Goal: Task Accomplishment & Management: Use online tool/utility

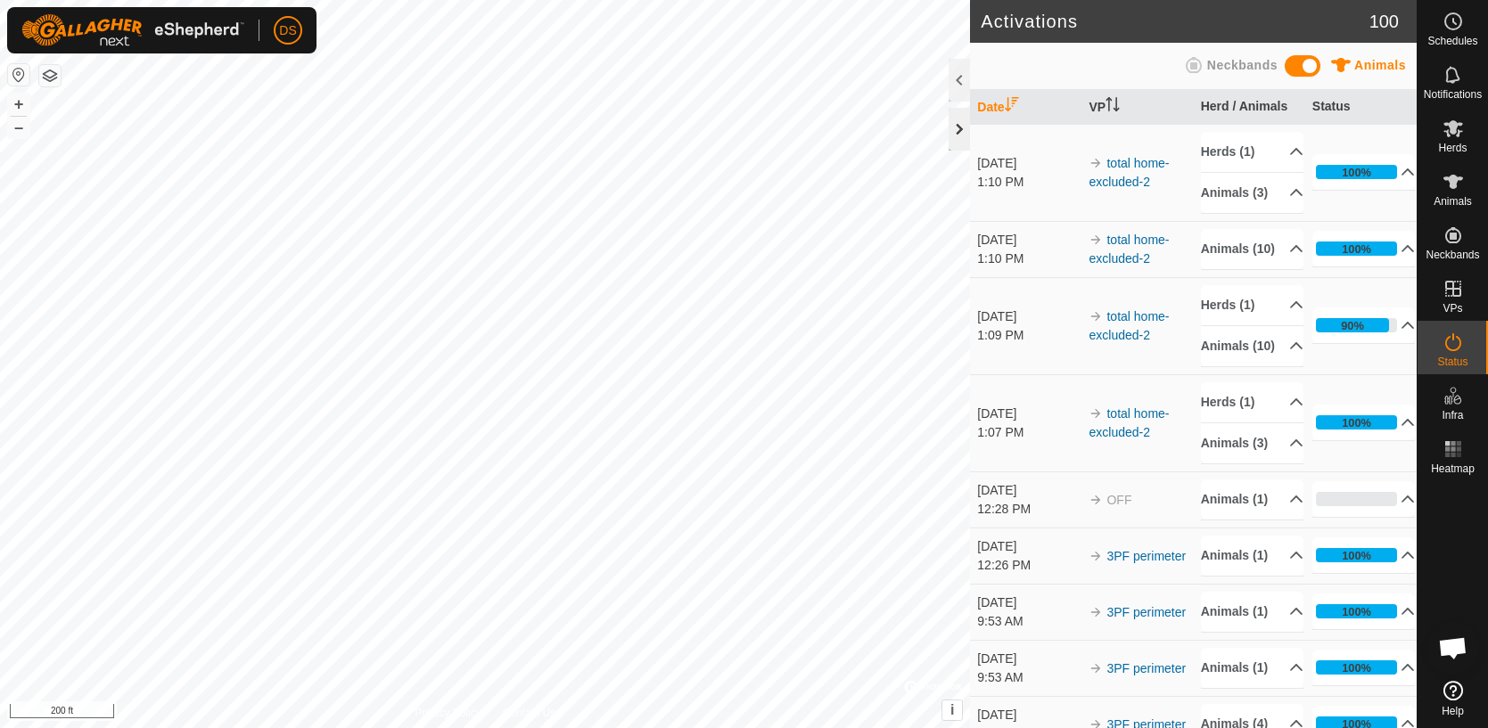
click at [957, 127] on div at bounding box center [959, 129] width 21 height 43
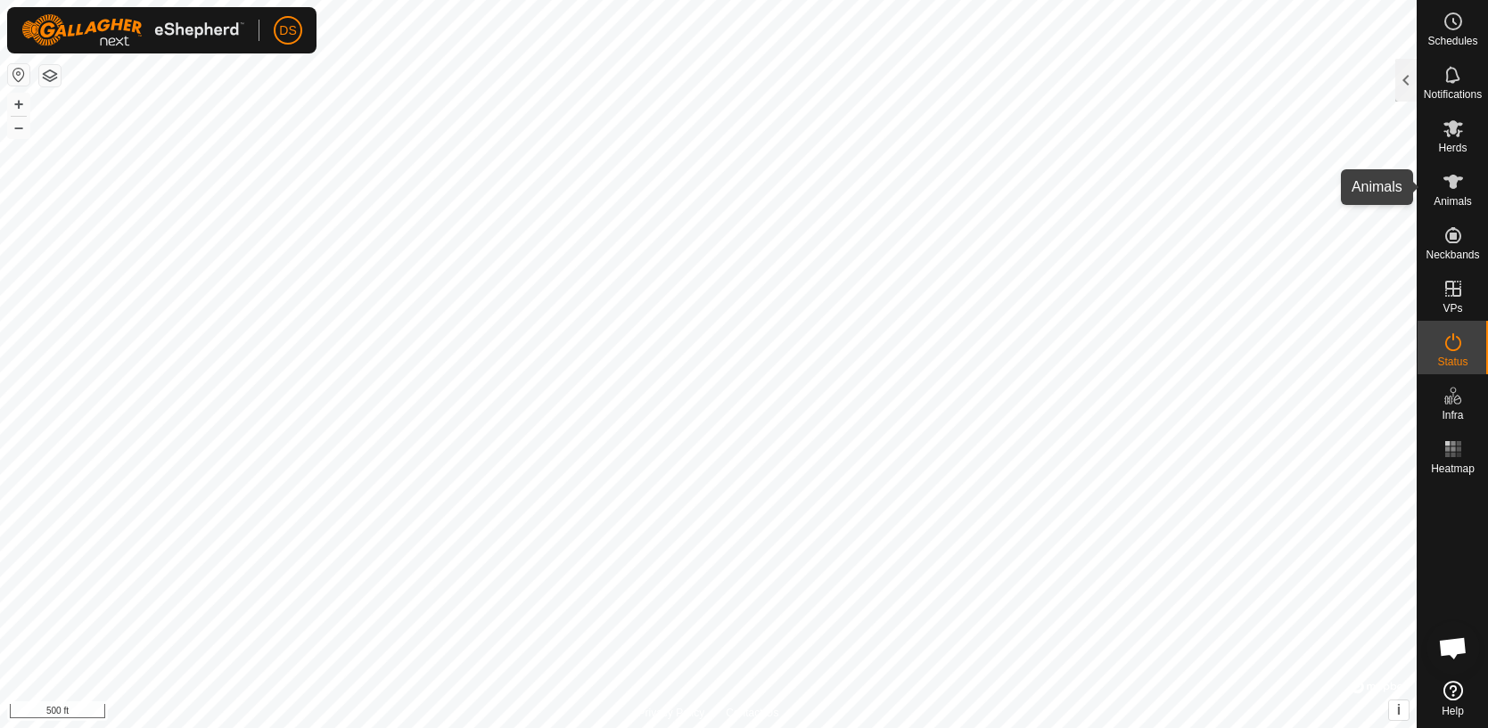
click at [1449, 187] on icon at bounding box center [1452, 181] width 21 height 21
click at [1406, 86] on div at bounding box center [1405, 80] width 21 height 43
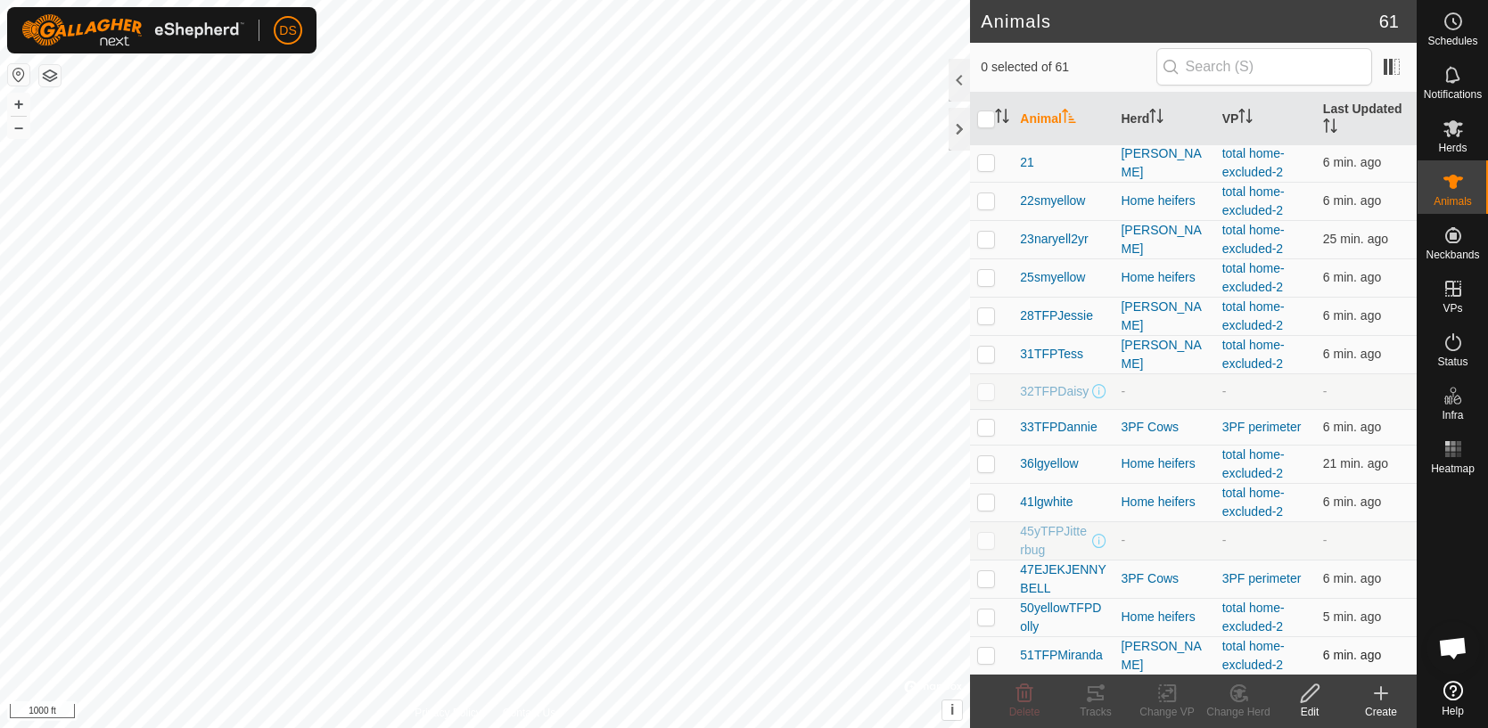
scroll to position [416, 0]
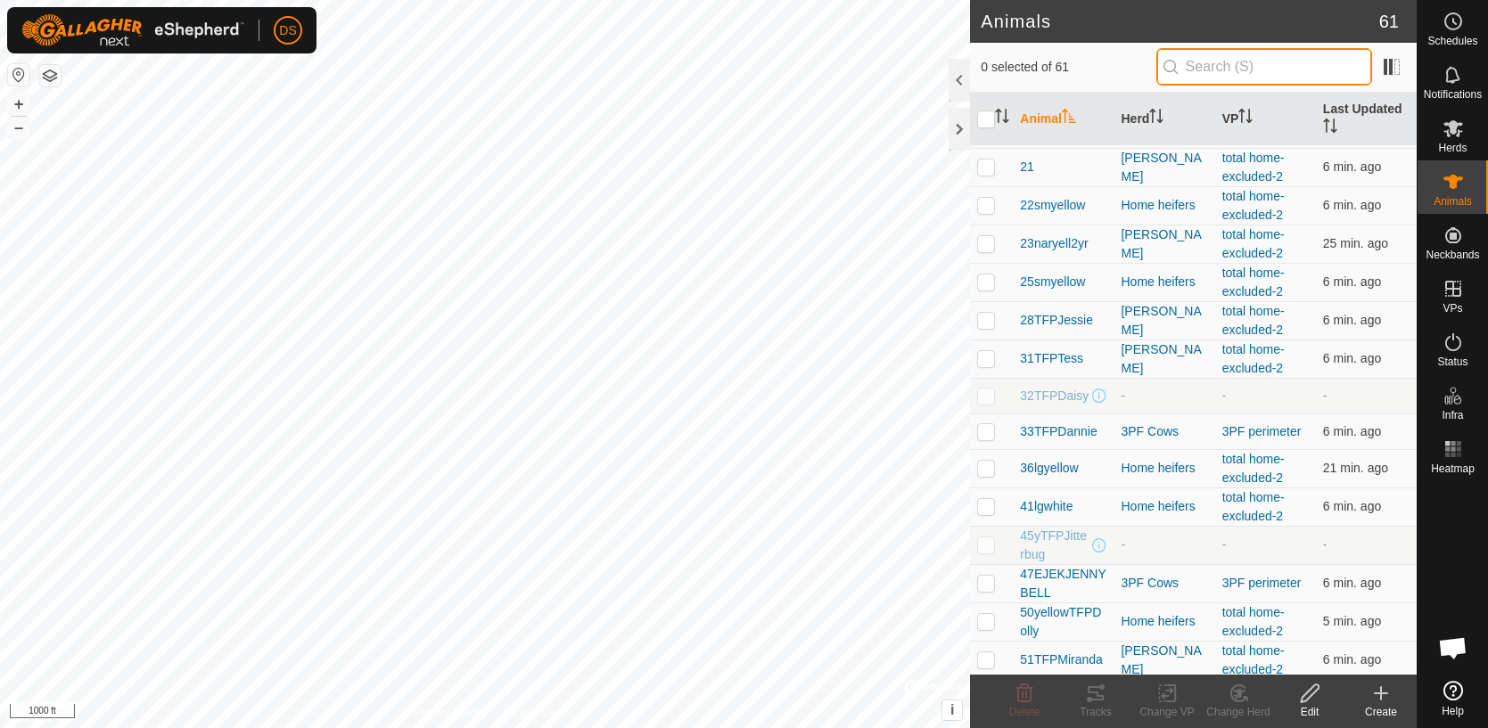
click at [1213, 71] on input "text" at bounding box center [1264, 66] width 216 height 37
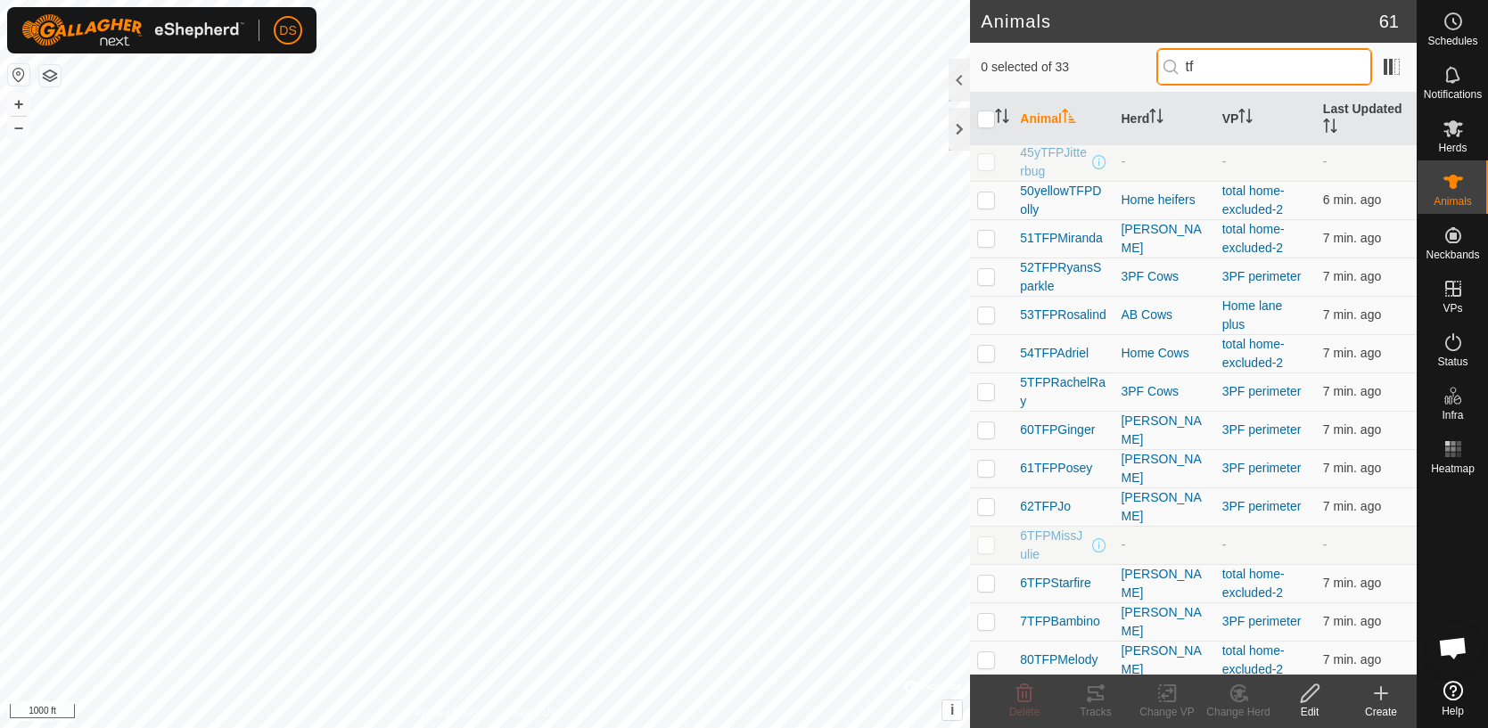
scroll to position [0, 0]
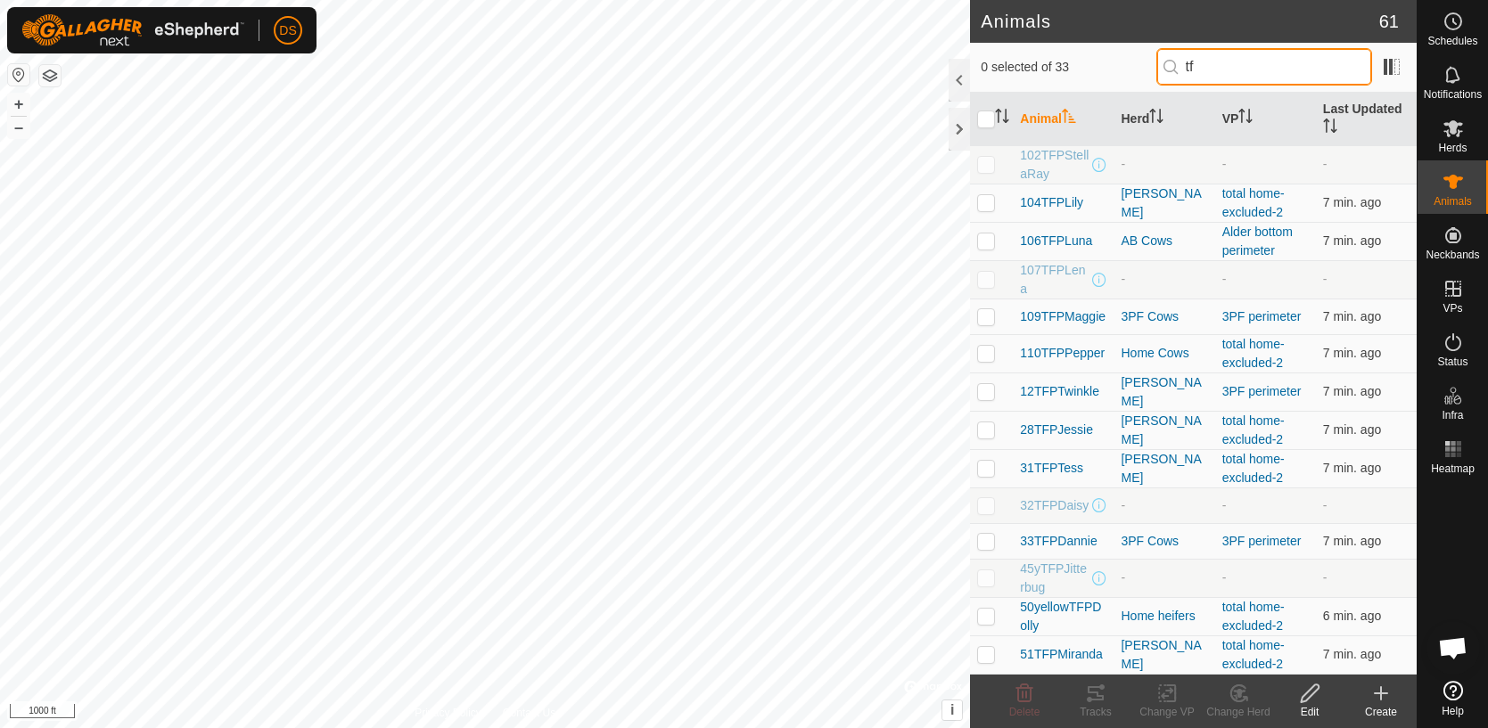
type input "tfp"
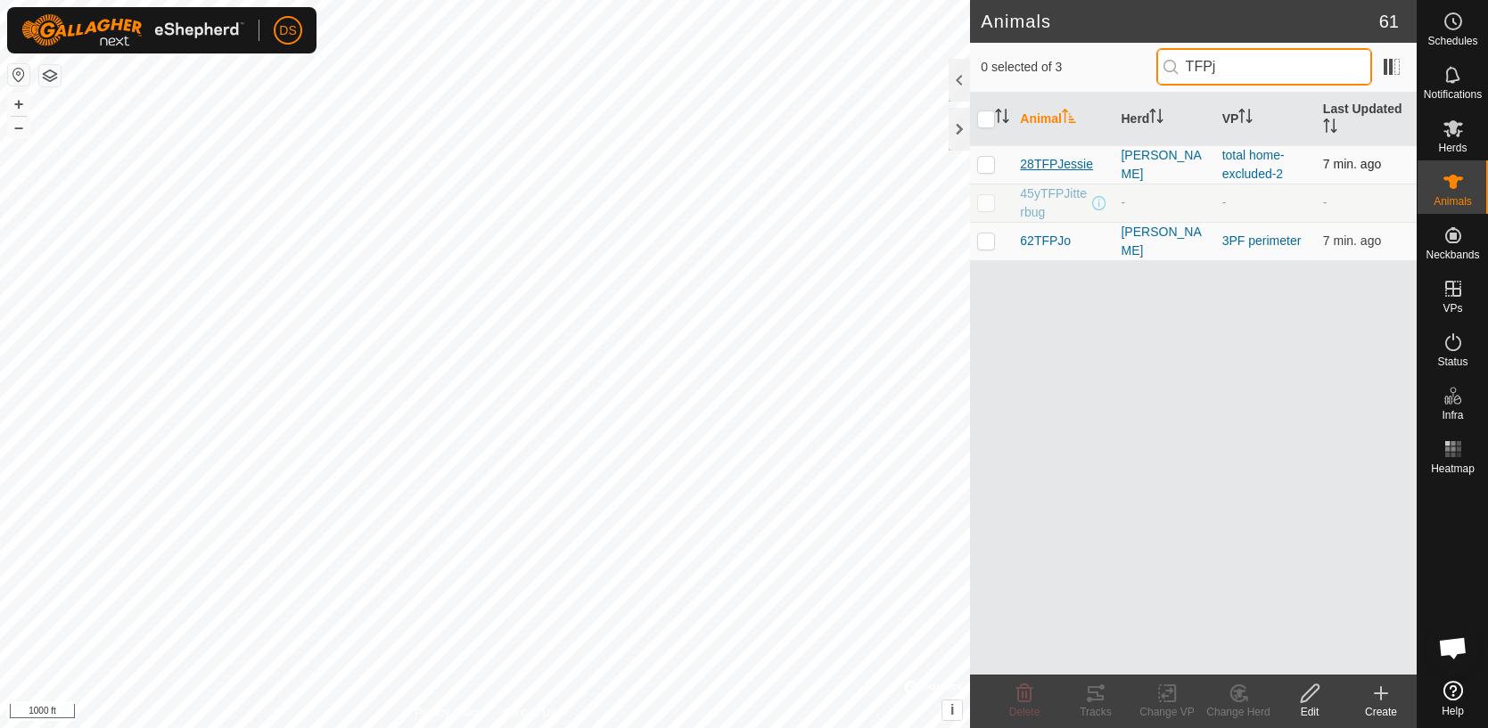
type input "TFPj"
click at [1085, 167] on span "28TFPJessie" at bounding box center [1056, 164] width 73 height 19
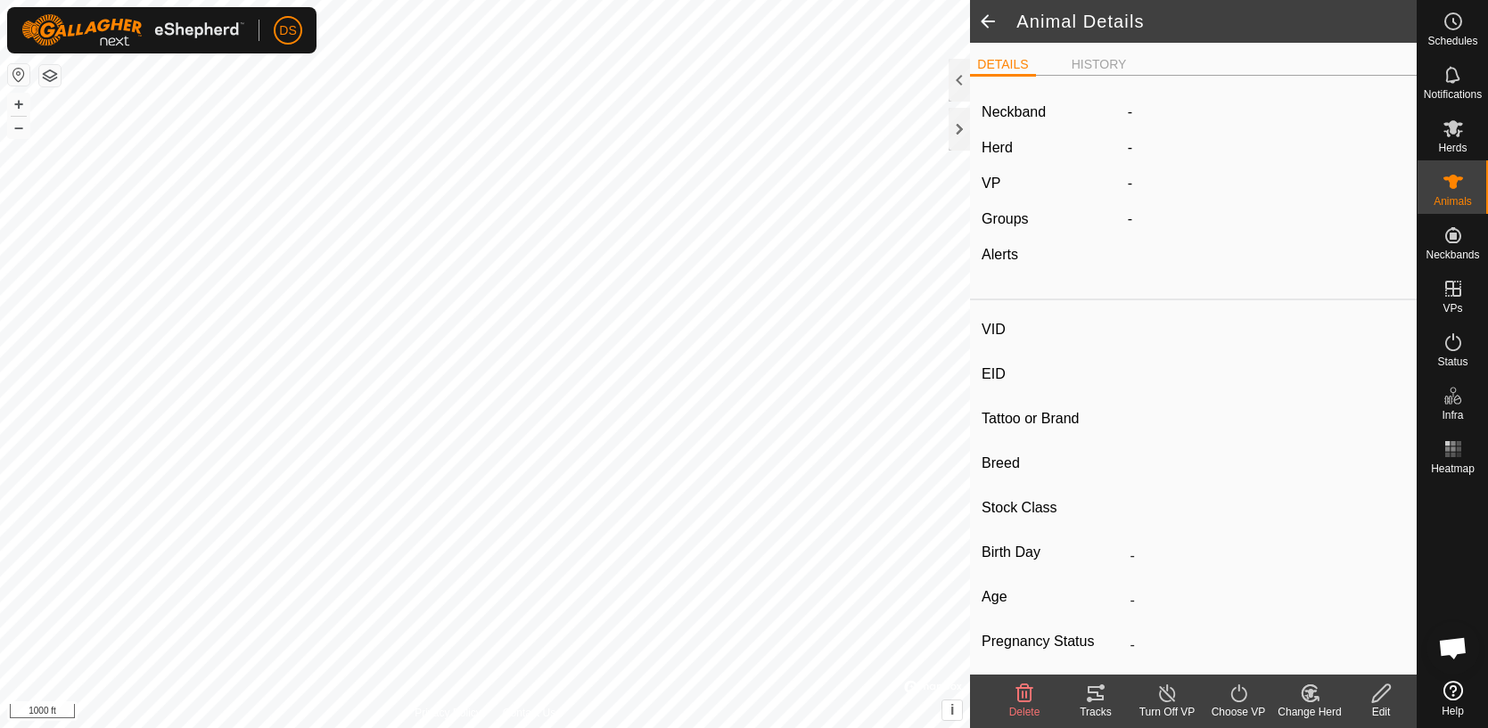
type input "28TFPJessie"
type input "-"
type input "TFP 01A"
type input "-"
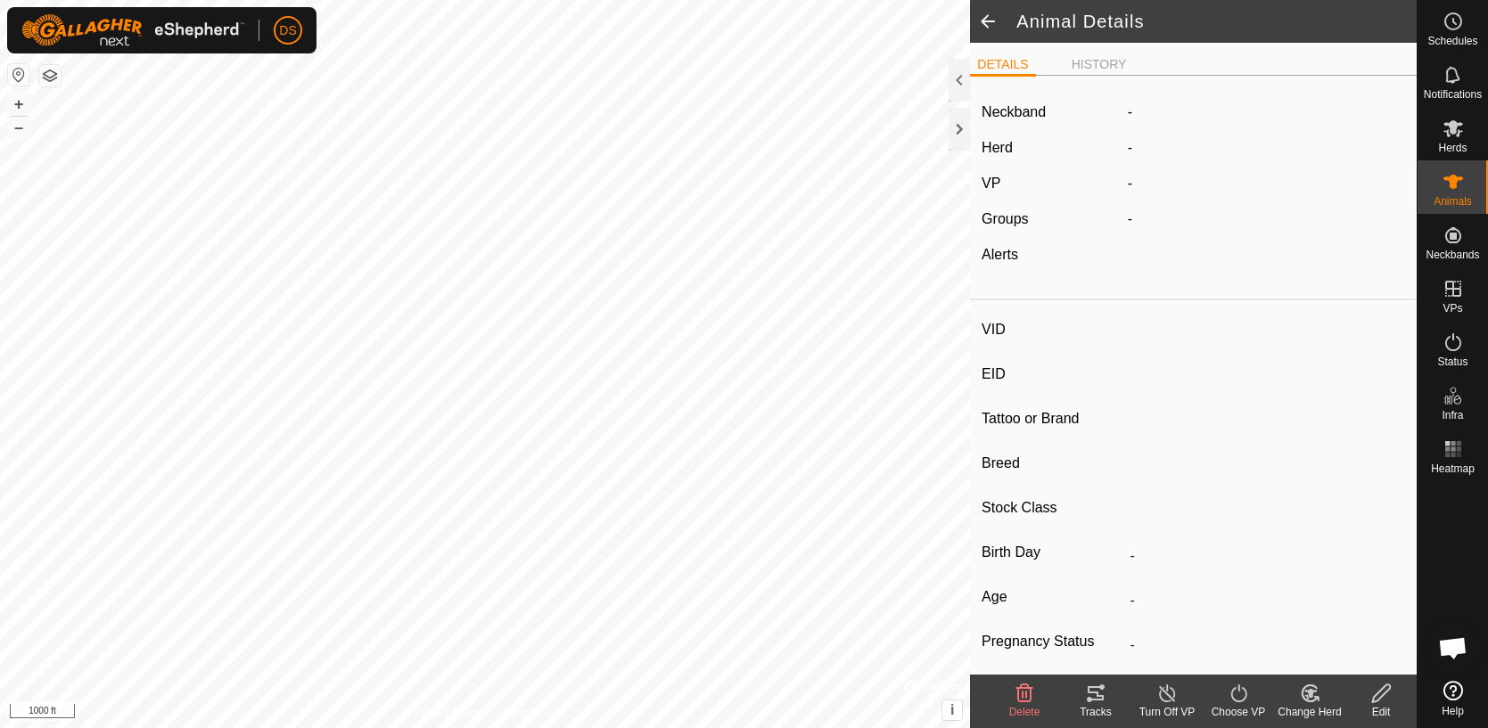
type input "06/2013"
type input "12 years 5 months"
type input "0 kg"
type input "-"
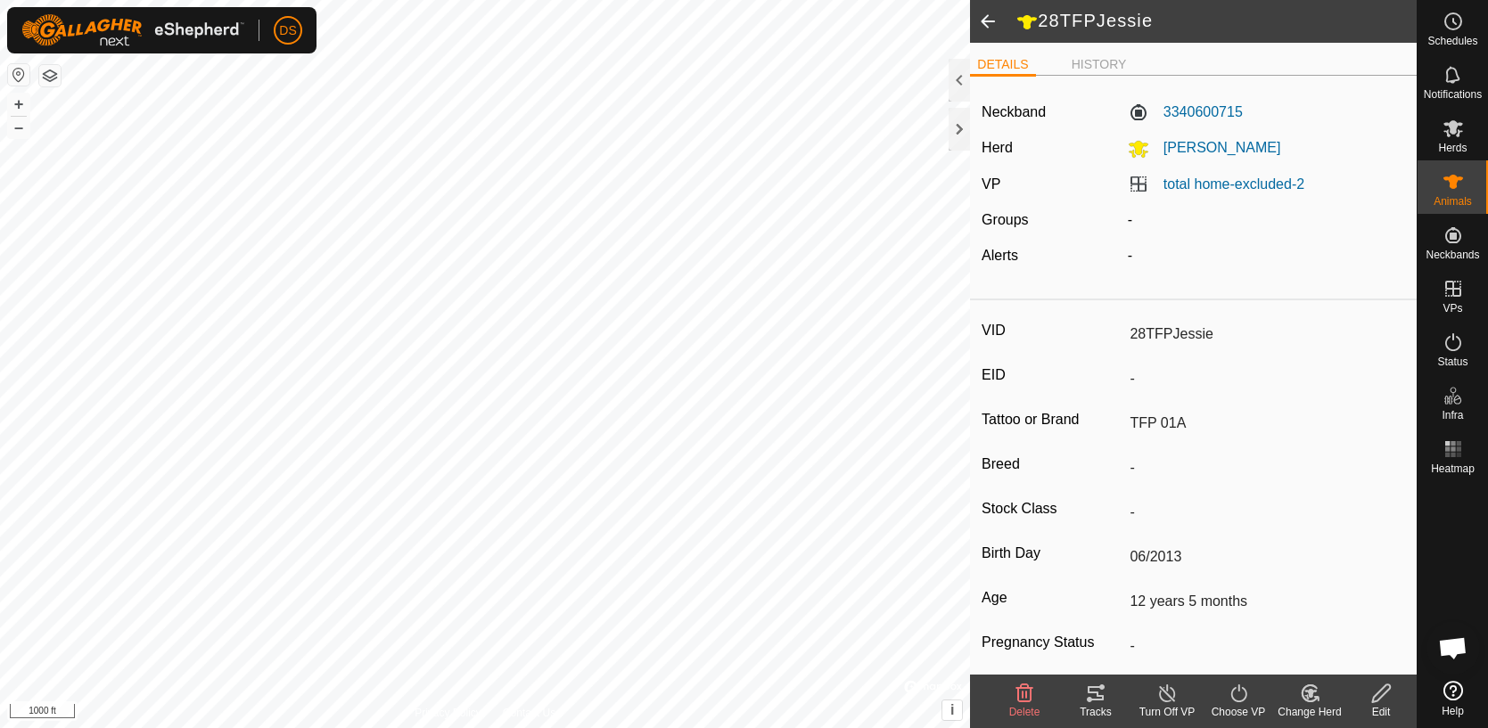
click at [1096, 702] on icon at bounding box center [1095, 693] width 21 height 21
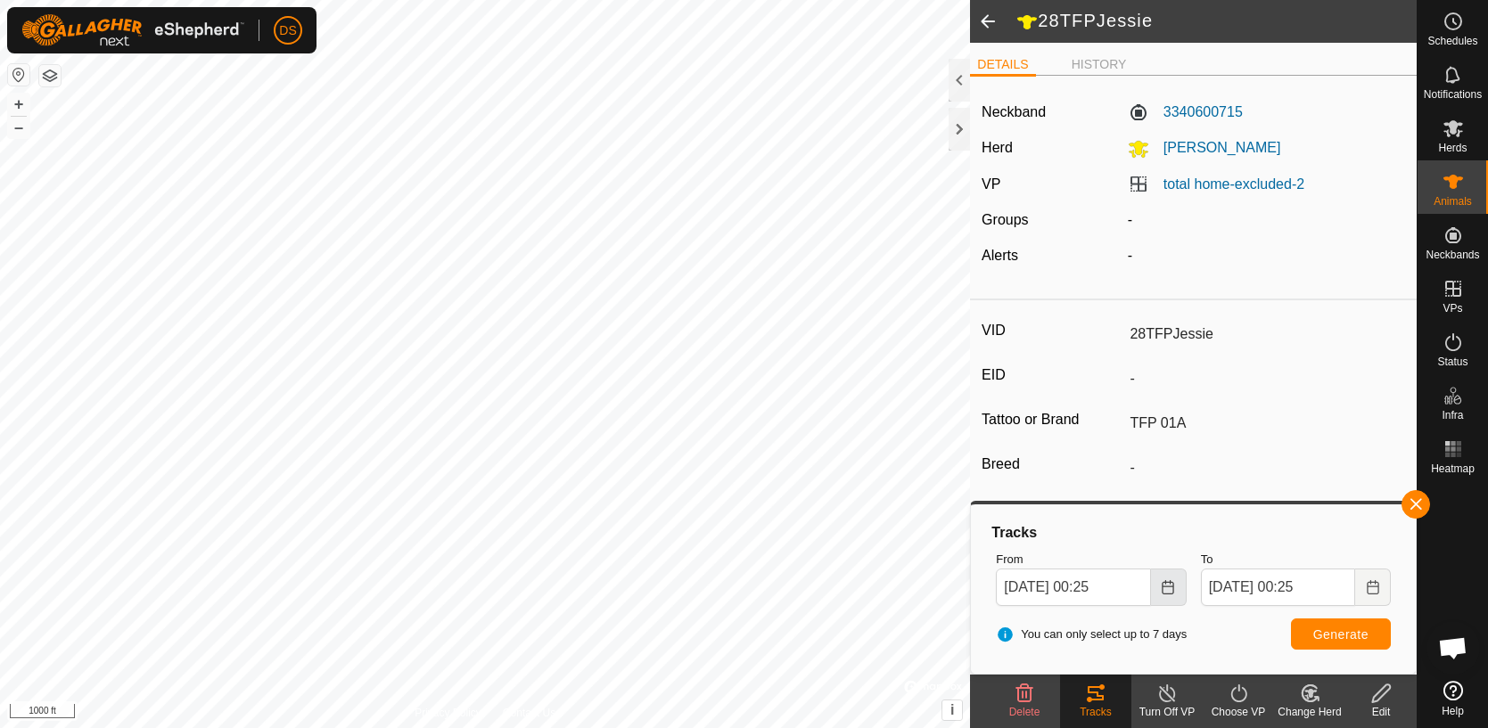
click at [1168, 585] on icon "Choose Date" at bounding box center [1168, 587] width 12 height 14
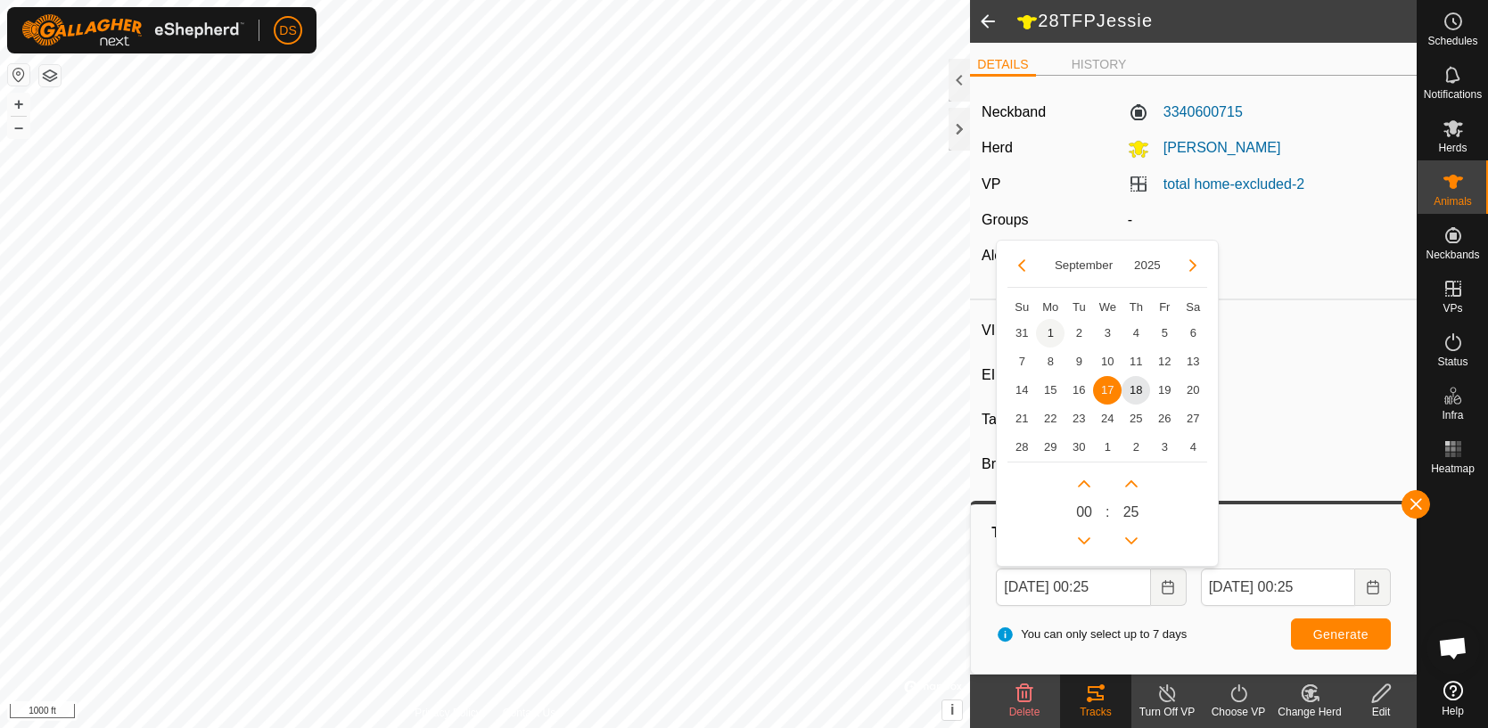
click at [1048, 332] on span "1" at bounding box center [1050, 333] width 29 height 29
type input "[DATE] 00:25"
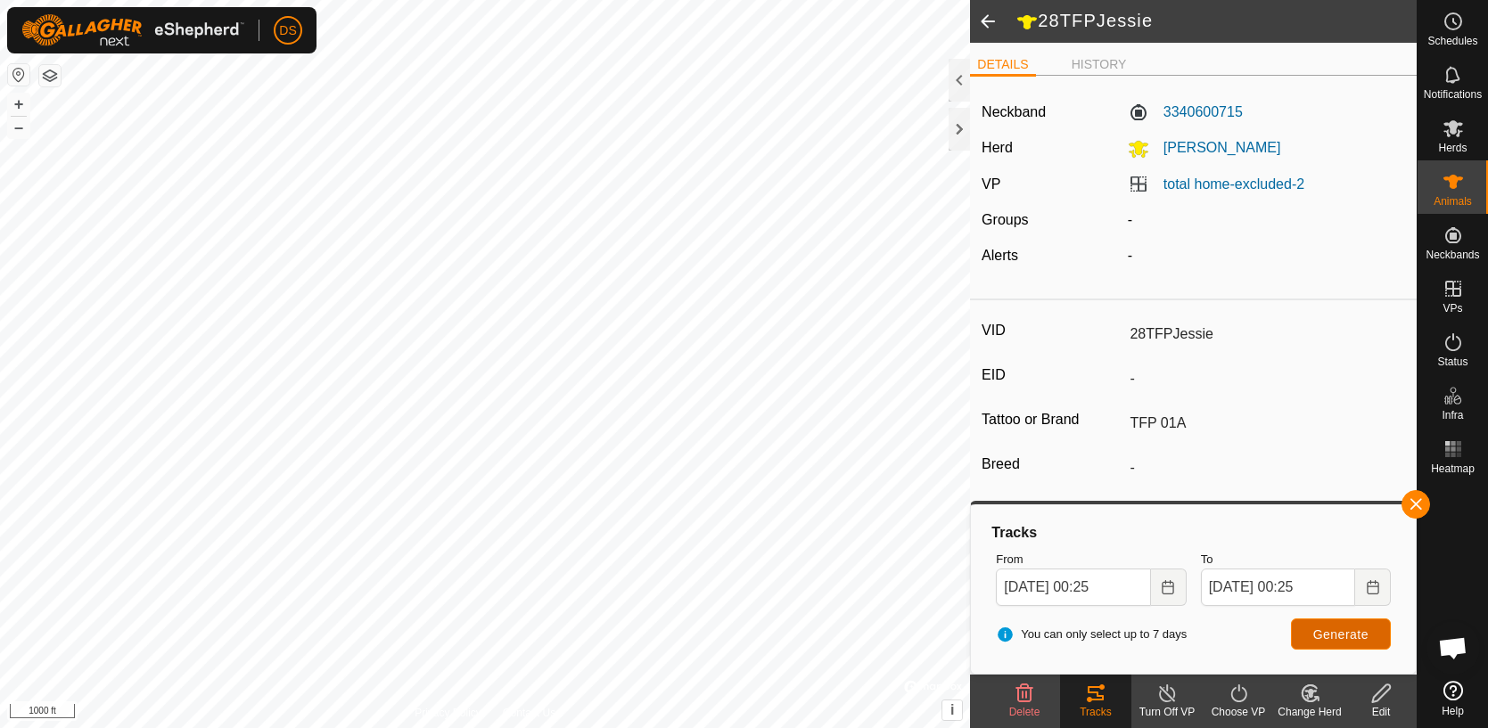
click at [1326, 636] on span "Generate" at bounding box center [1340, 635] width 55 height 14
click at [1376, 587] on icon "Choose Date" at bounding box center [1373, 587] width 14 height 14
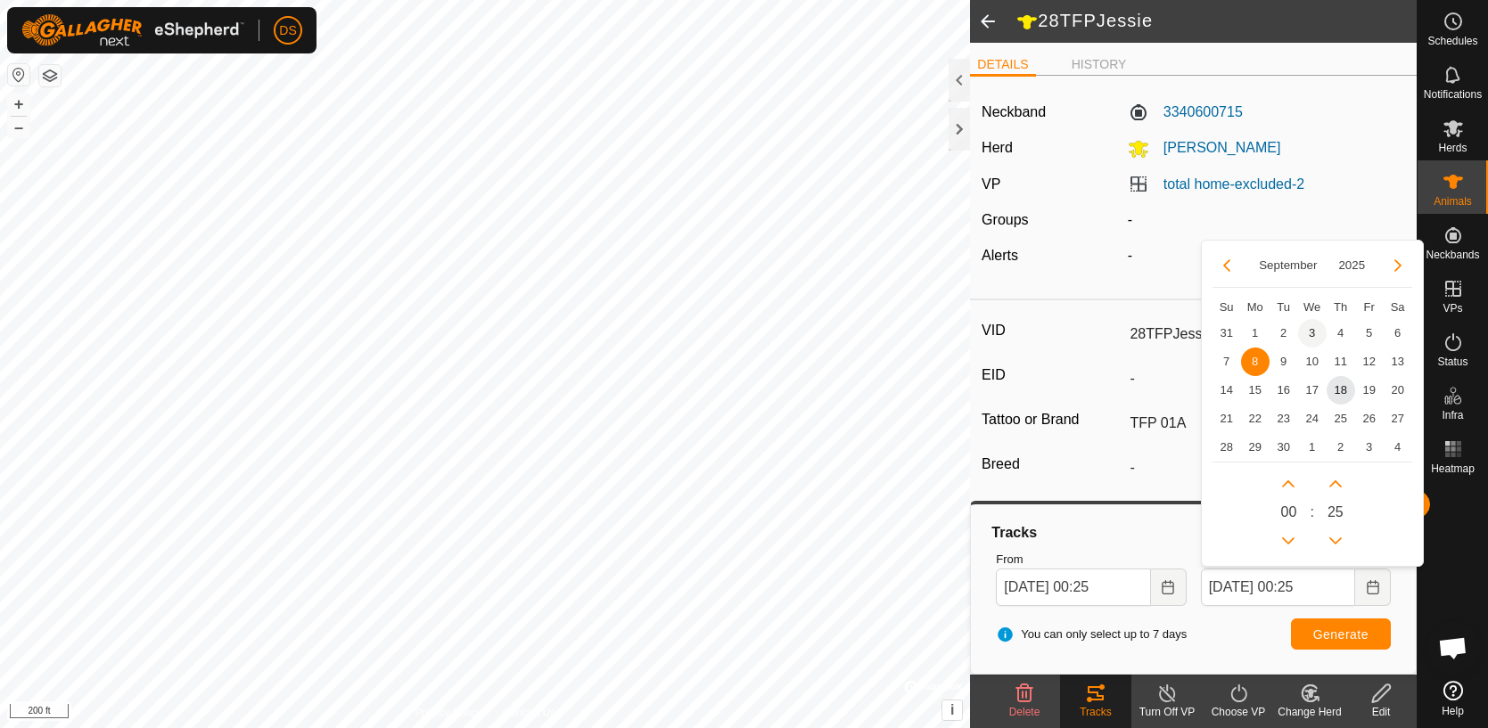
click at [1307, 330] on span "3" at bounding box center [1312, 333] width 29 height 29
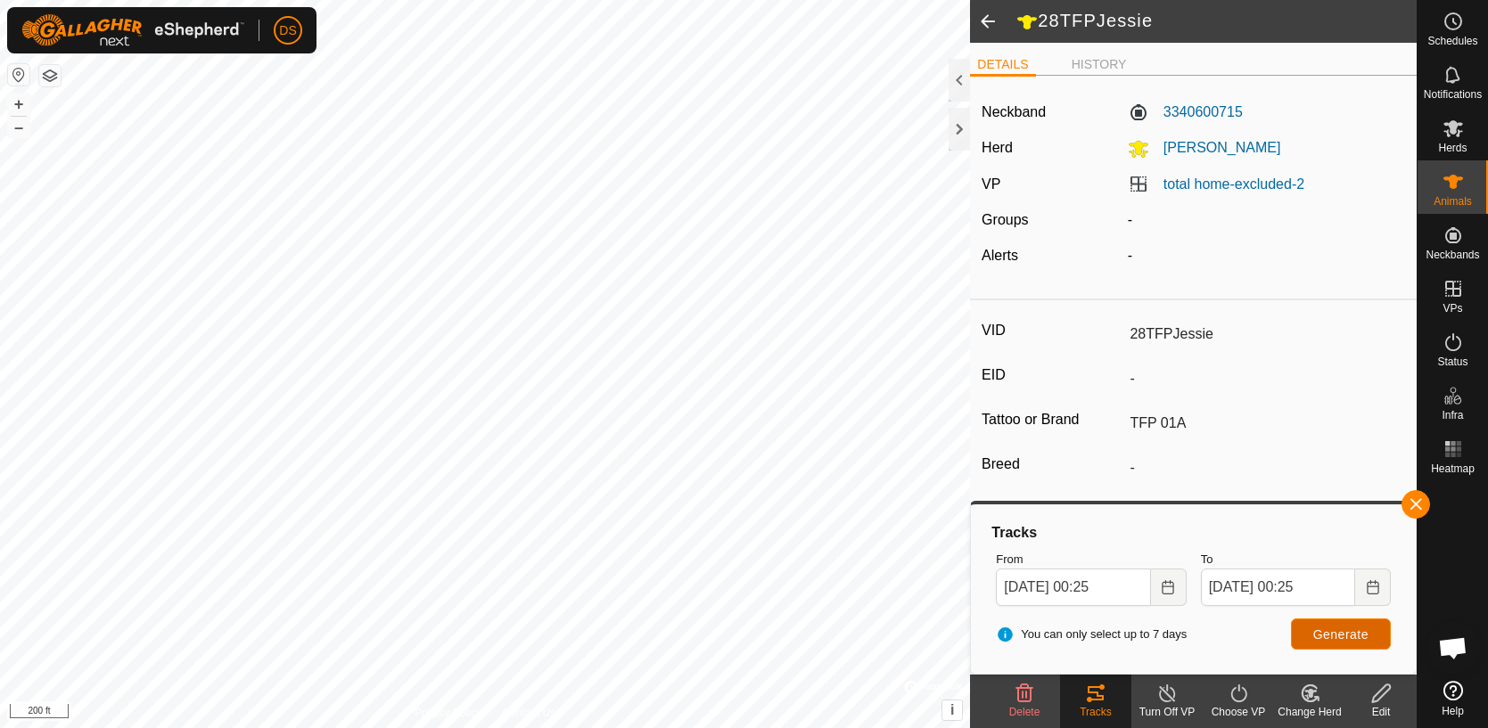
click at [1331, 640] on span "Generate" at bounding box center [1340, 635] width 55 height 14
click at [1375, 588] on icon "Choose Date" at bounding box center [1373, 587] width 14 height 14
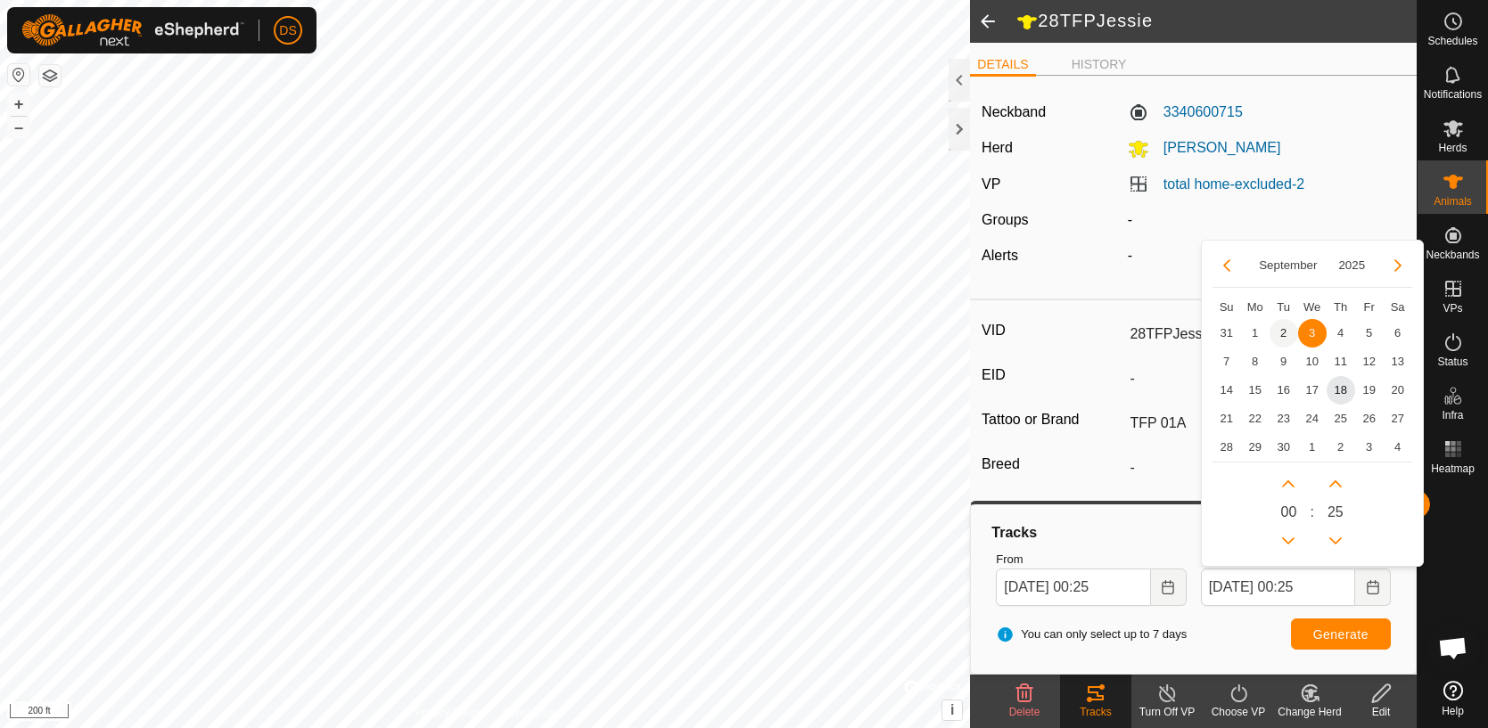
click at [1282, 333] on span "2" at bounding box center [1283, 333] width 29 height 29
type input "[DATE] 00:25"
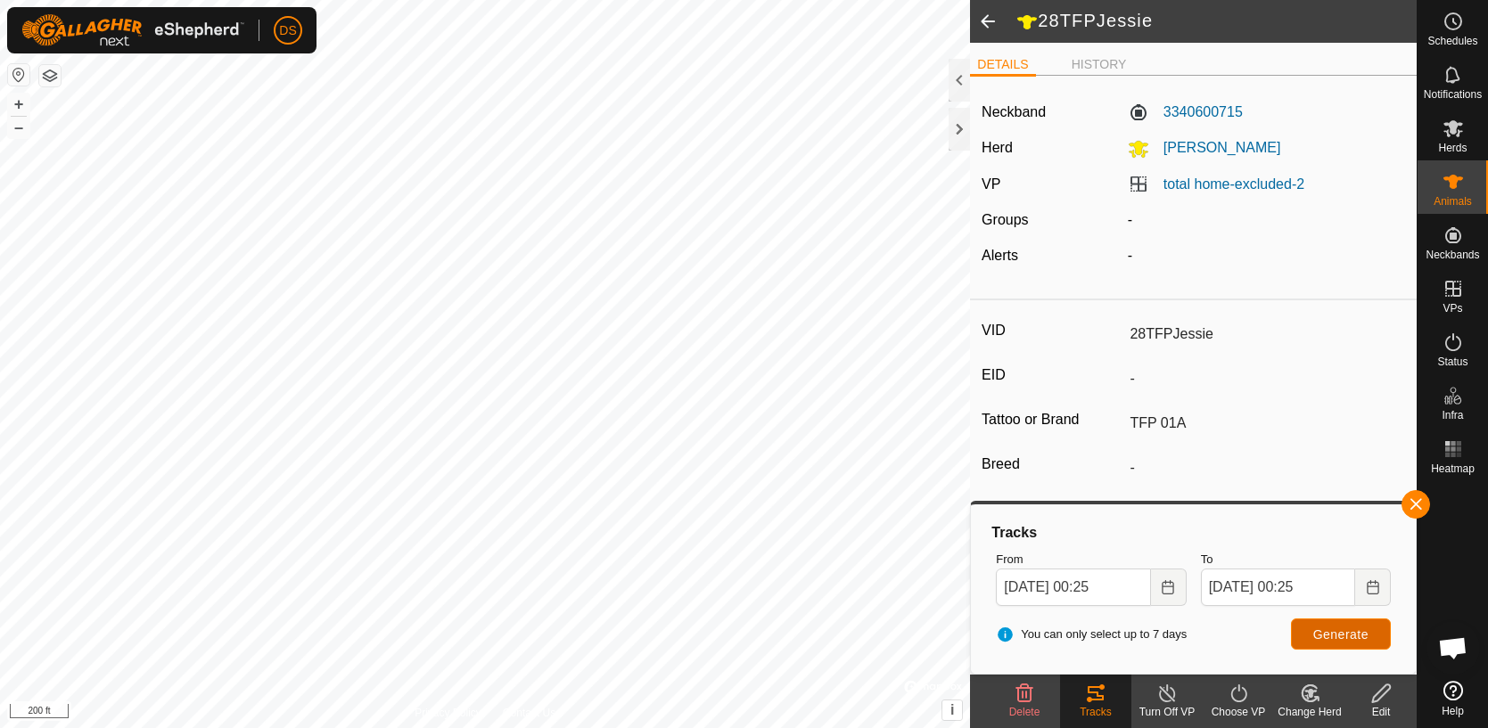
click at [1322, 635] on span "Generate" at bounding box center [1340, 635] width 55 height 14
click at [1164, 591] on icon "Choose Date" at bounding box center [1168, 587] width 14 height 14
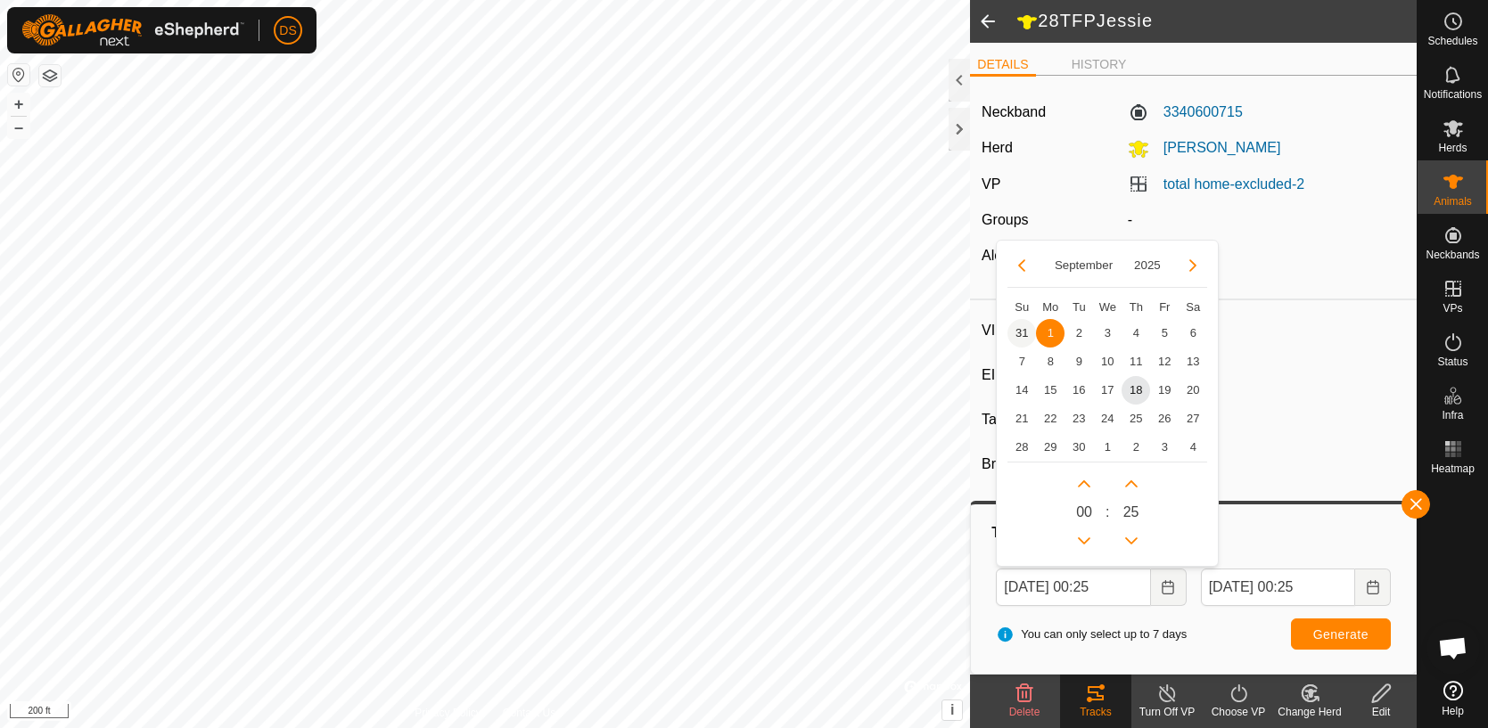
click at [1021, 336] on span "31" at bounding box center [1021, 333] width 29 height 29
type input "[DATE] 00:25"
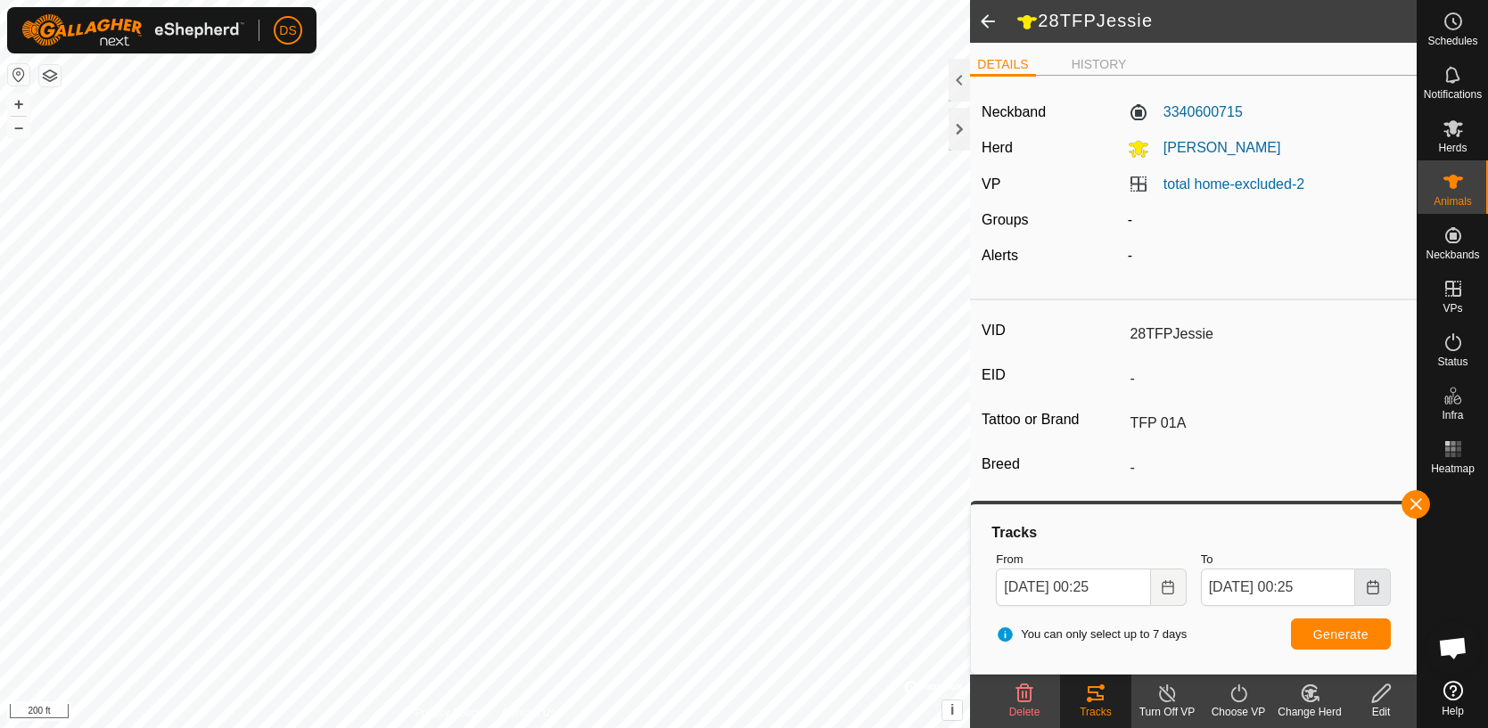
click at [1372, 587] on icon "Choose Date" at bounding box center [1373, 587] width 14 height 14
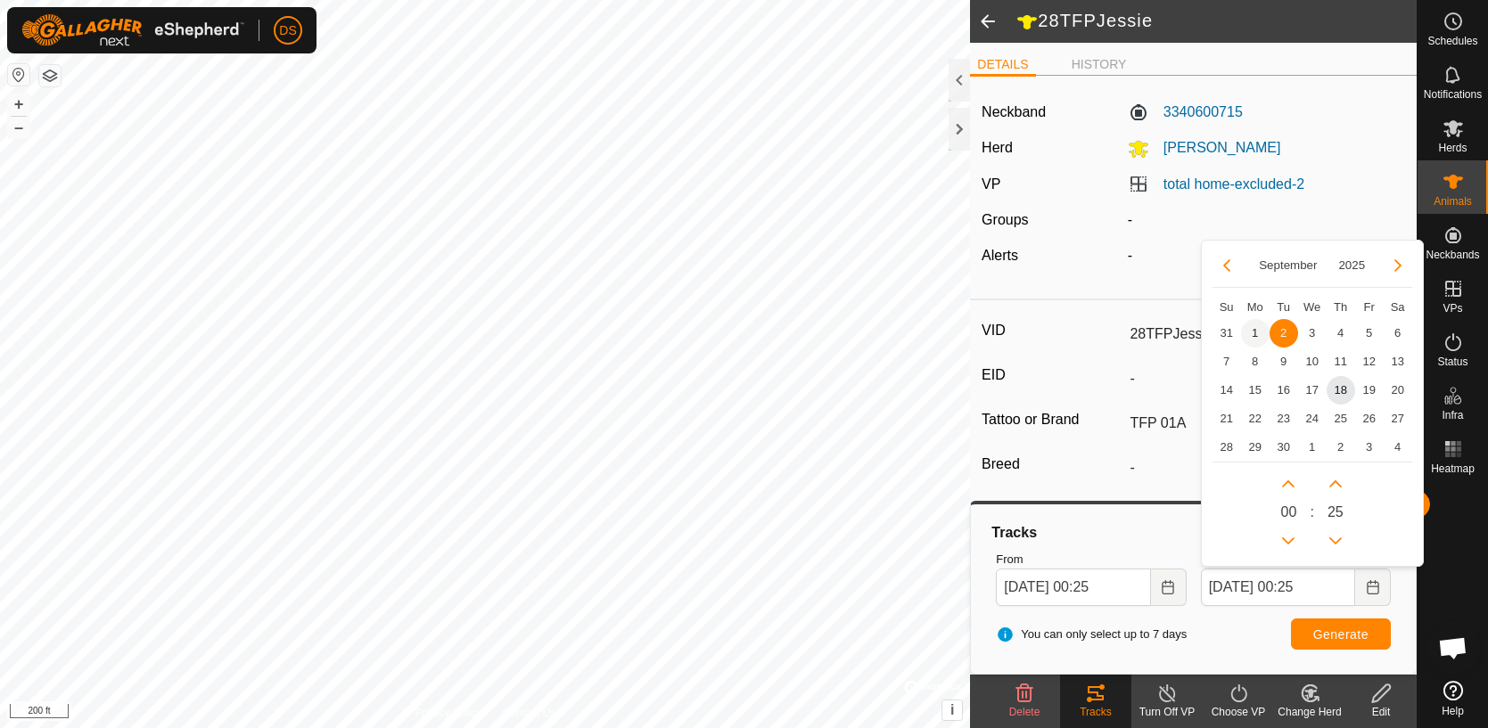
click at [1257, 336] on span "1" at bounding box center [1255, 333] width 29 height 29
type input "[DATE] 00:25"
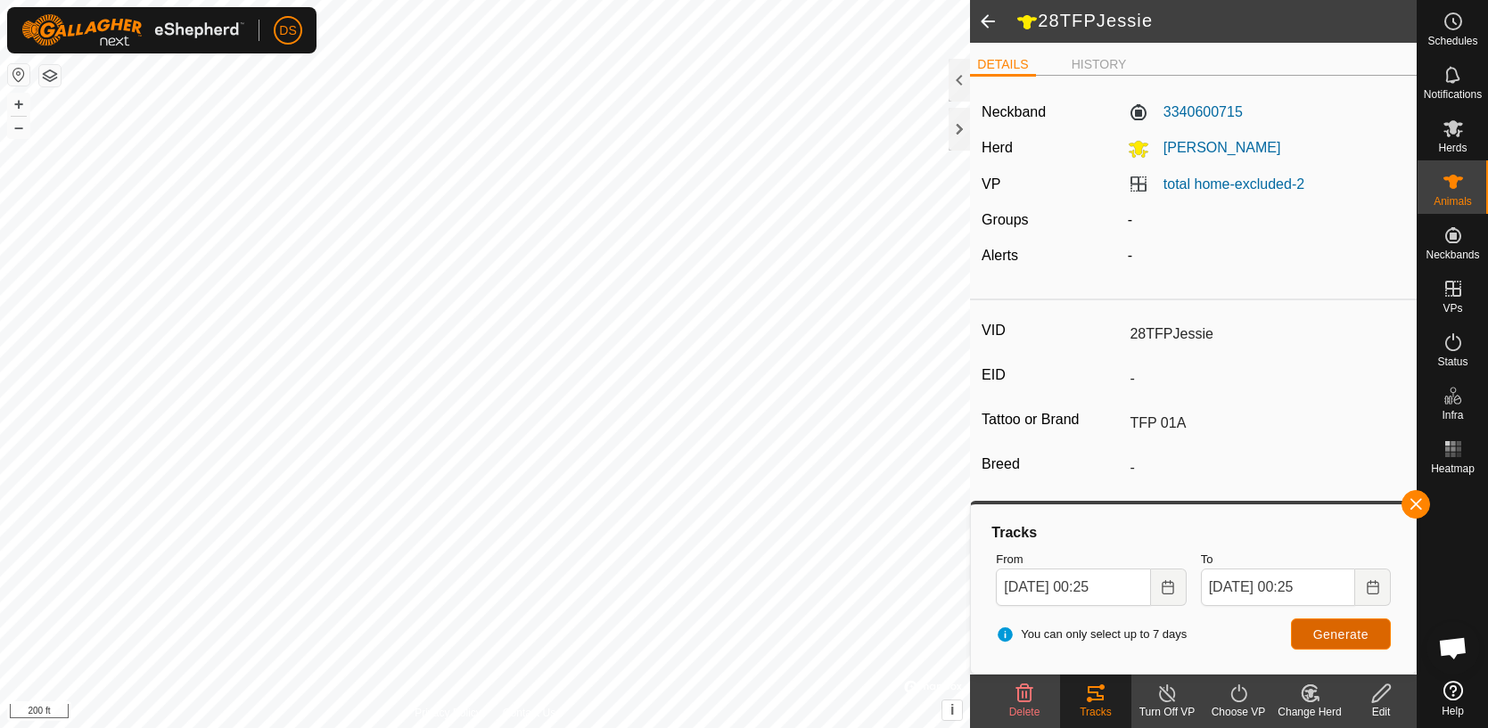
click at [1340, 639] on span "Generate" at bounding box center [1340, 635] width 55 height 14
click at [1172, 587] on icon "Choose Date" at bounding box center [1168, 587] width 14 height 14
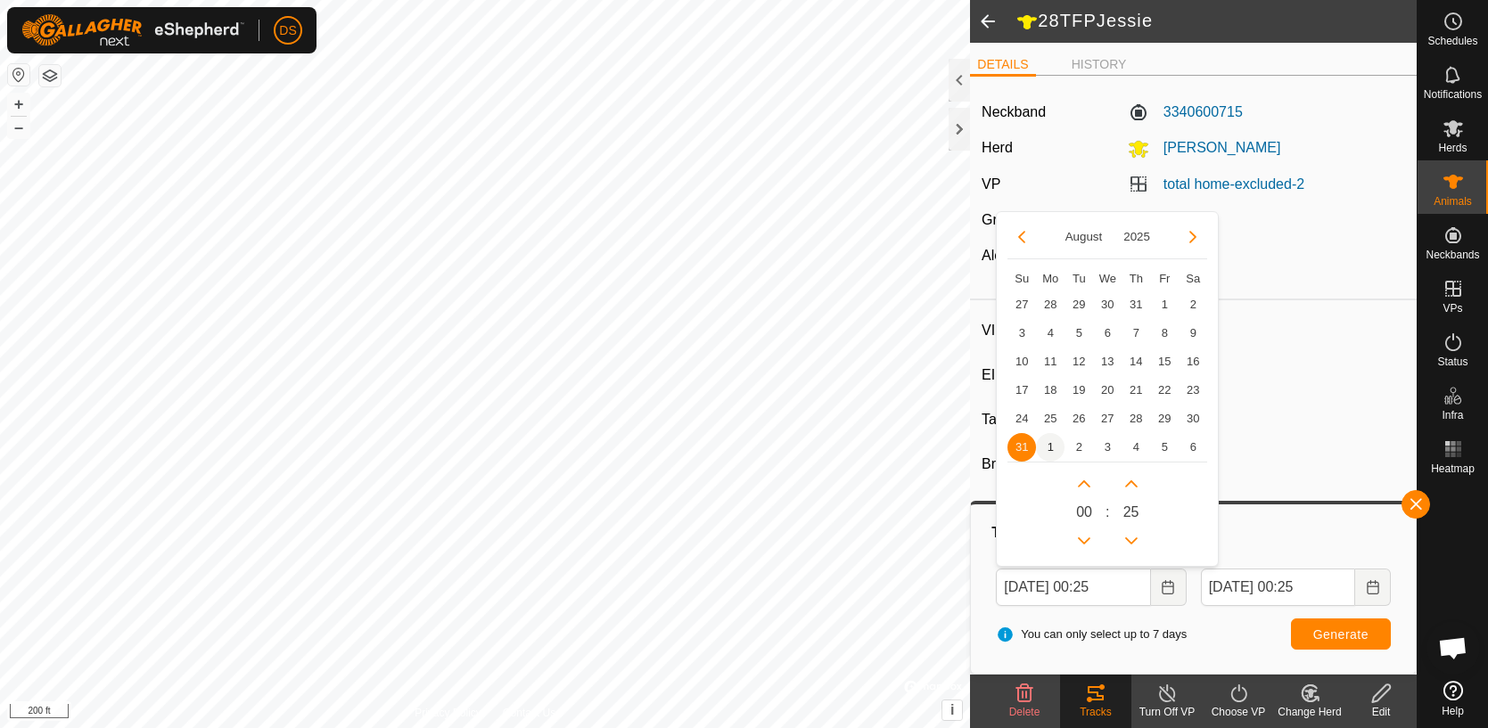
click at [1051, 448] on span "1" at bounding box center [1050, 447] width 29 height 29
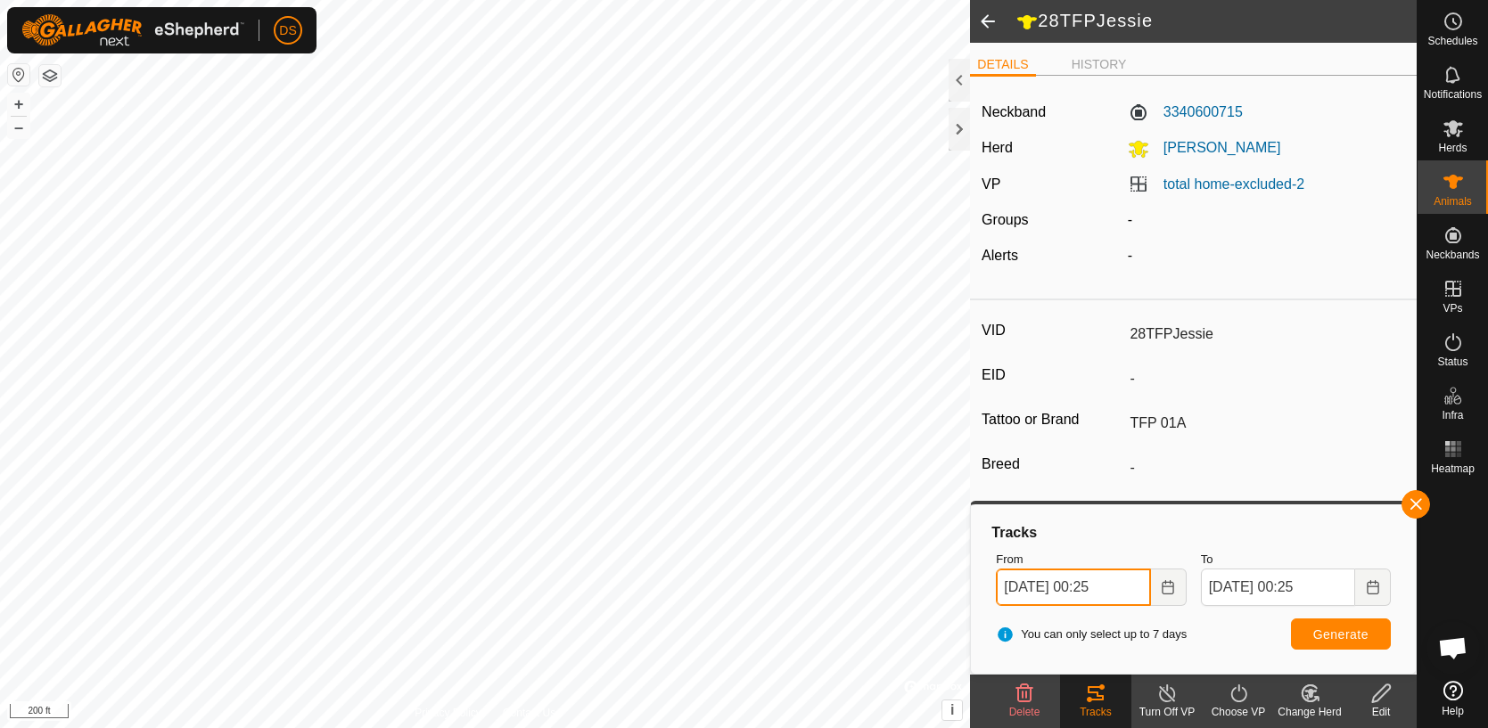
drag, startPoint x: 1106, startPoint y: 586, endPoint x: 1090, endPoint y: 587, distance: 16.1
click at [1090, 587] on input "[DATE] 00:25" at bounding box center [1073, 587] width 154 height 37
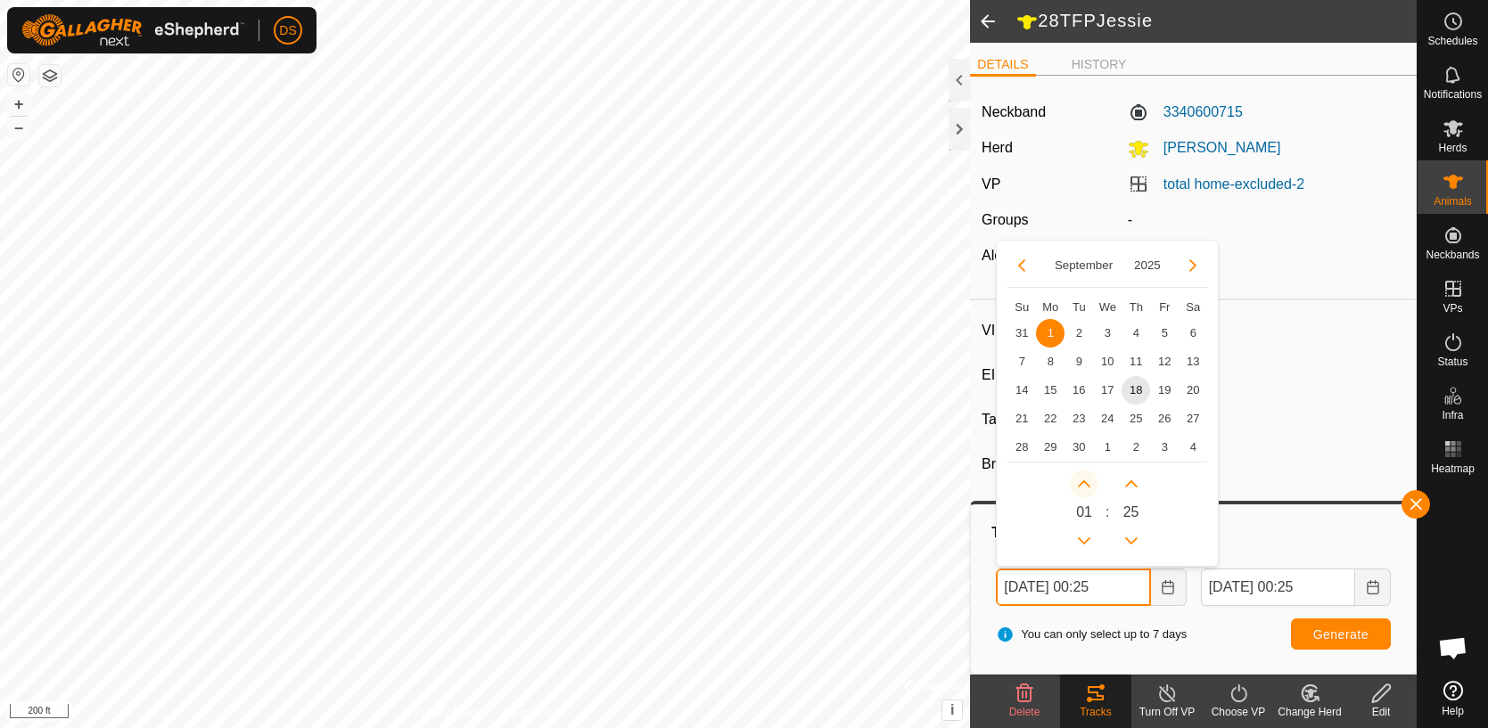
click at [1087, 486] on button "Next Hour" at bounding box center [1084, 484] width 29 height 29
type input "[DATE] 01:25"
click at [1087, 486] on button "Next Hour" at bounding box center [1084, 484] width 29 height 29
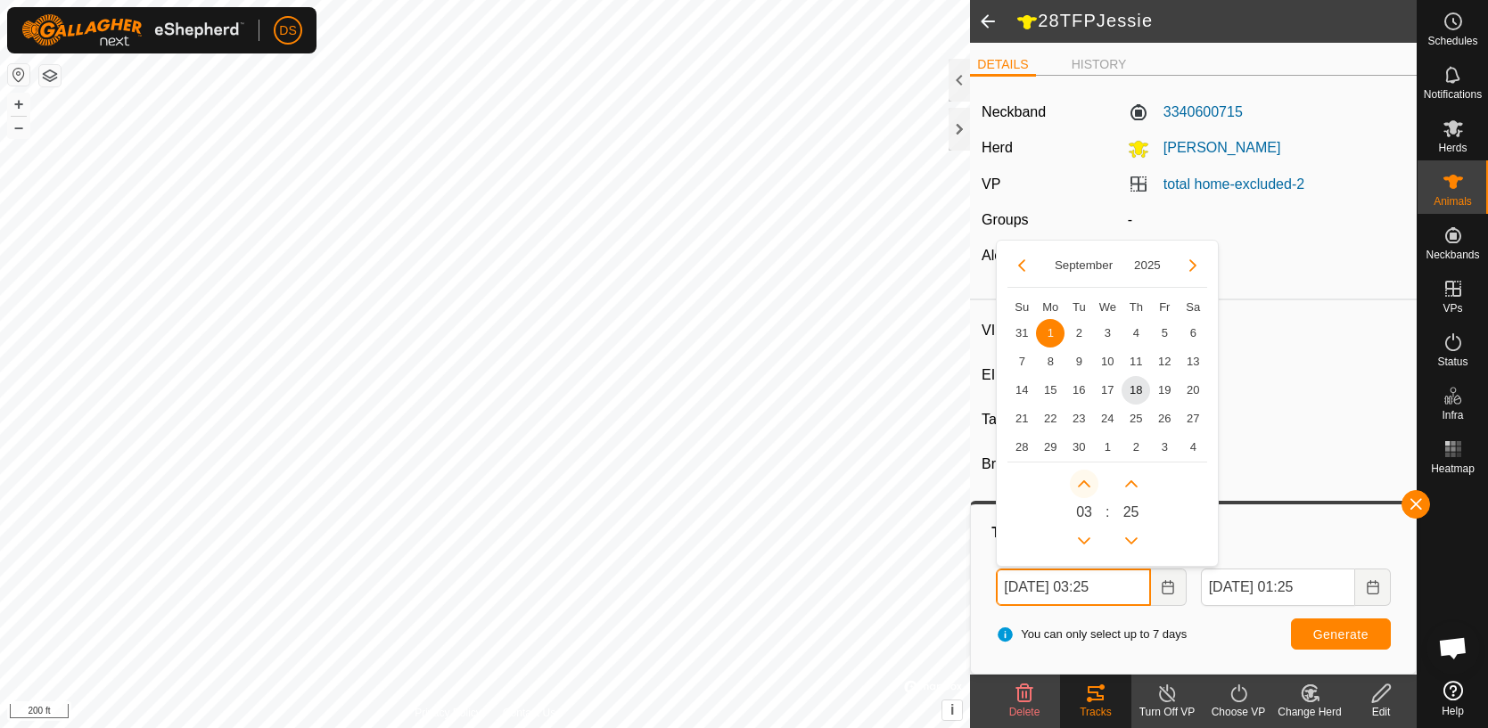
click at [1087, 487] on button "Next Hour" at bounding box center [1084, 484] width 29 height 29
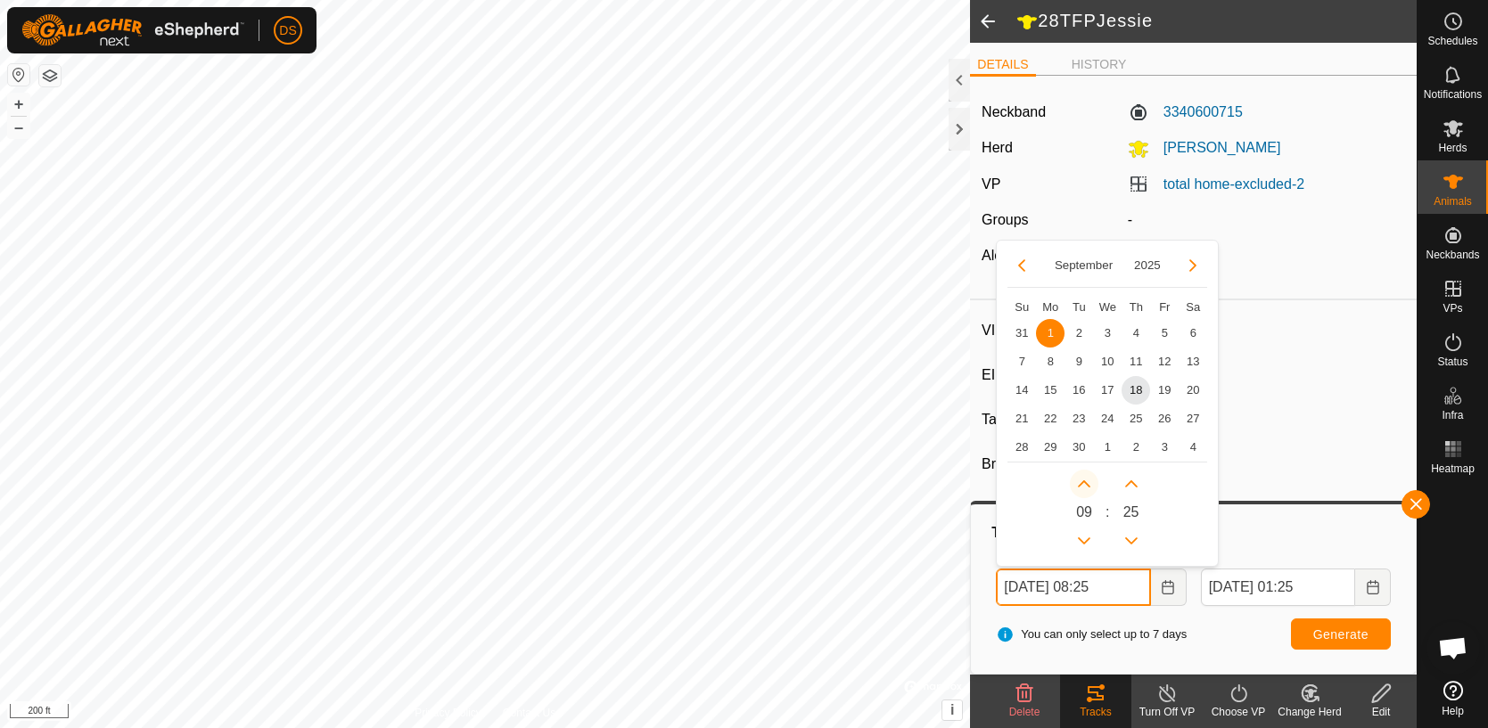
click at [1087, 487] on button "Next Hour" at bounding box center [1084, 484] width 29 height 29
click at [1087, 487] on icon "Next Hour" at bounding box center [1084, 484] width 14 height 14
click at [1087, 487] on button "Next Hour" at bounding box center [1084, 484] width 29 height 29
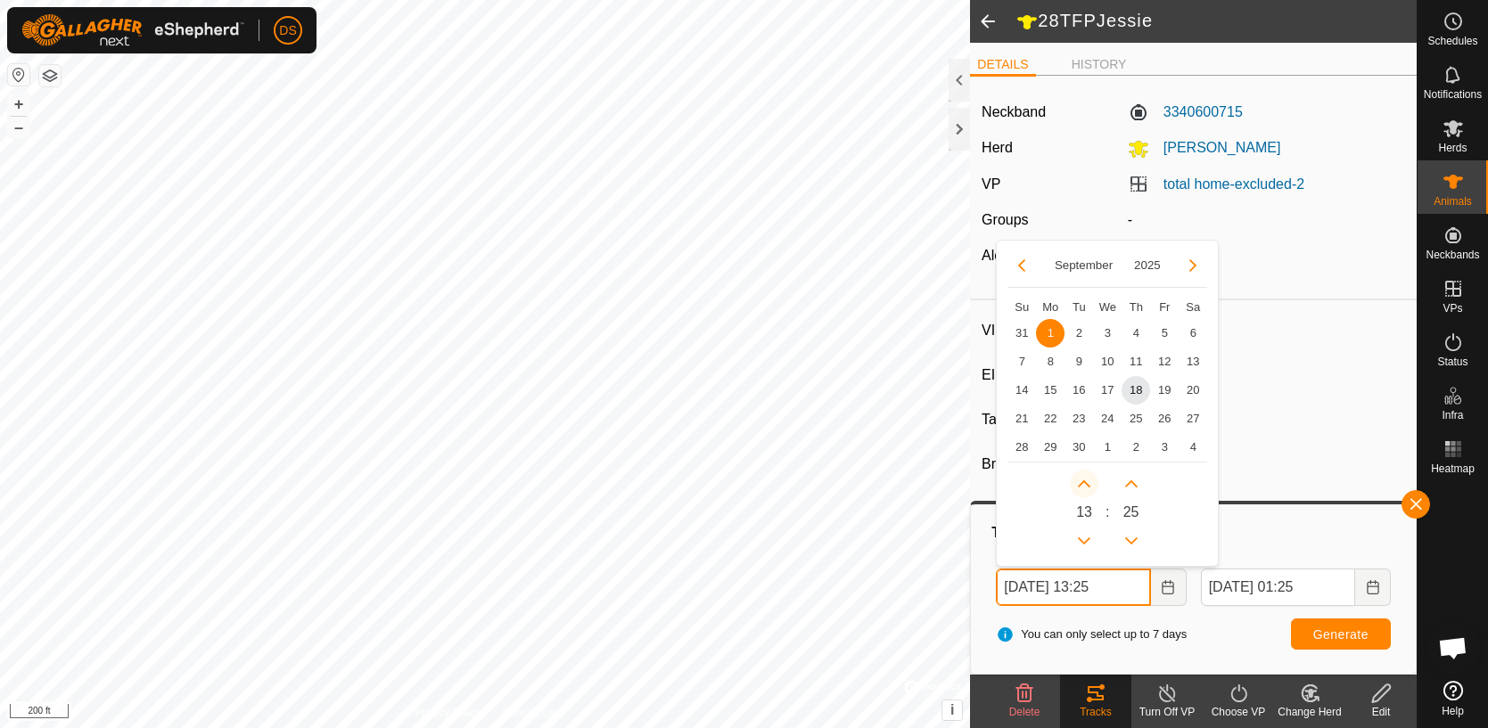
click at [1087, 487] on button "Next Hour" at bounding box center [1084, 484] width 29 height 29
click at [1131, 535] on button "Previous Minute" at bounding box center [1131, 541] width 29 height 29
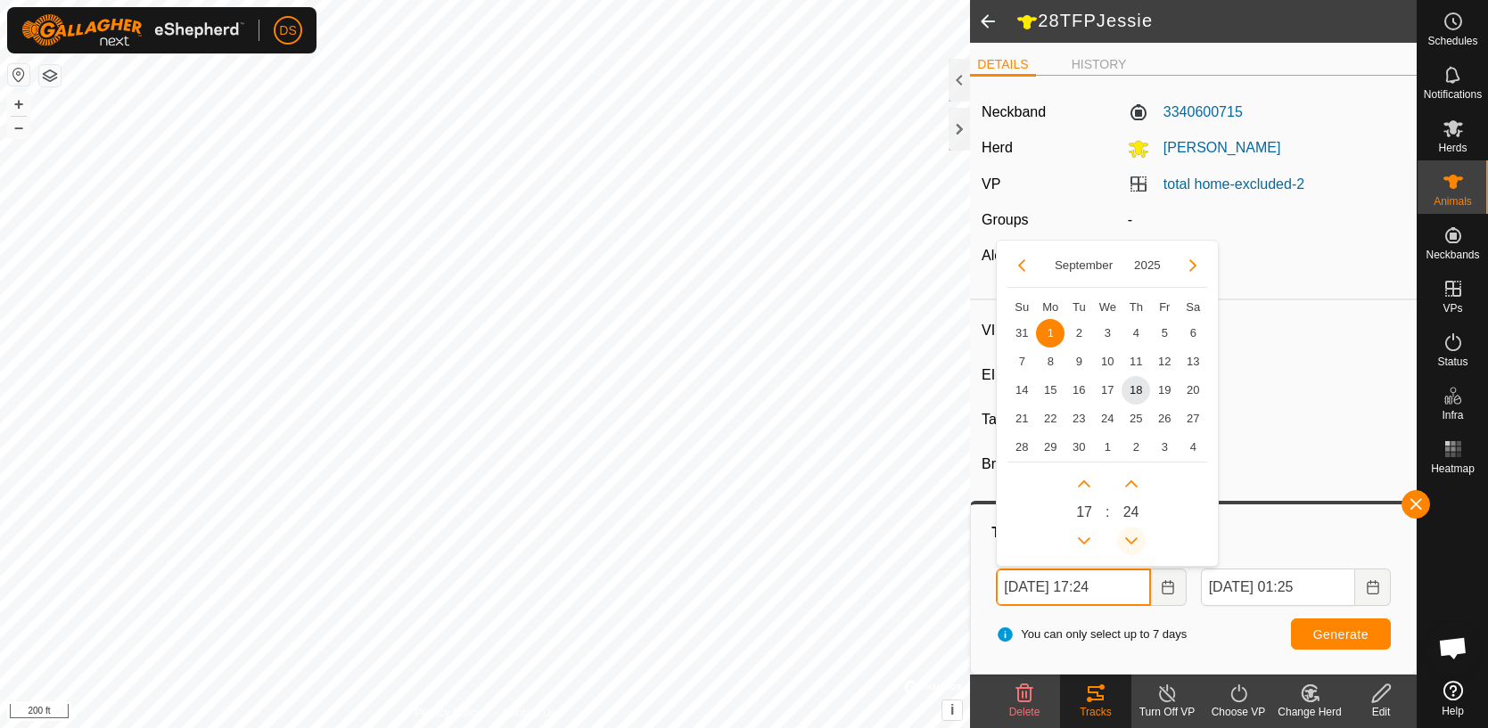
click at [1131, 535] on button "Previous Minute" at bounding box center [1131, 541] width 29 height 29
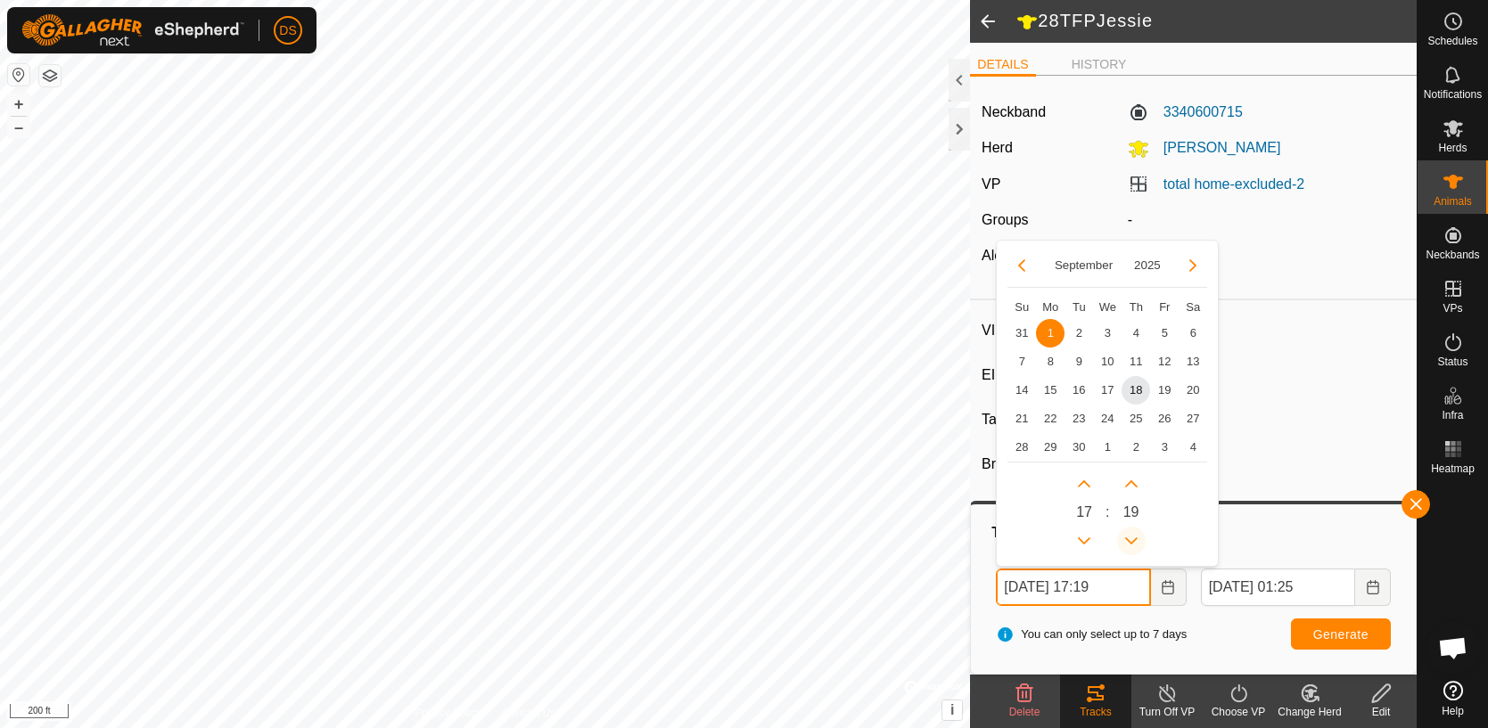
click at [1131, 535] on button "Previous Minute" at bounding box center [1131, 541] width 29 height 29
click at [1131, 535] on icon "Previous Minute" at bounding box center [1131, 541] width 14 height 14
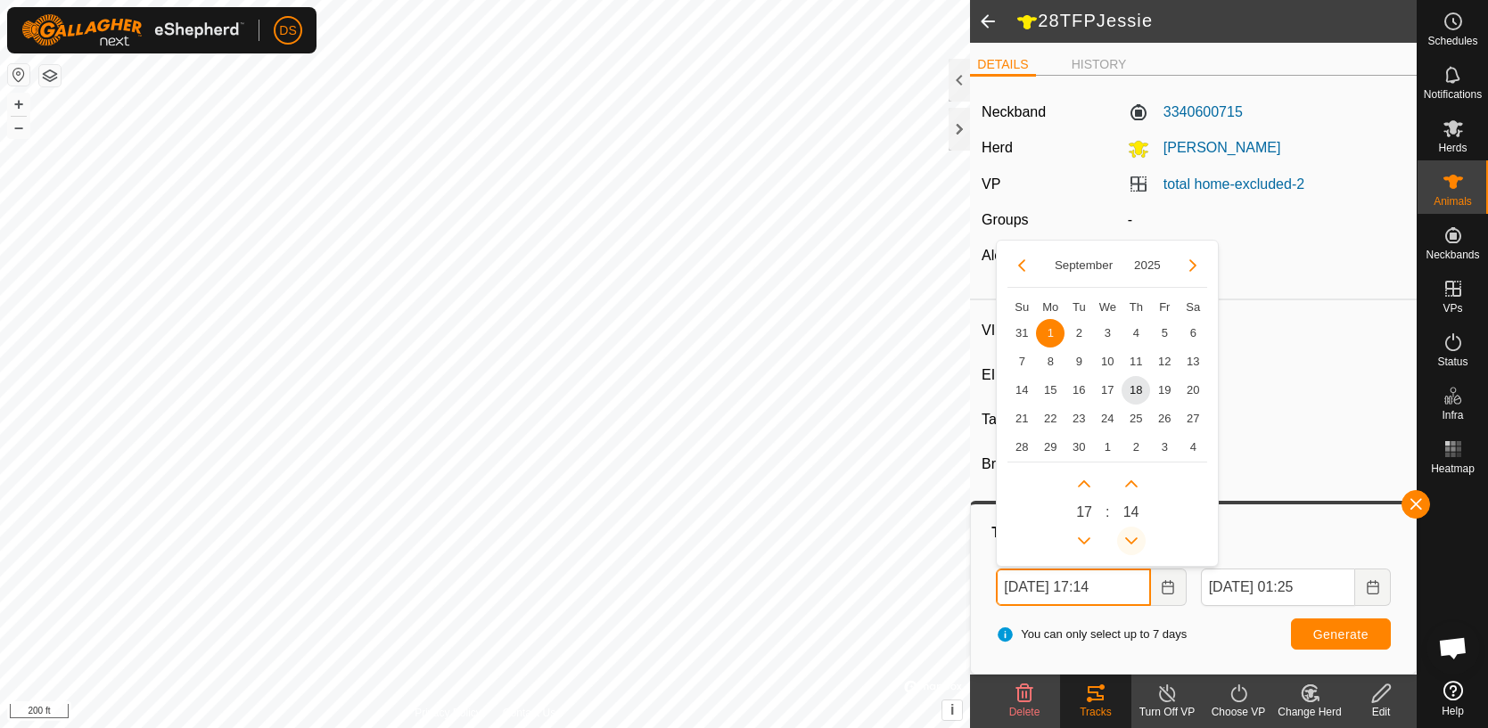
click at [1131, 535] on icon "Previous Minute" at bounding box center [1131, 541] width 14 height 14
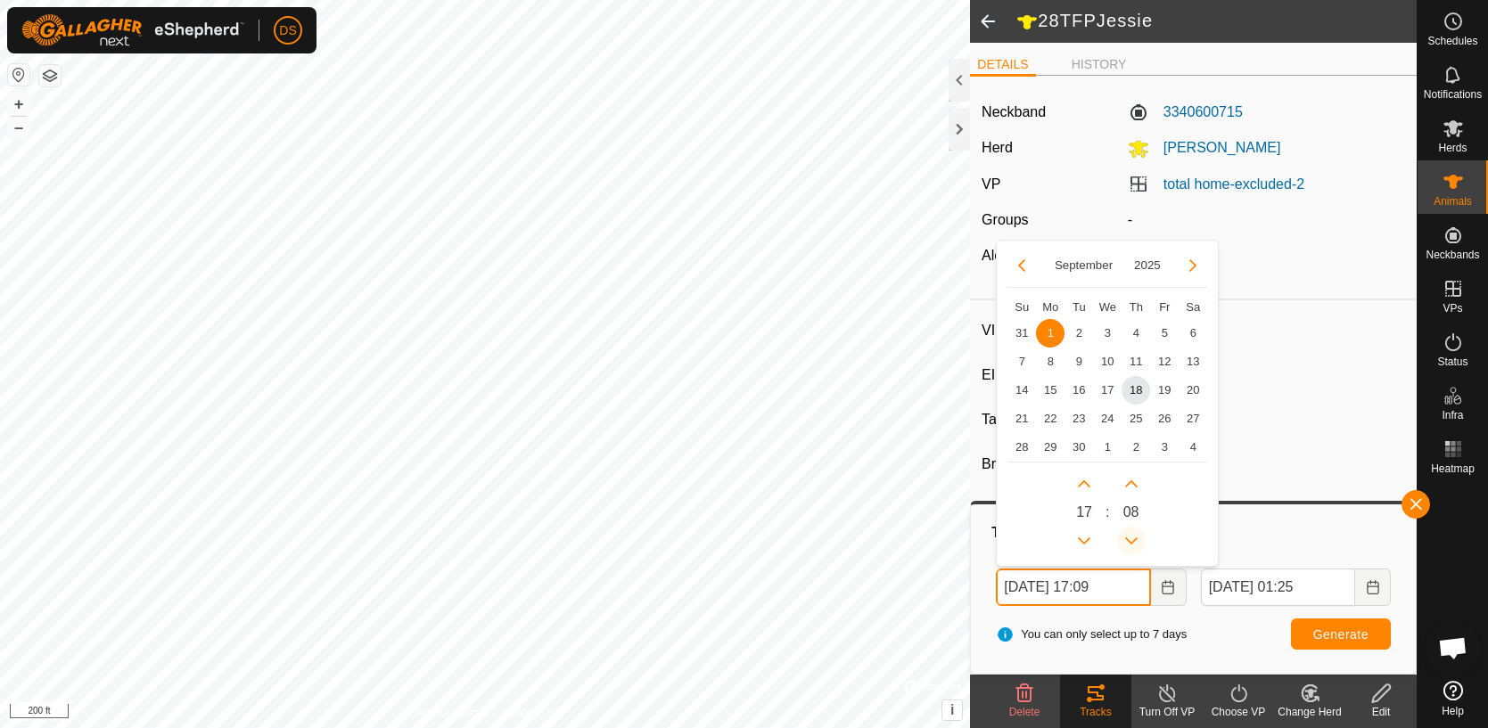
click at [1131, 535] on icon "Previous Minute" at bounding box center [1131, 541] width 14 height 14
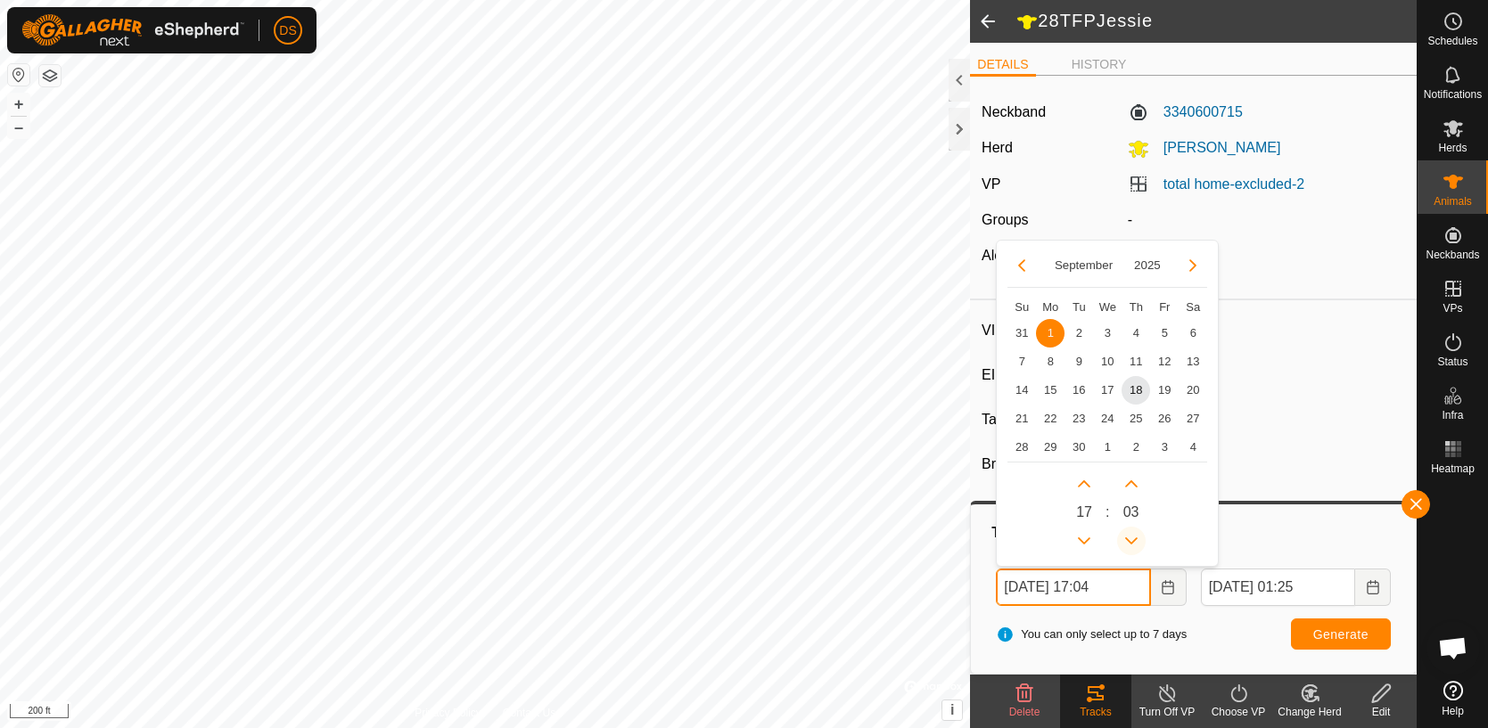
click at [1131, 535] on button "Previous Minute" at bounding box center [1131, 541] width 29 height 29
click at [1131, 534] on button "Previous Minute" at bounding box center [1131, 541] width 29 height 29
type input "[DATE] 17:00"
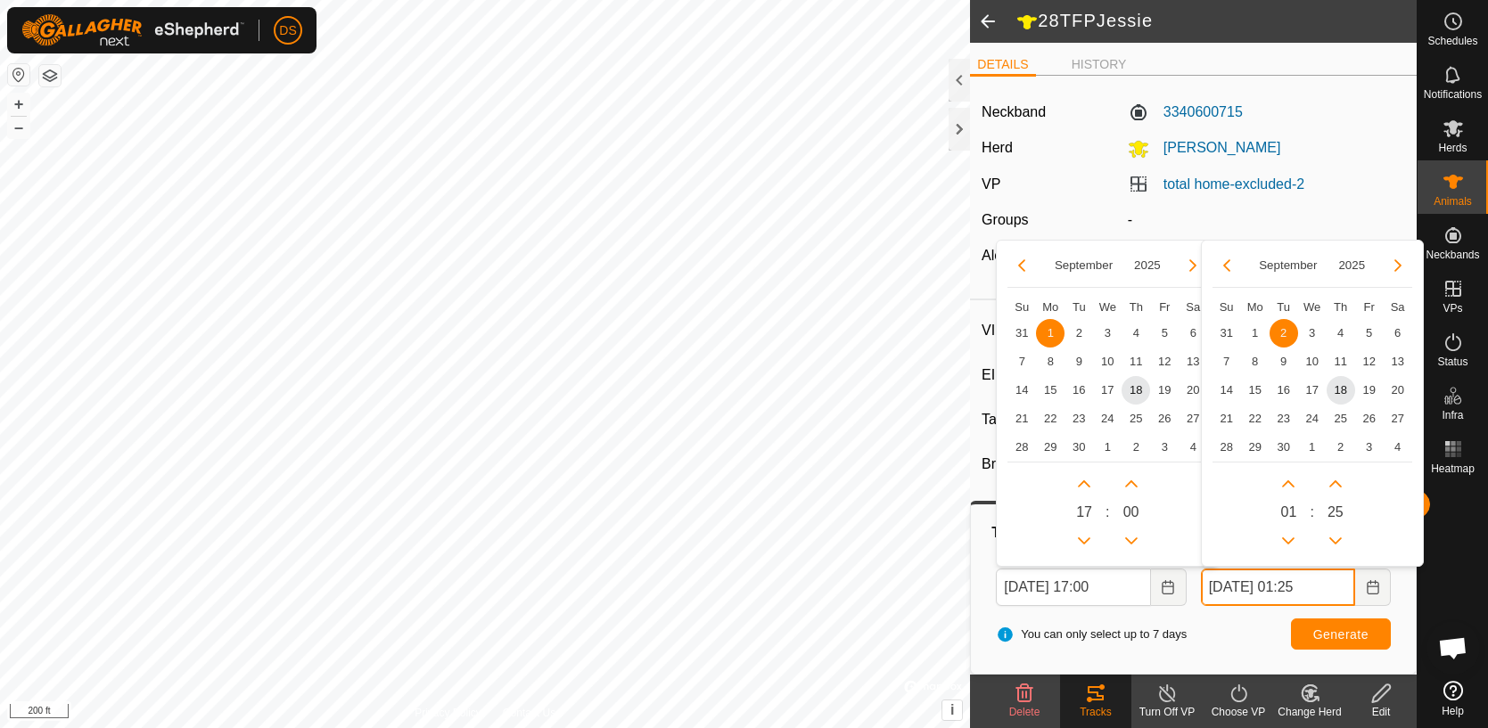
click at [1330, 587] on input "[DATE] 01:25" at bounding box center [1278, 587] width 154 height 37
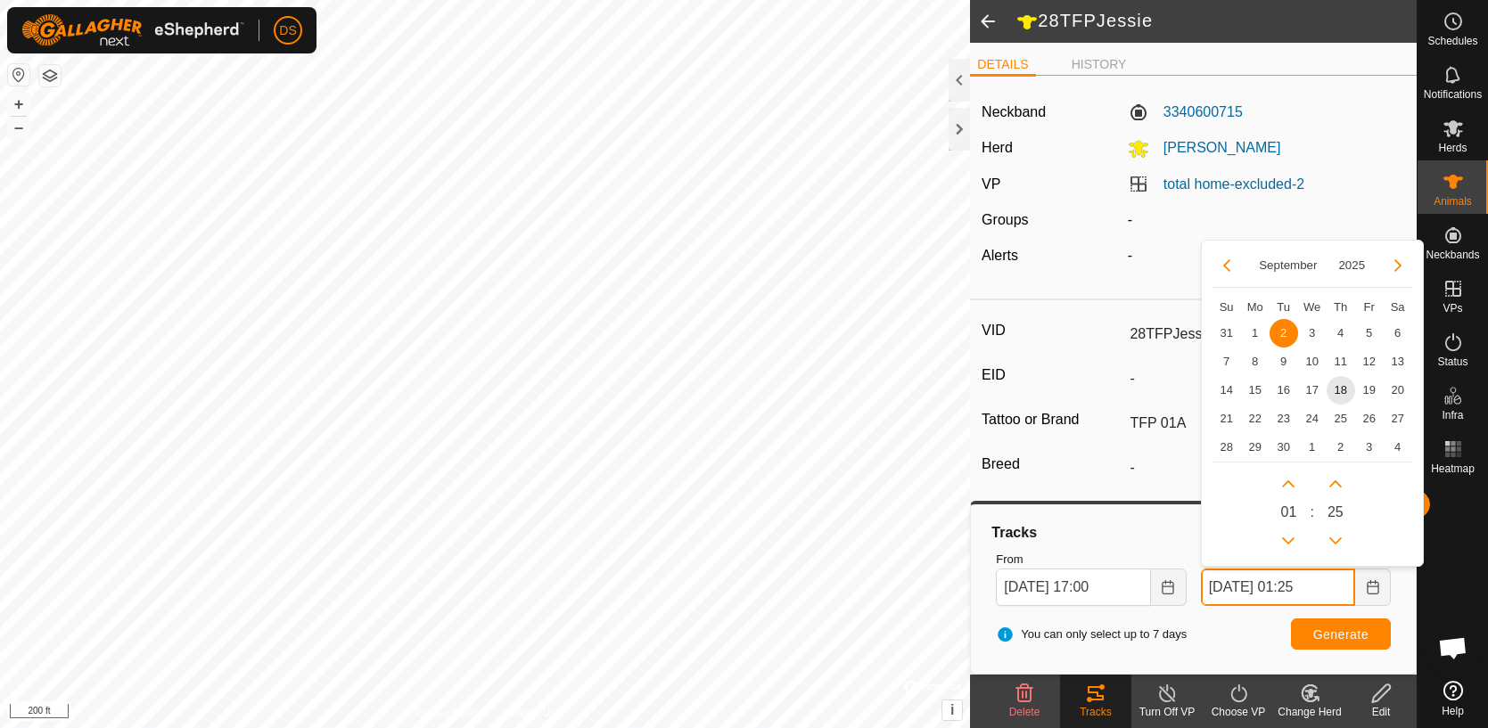
drag, startPoint x: 1311, startPoint y: 583, endPoint x: 1295, endPoint y: 585, distance: 16.1
click at [1295, 585] on input "[DATE] 01:25" at bounding box center [1278, 587] width 154 height 37
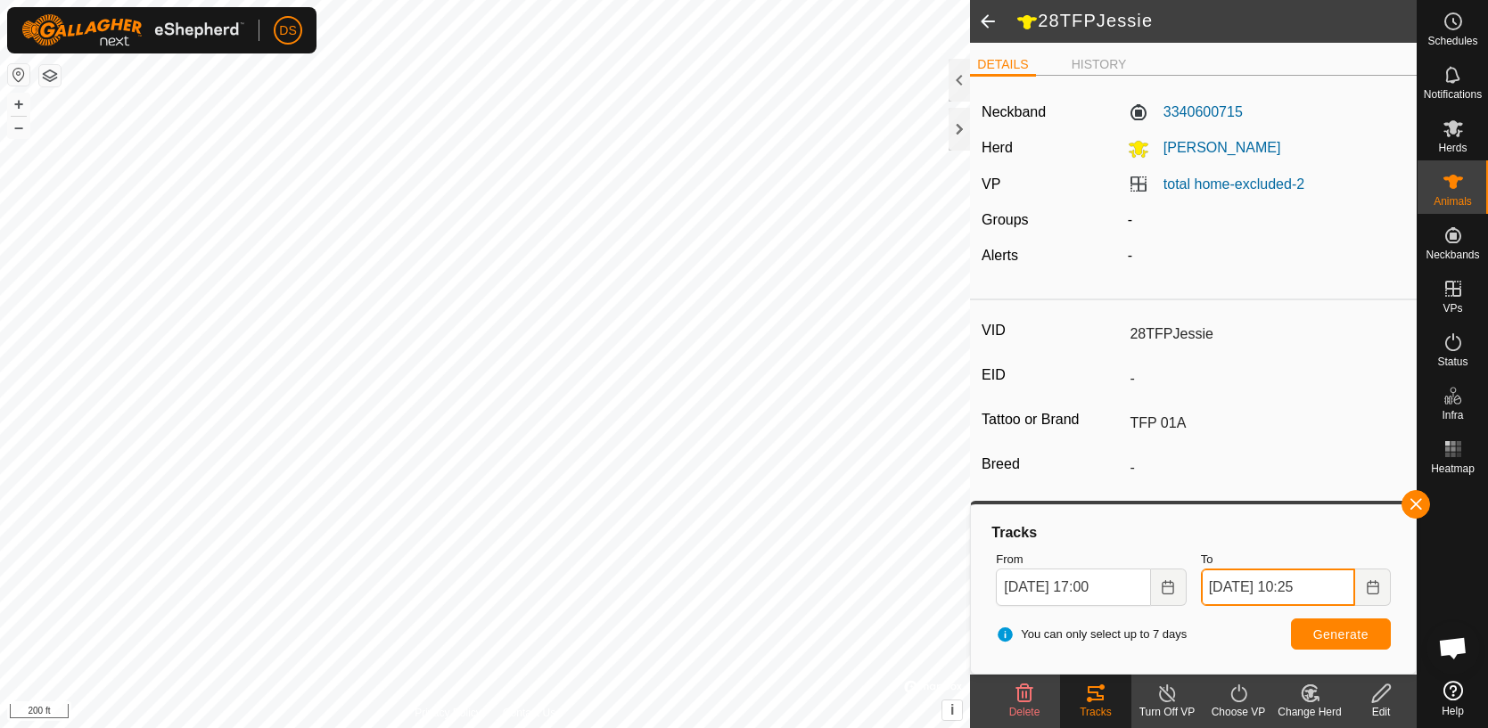
type input "[DATE] 10:25"
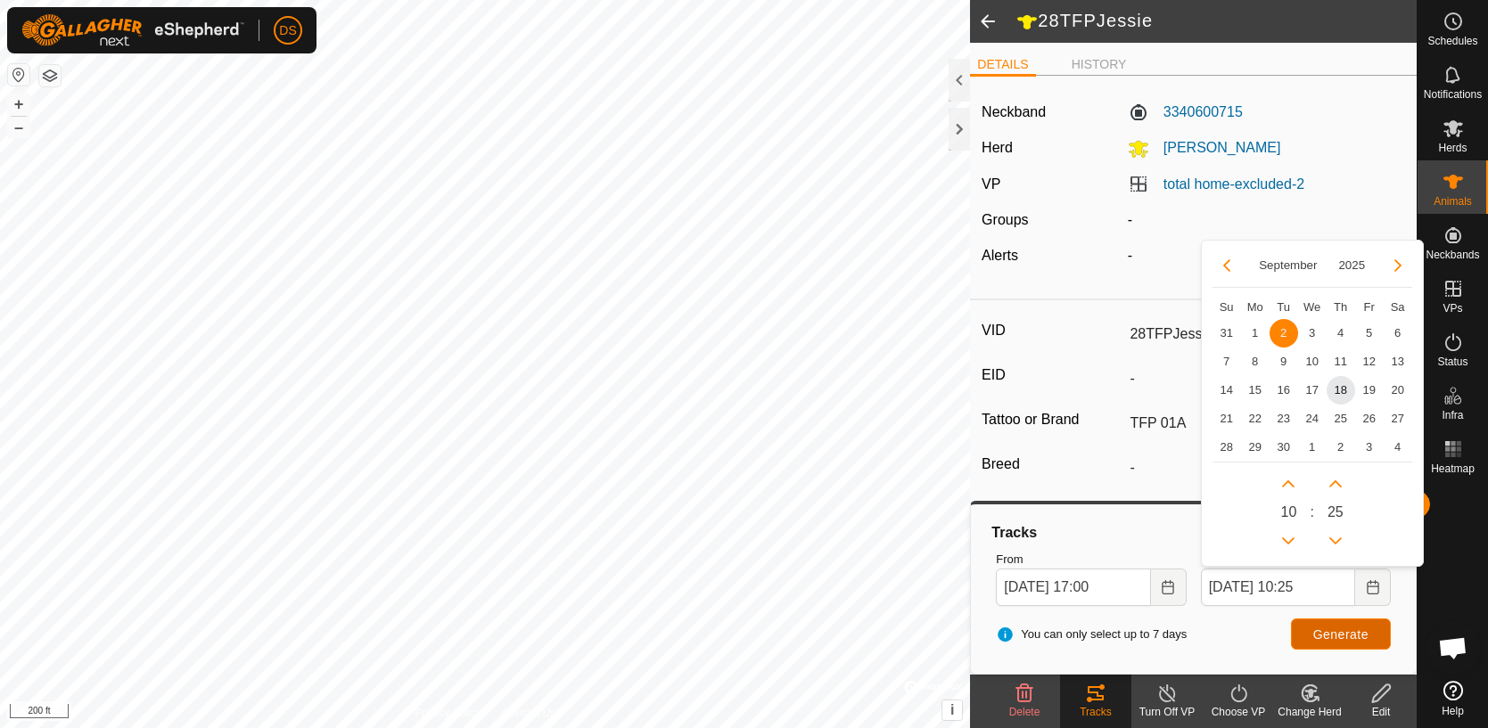
click at [1350, 638] on span "Generate" at bounding box center [1340, 635] width 55 height 14
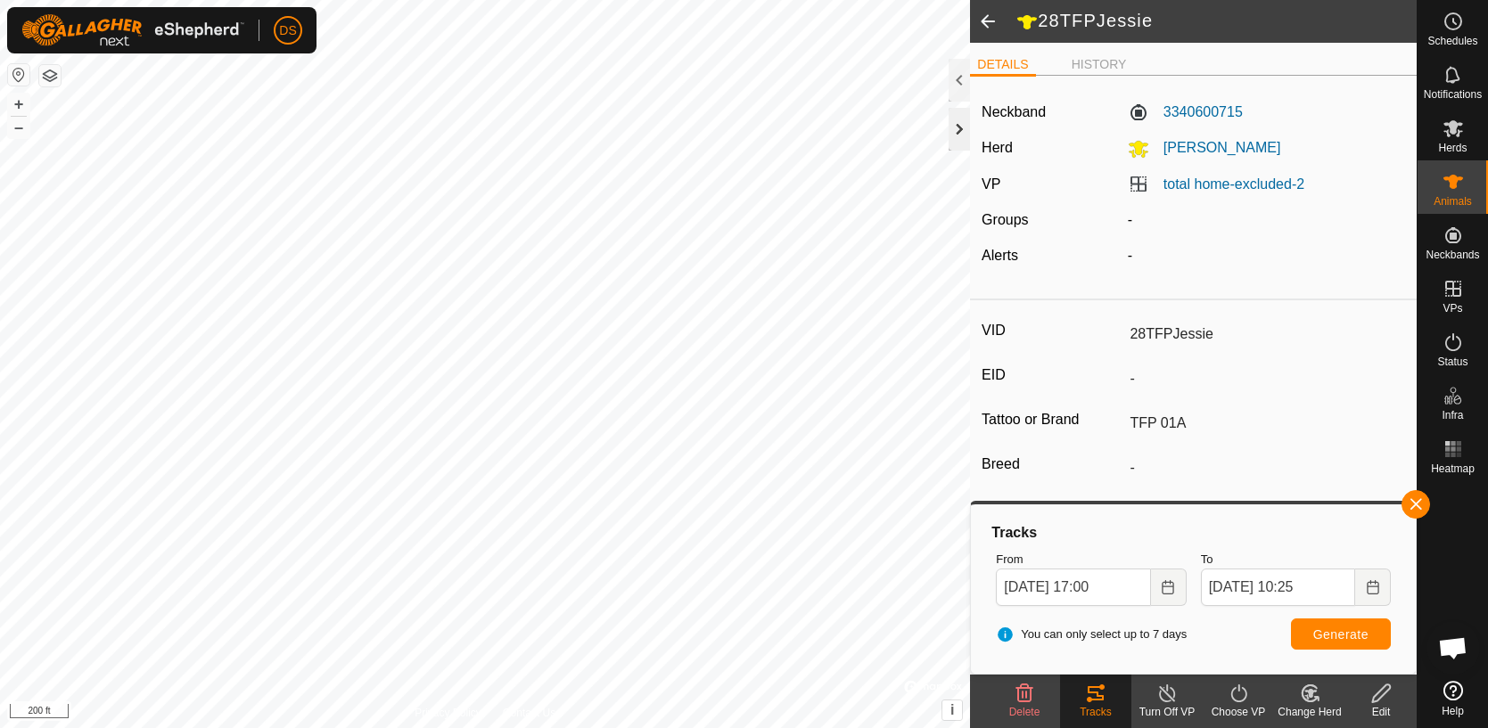
click at [959, 132] on div at bounding box center [959, 129] width 21 height 43
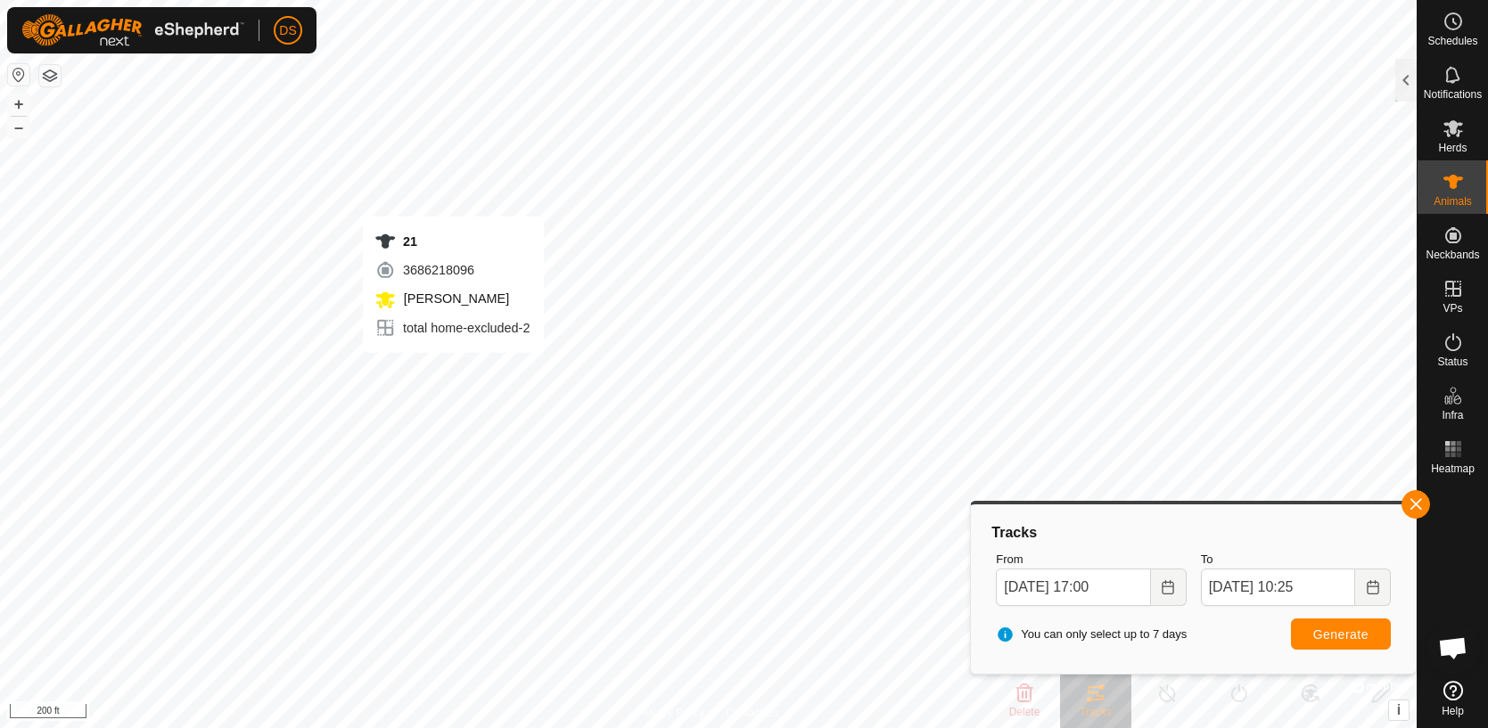
type input "-"
type input "21"
type input "-"
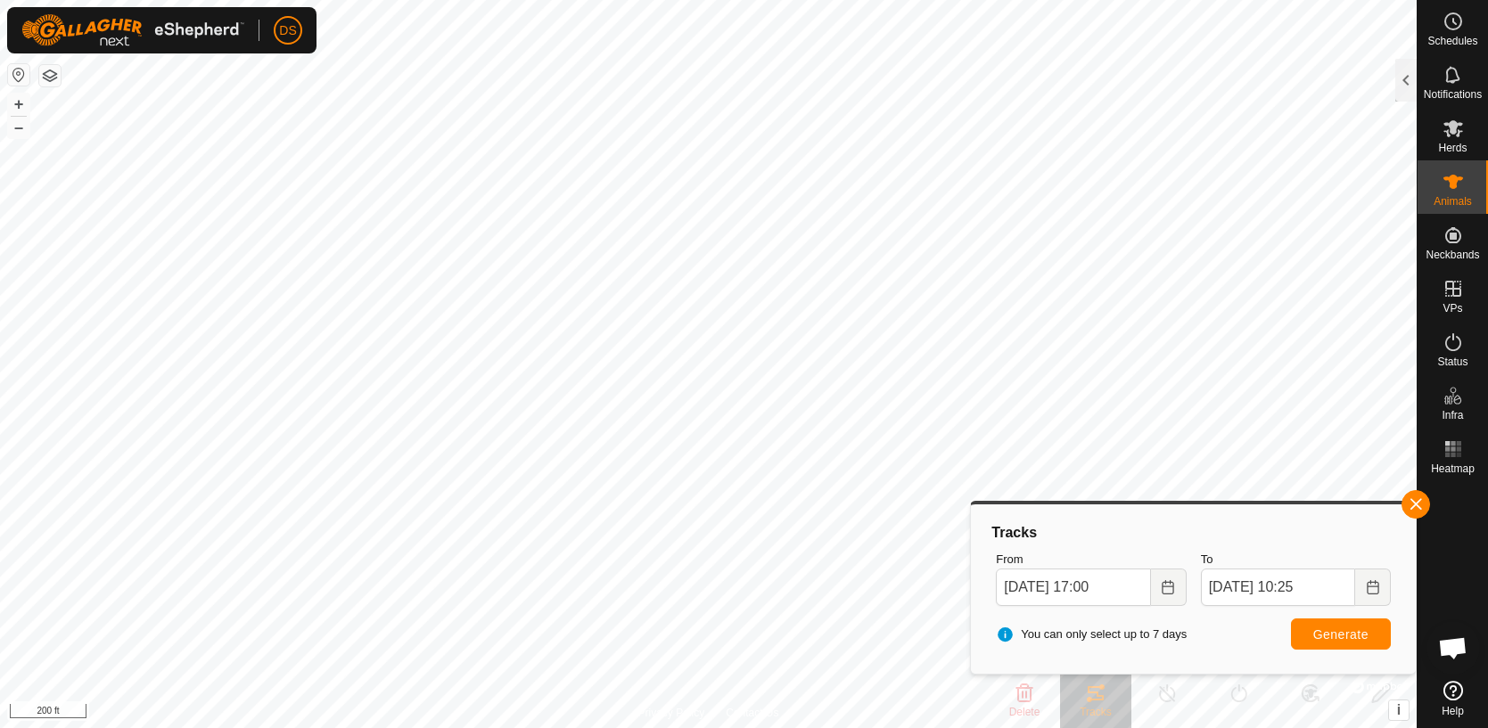
type input "-"
type input "0 kg"
type input "-"
click at [1443, 143] on span "Herds" at bounding box center [1452, 148] width 29 height 11
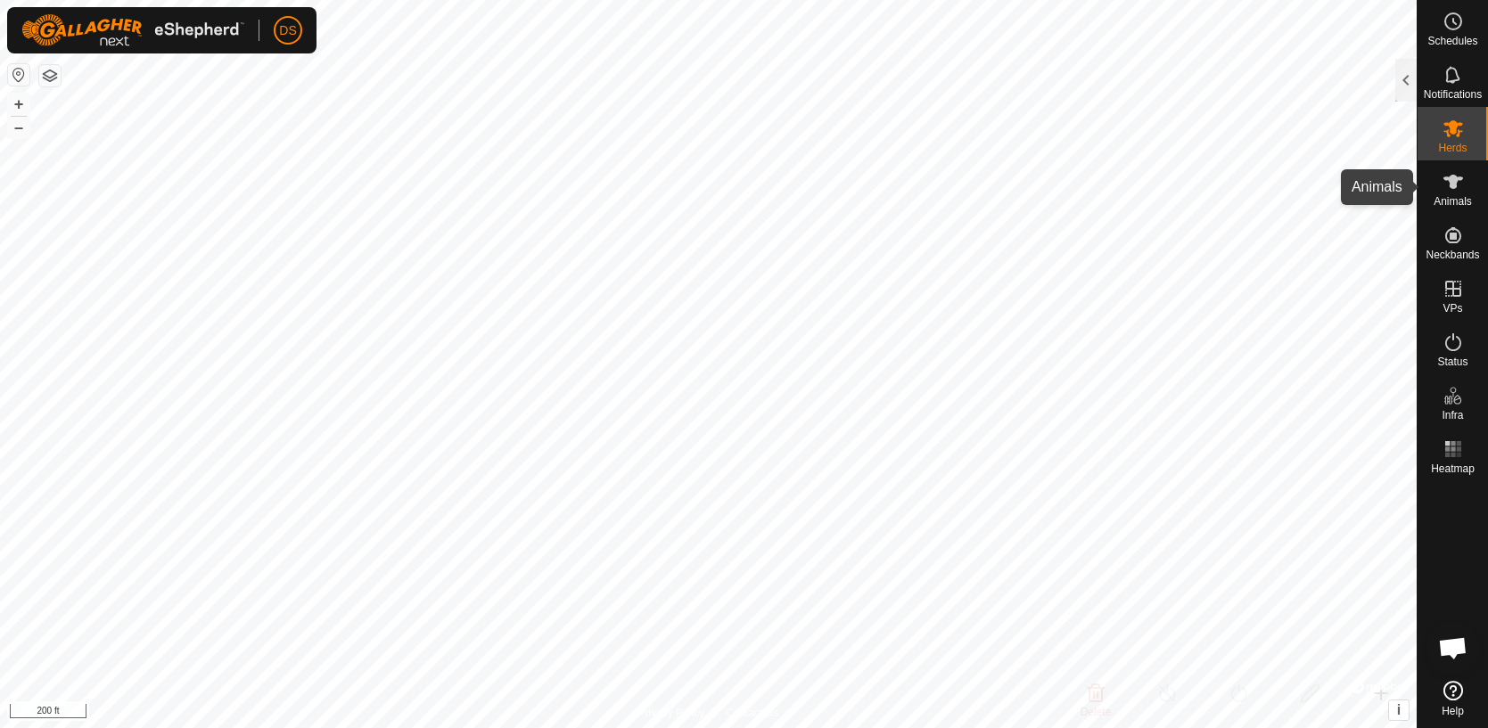
click at [1455, 184] on icon at bounding box center [1453, 182] width 20 height 14
click at [1455, 183] on icon at bounding box center [1453, 182] width 20 height 14
click at [1405, 85] on div at bounding box center [1405, 80] width 21 height 43
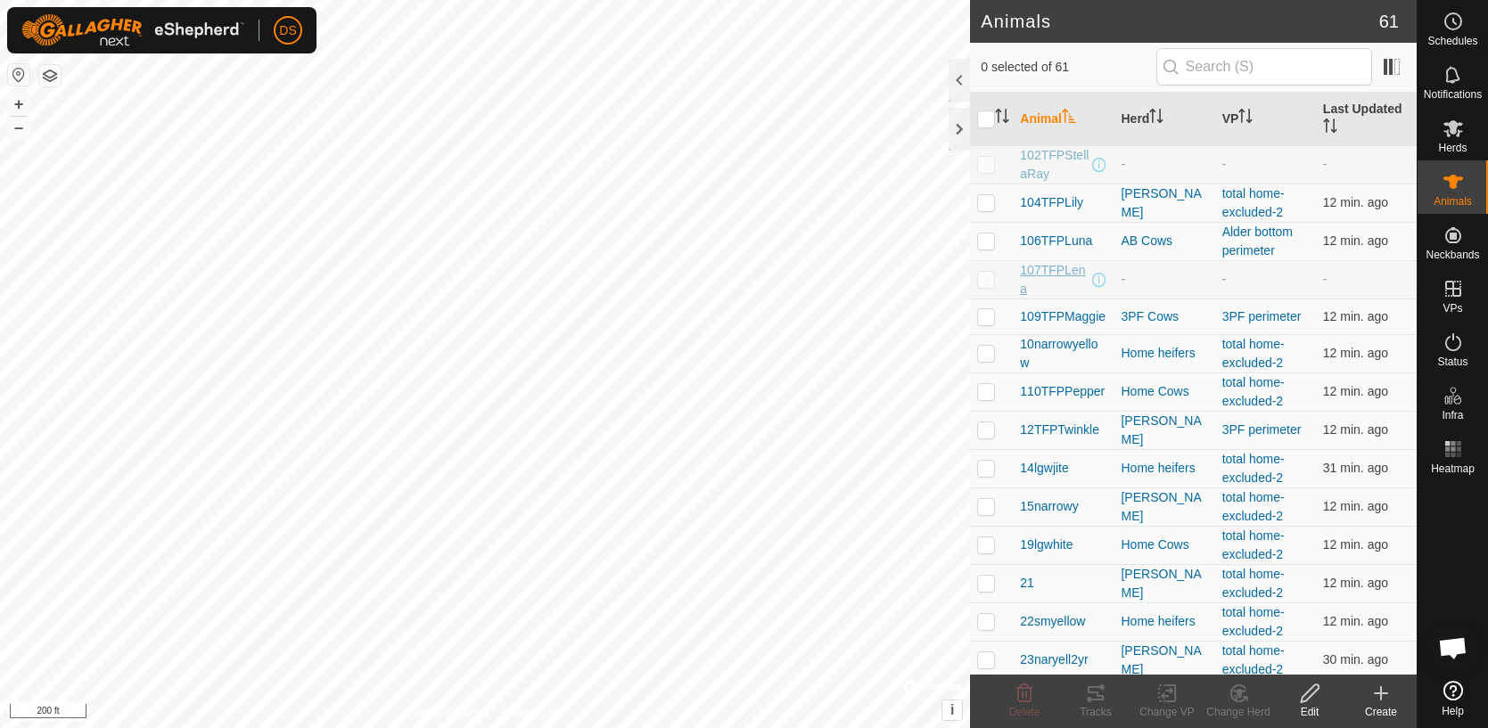
scroll to position [9, 0]
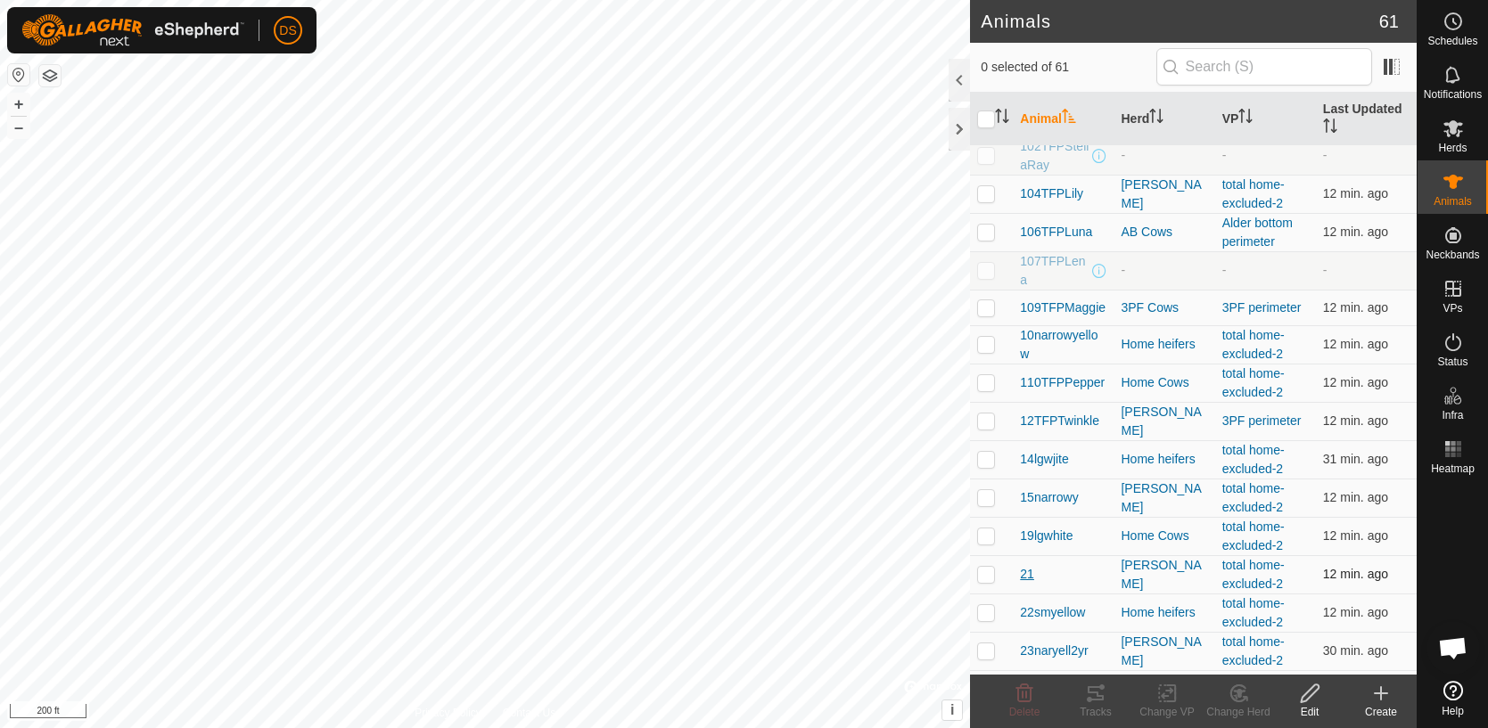
click at [1024, 571] on span "21" at bounding box center [1027, 574] width 14 height 19
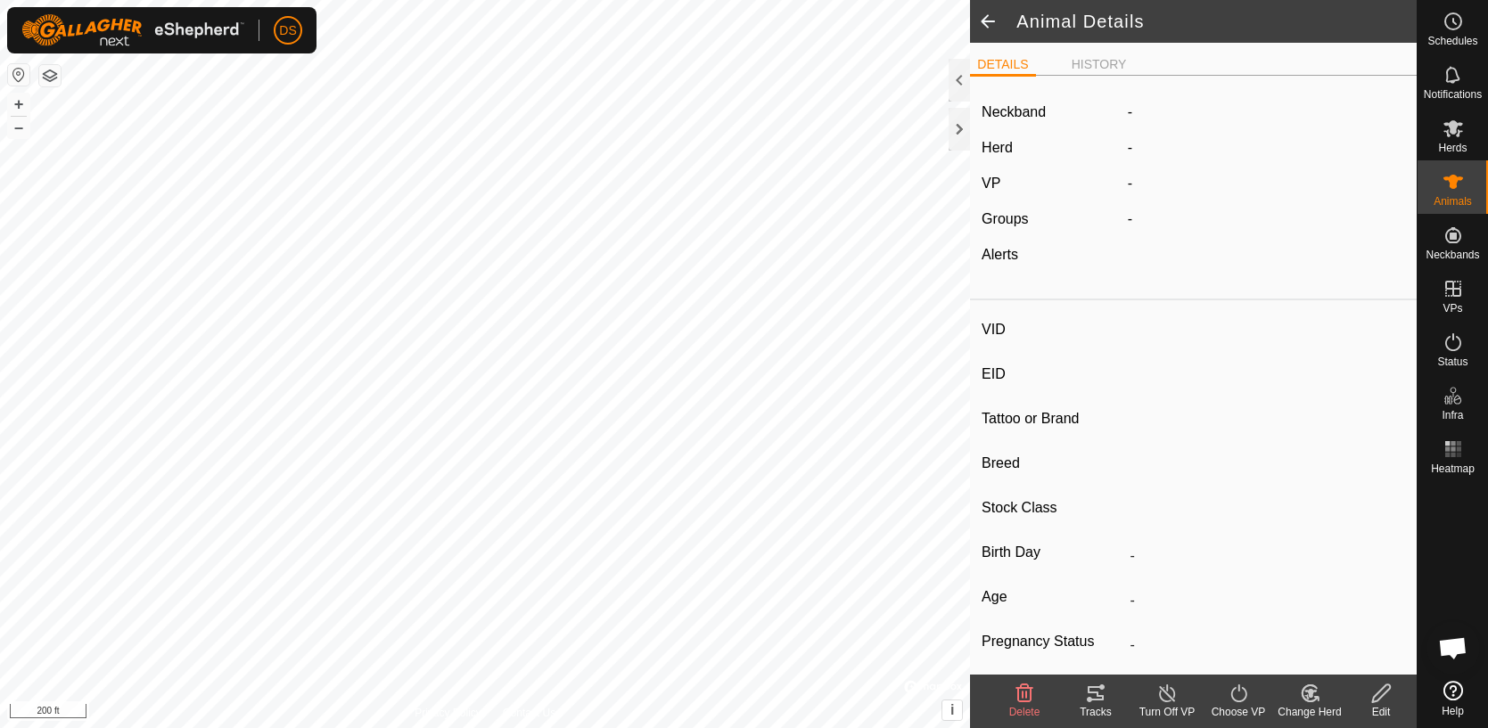
type input "21"
type input "-"
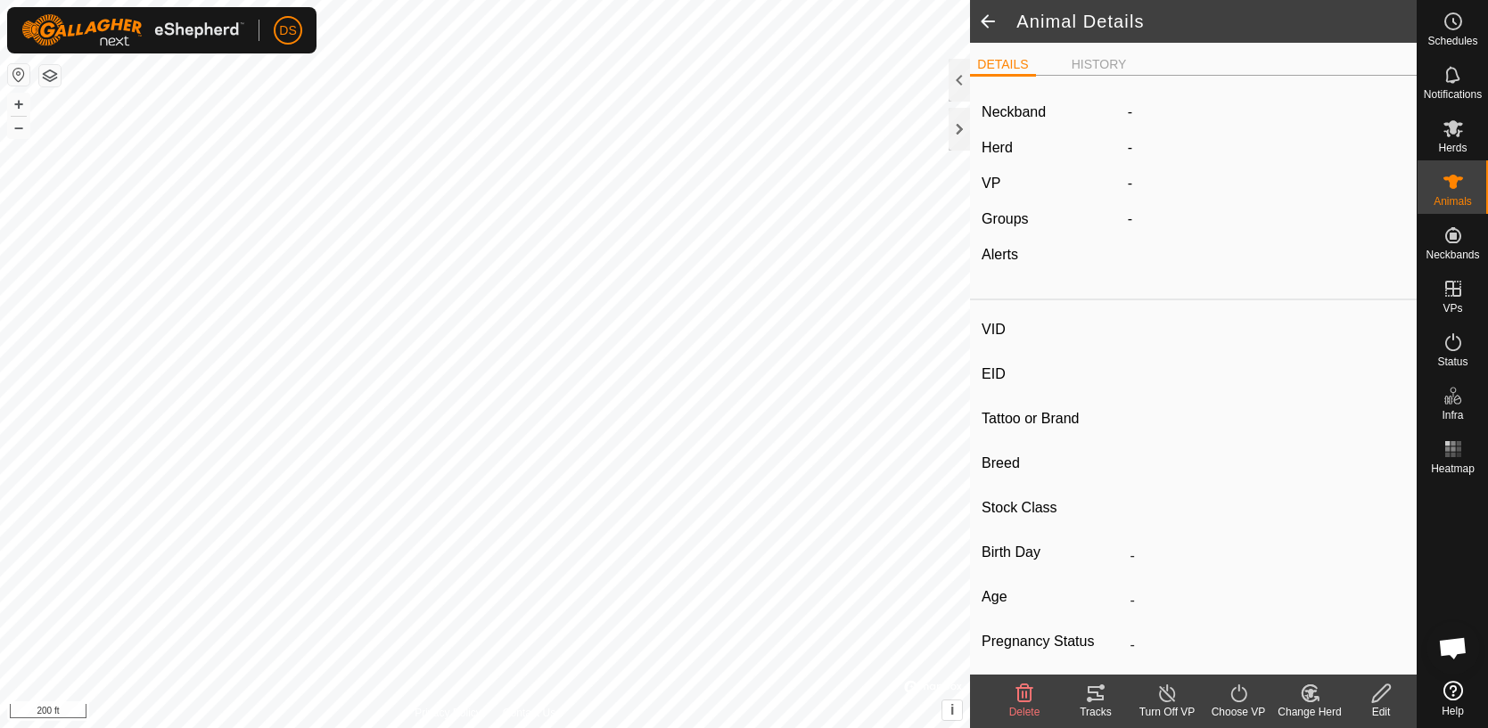
type input "0 kg"
type input "-"
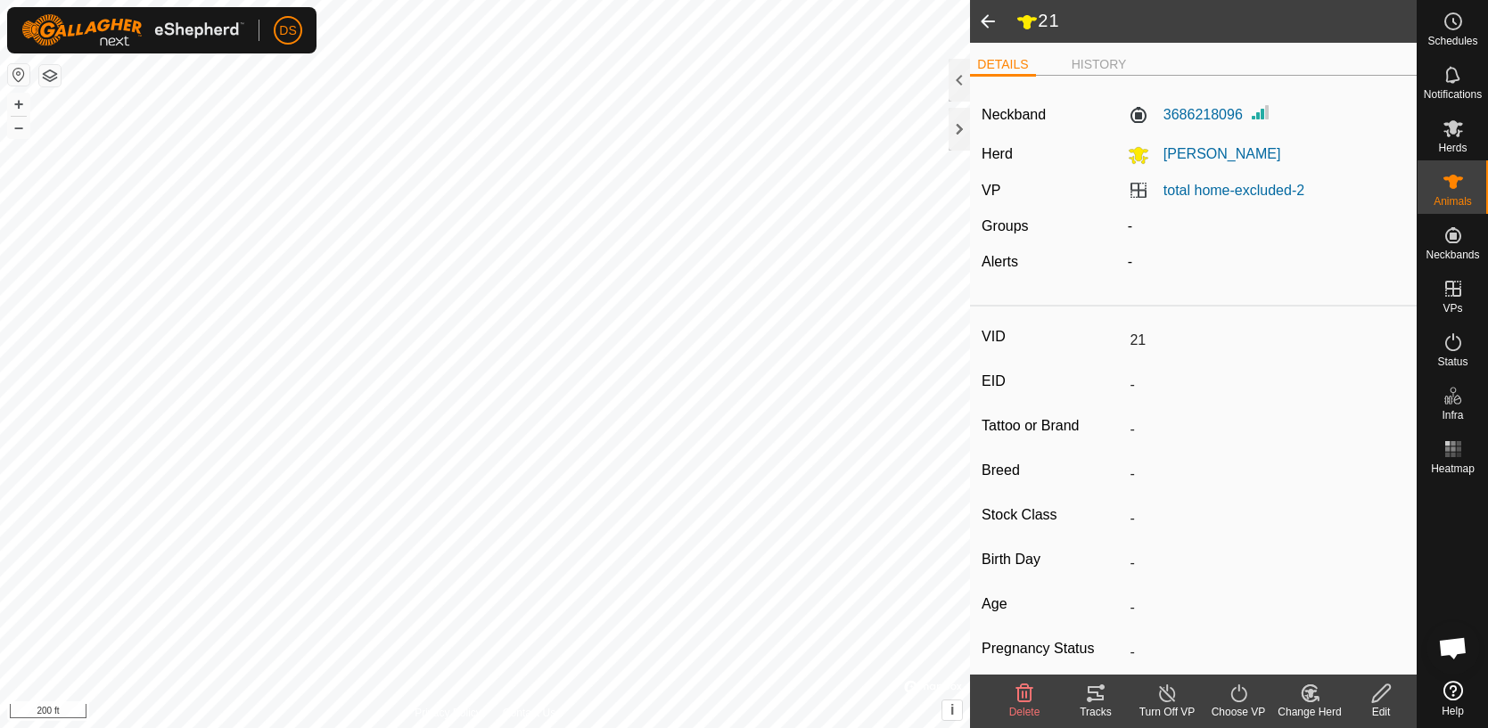
click at [1093, 697] on icon at bounding box center [1095, 693] width 21 height 21
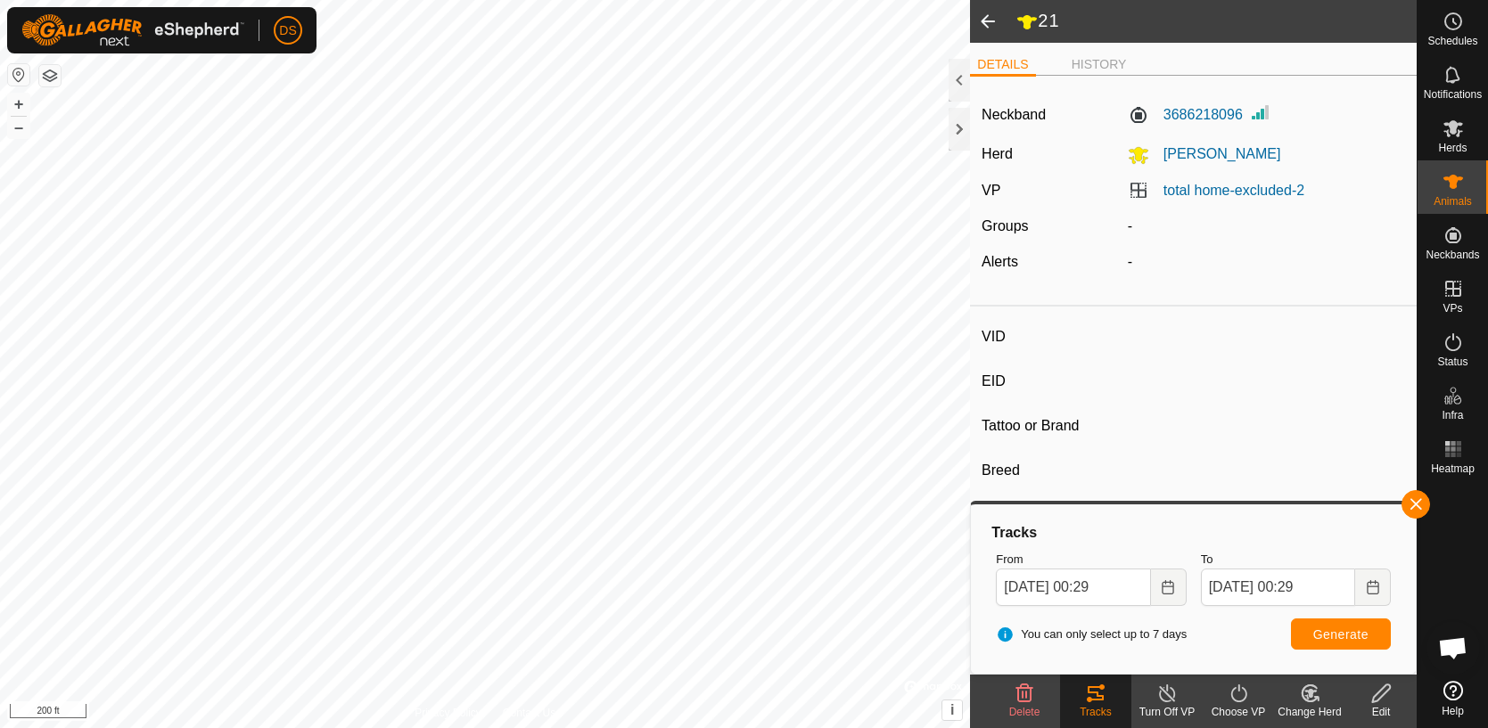
type input "80TFPMelody"
type input "-"
type input "TFP 08H"
type input "-"
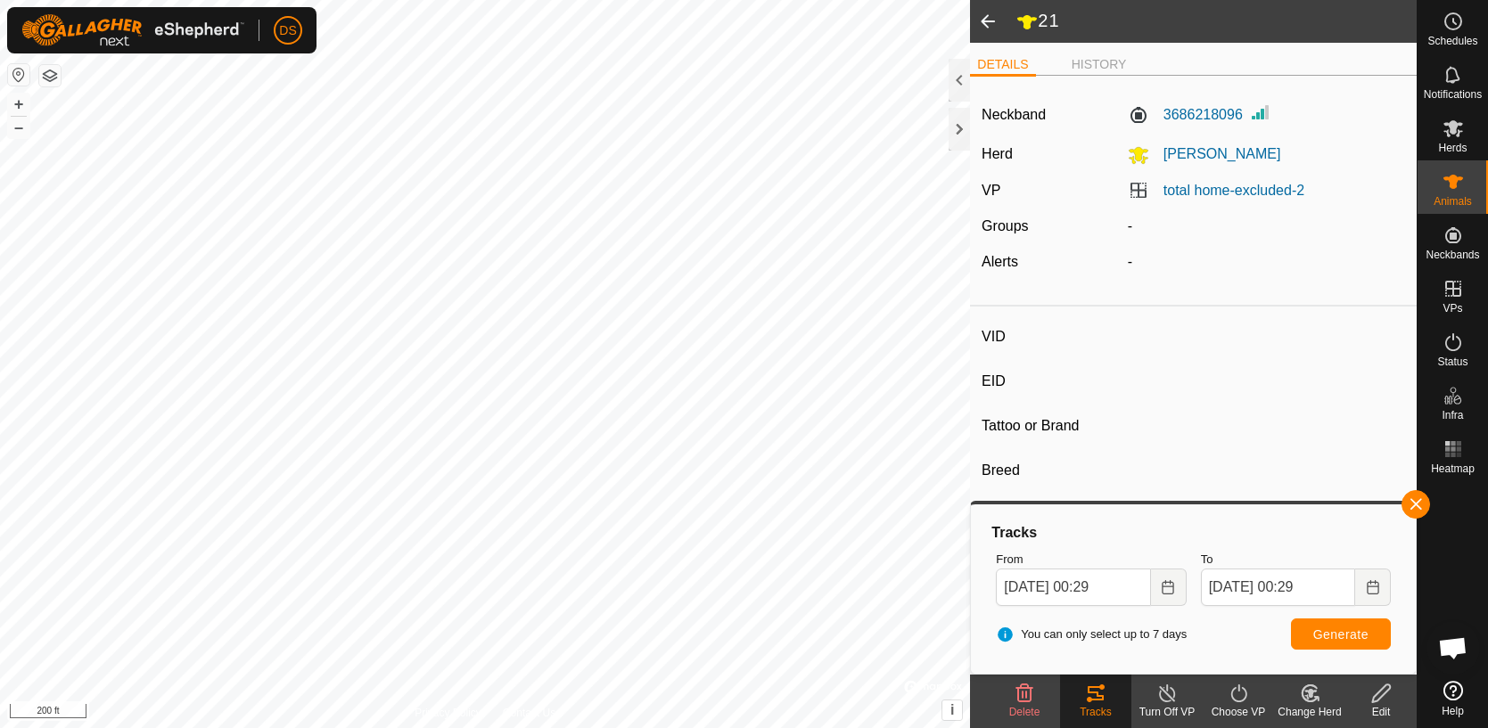
type input "07/2020"
type input "5 years 3 months"
type input "0 kg"
type input "-"
click at [1417, 508] on button "button" at bounding box center [1415, 504] width 29 height 29
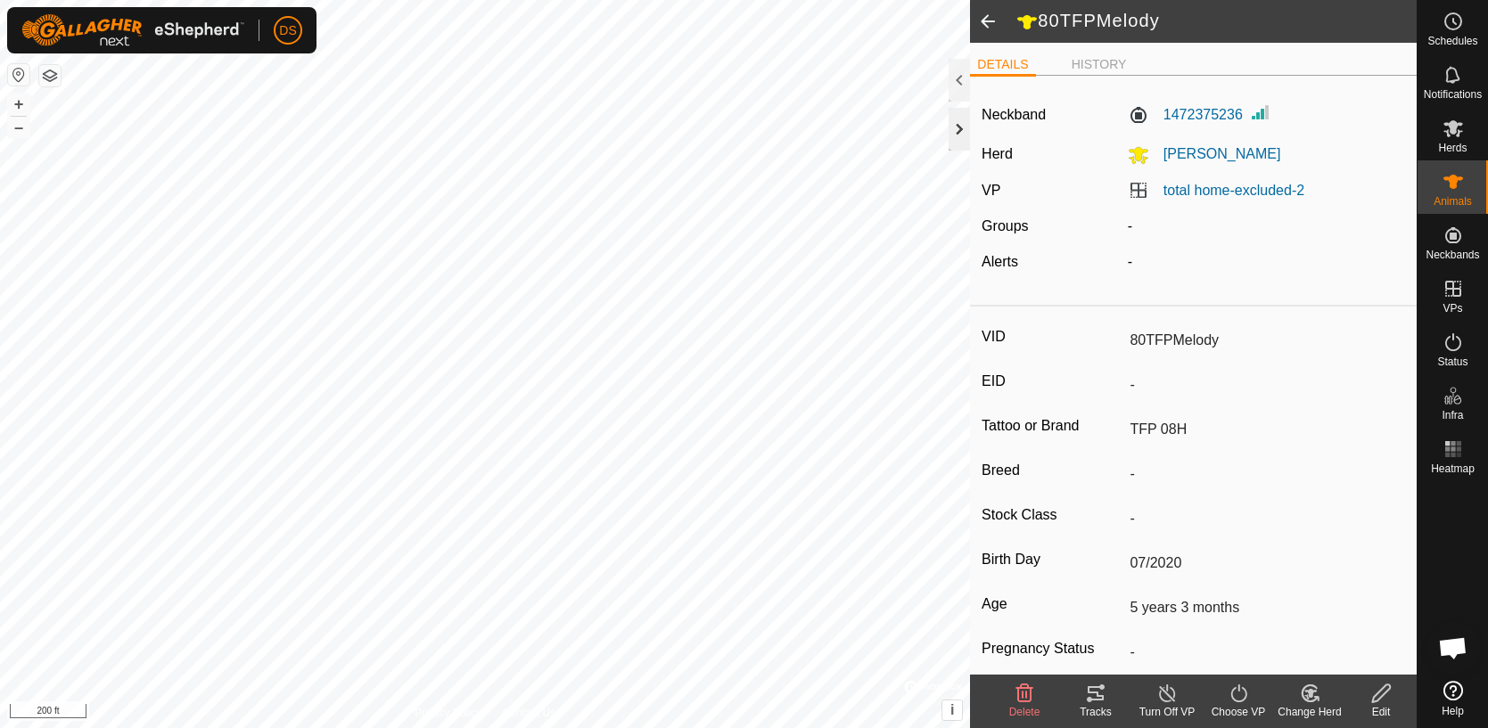
click at [959, 126] on div at bounding box center [959, 129] width 21 height 43
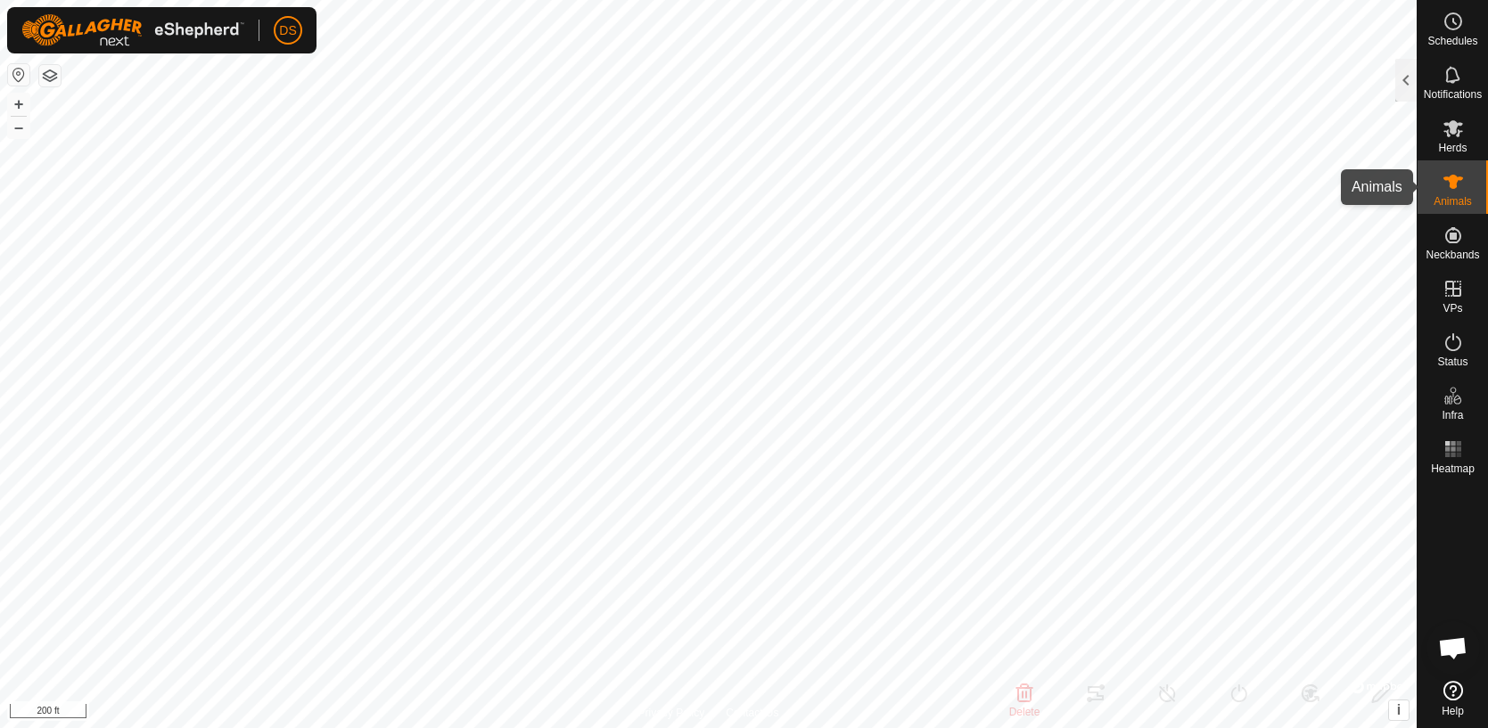
click at [1471, 182] on div "Animals" at bounding box center [1452, 186] width 70 height 53
click at [1402, 77] on div at bounding box center [1405, 80] width 21 height 43
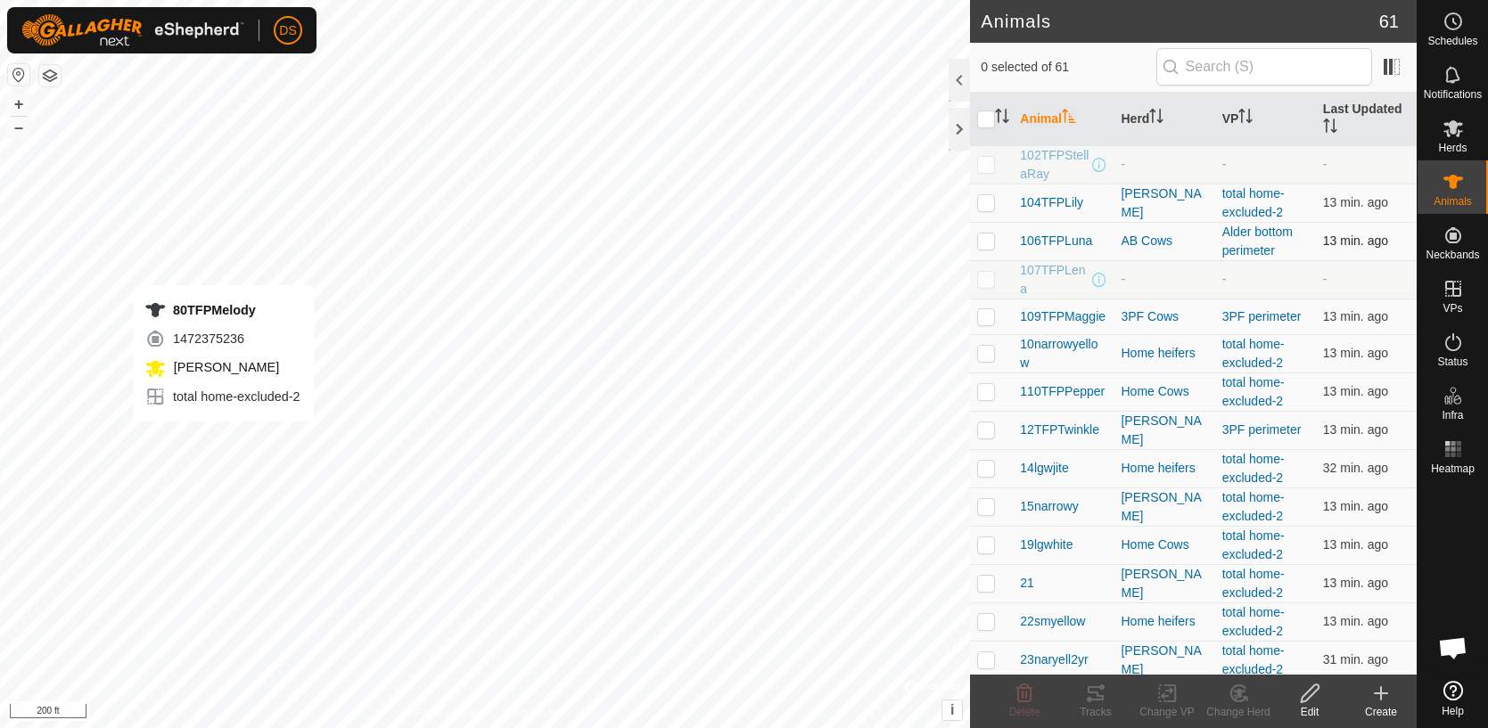
checkbox input "true"
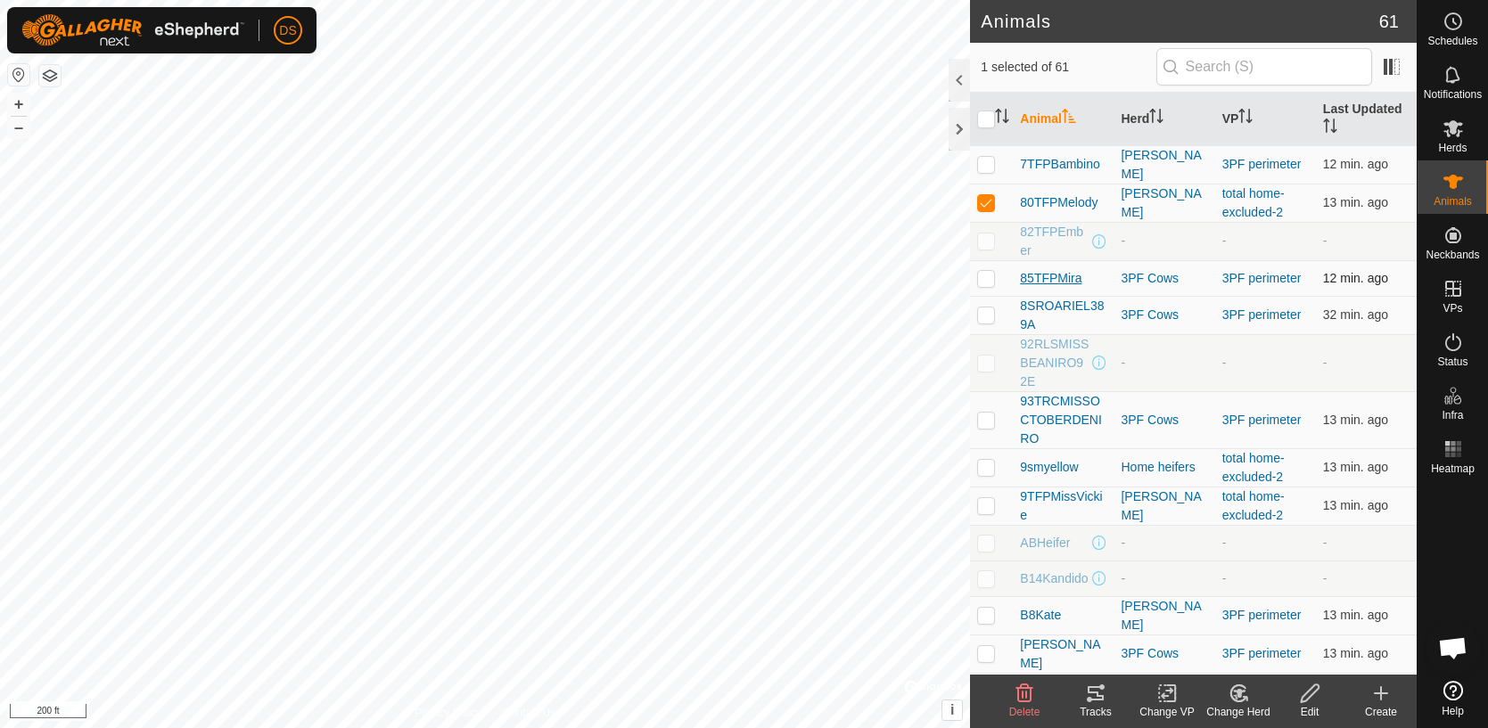
scroll to position [1309, 0]
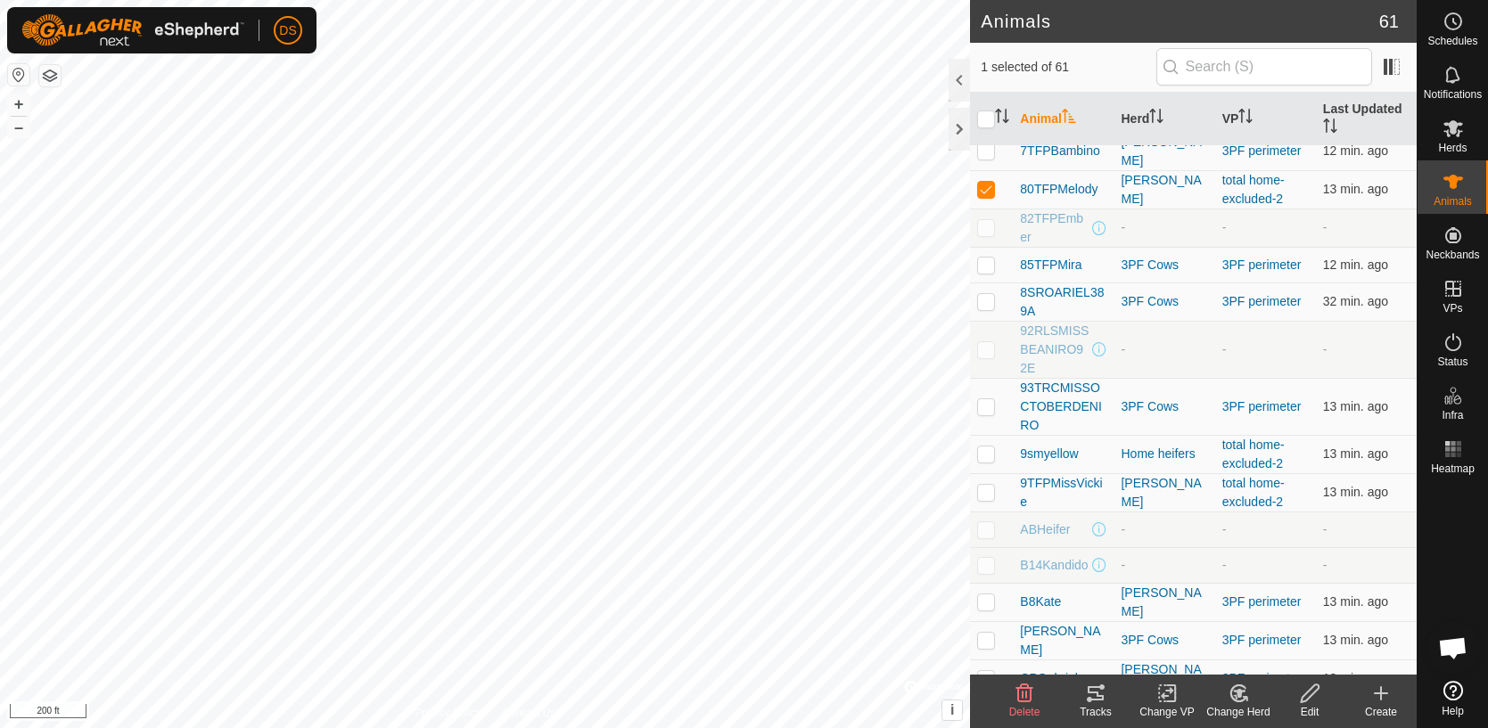
click at [1100, 692] on icon at bounding box center [1095, 693] width 21 height 21
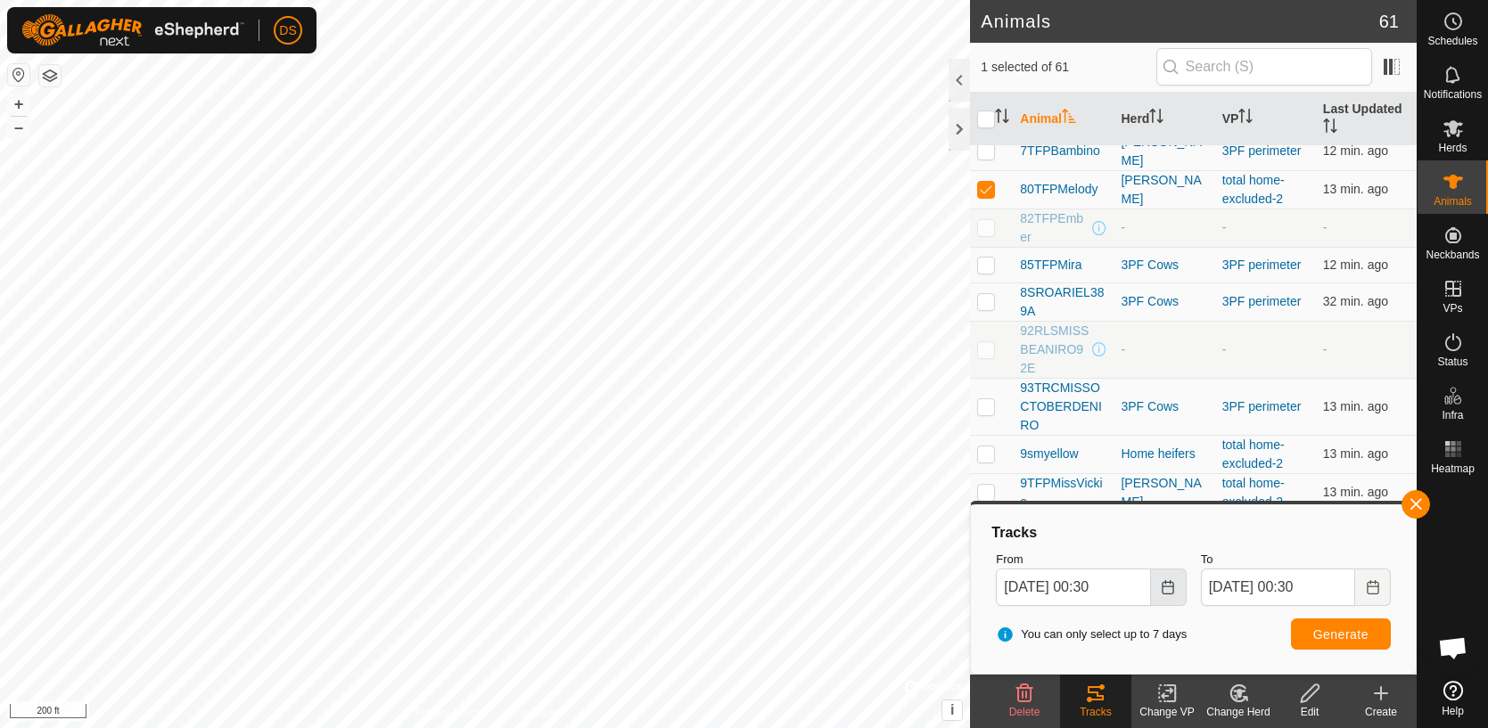
click at [1166, 590] on icon "Choose Date" at bounding box center [1168, 587] width 14 height 14
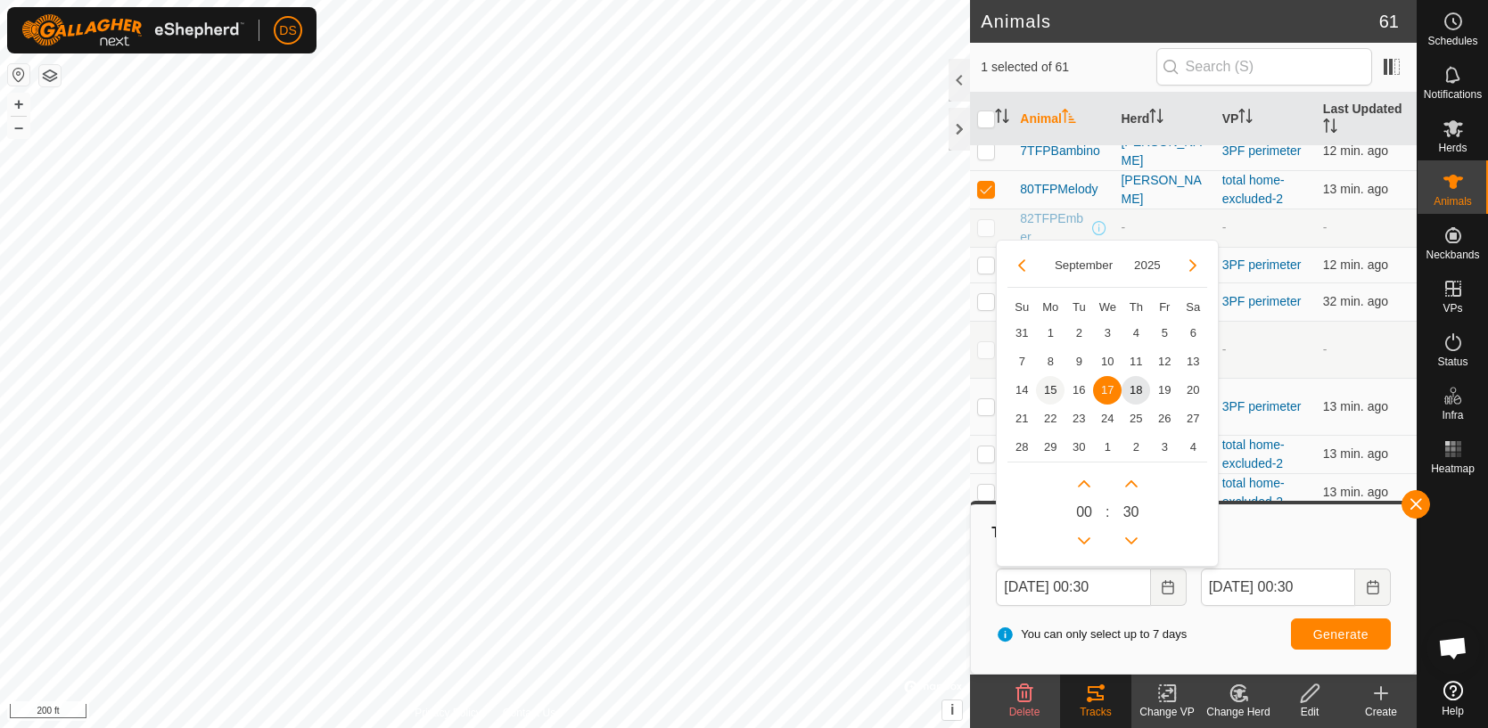
click at [1054, 391] on span "15" at bounding box center [1050, 390] width 29 height 29
type input "[DATE] 00:30"
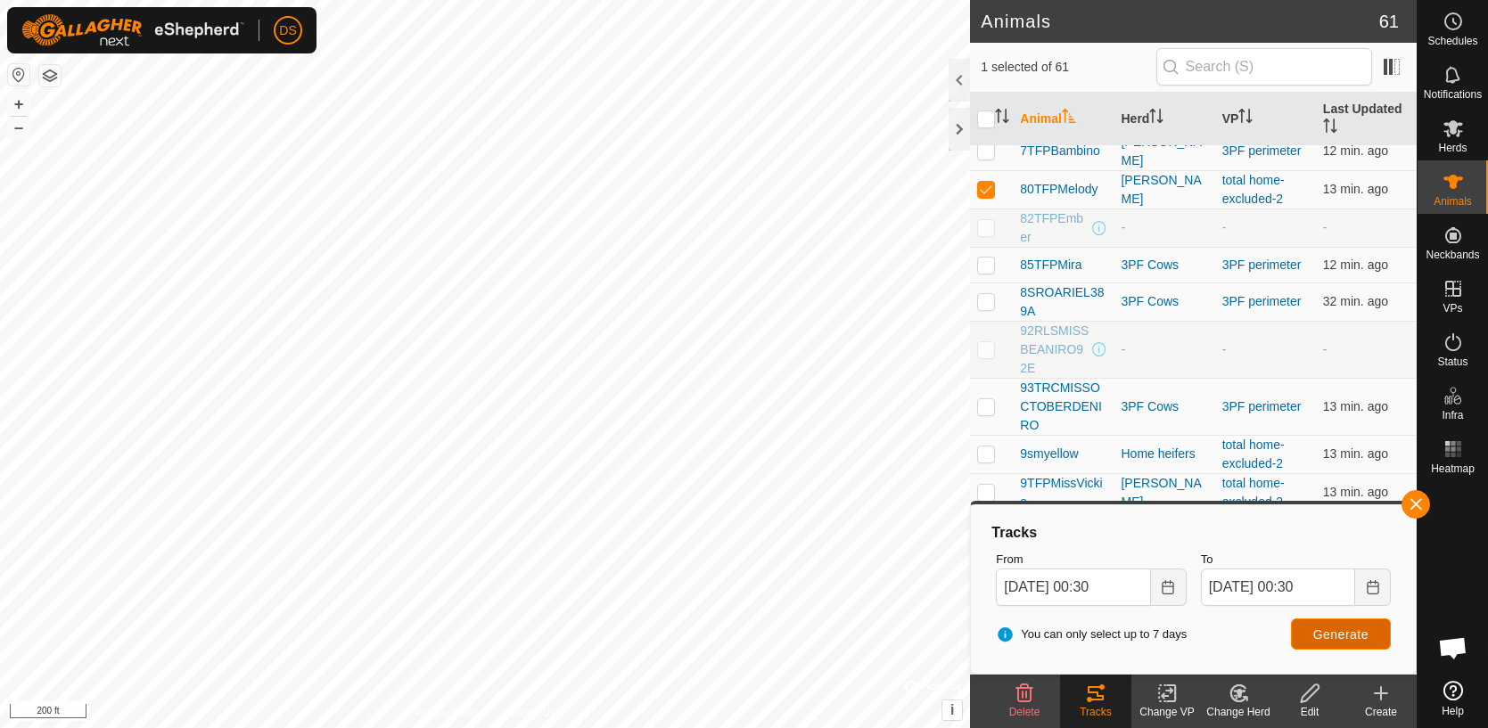
click at [1325, 636] on span "Generate" at bounding box center [1340, 635] width 55 height 14
checkbox input "true"
checkbox input "false"
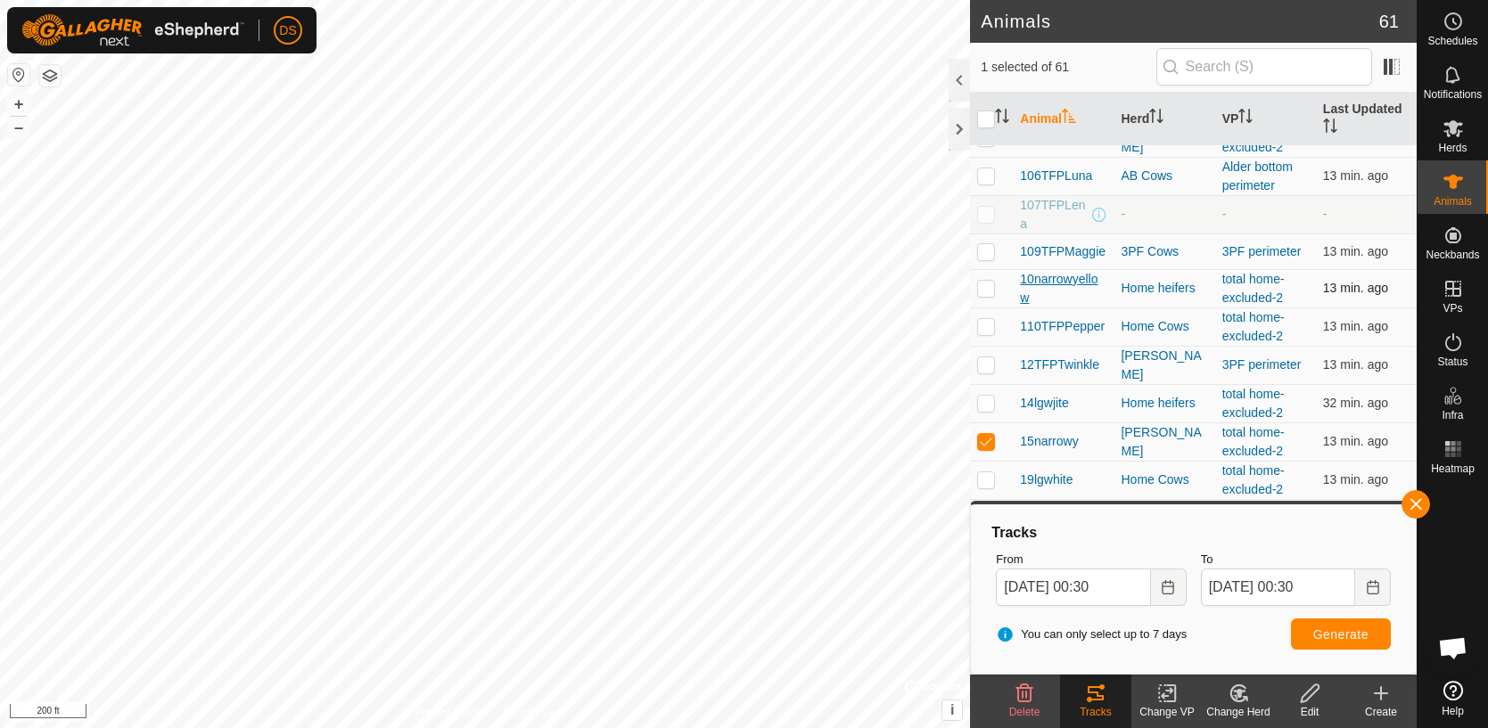
scroll to position [77, 0]
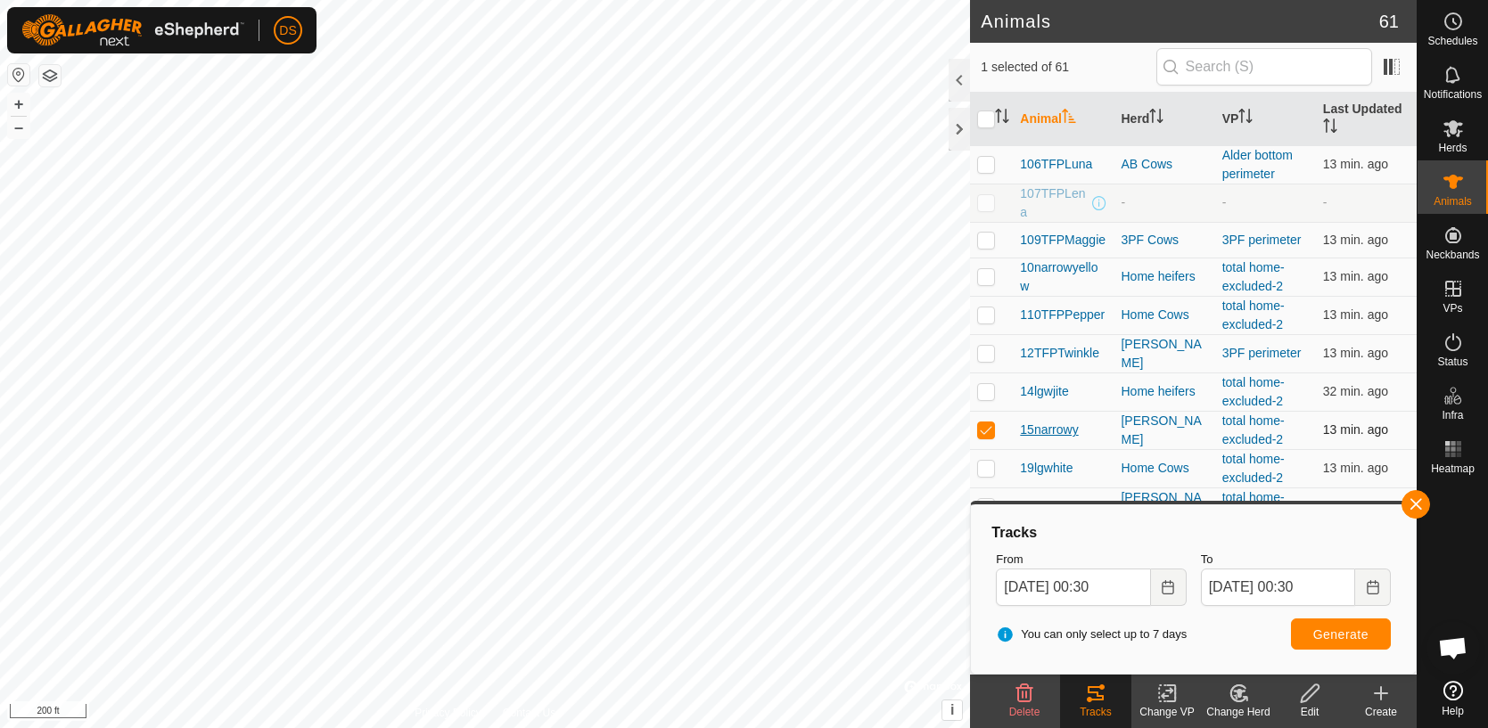
click at [1047, 430] on span "15narrowy" at bounding box center [1049, 430] width 58 height 19
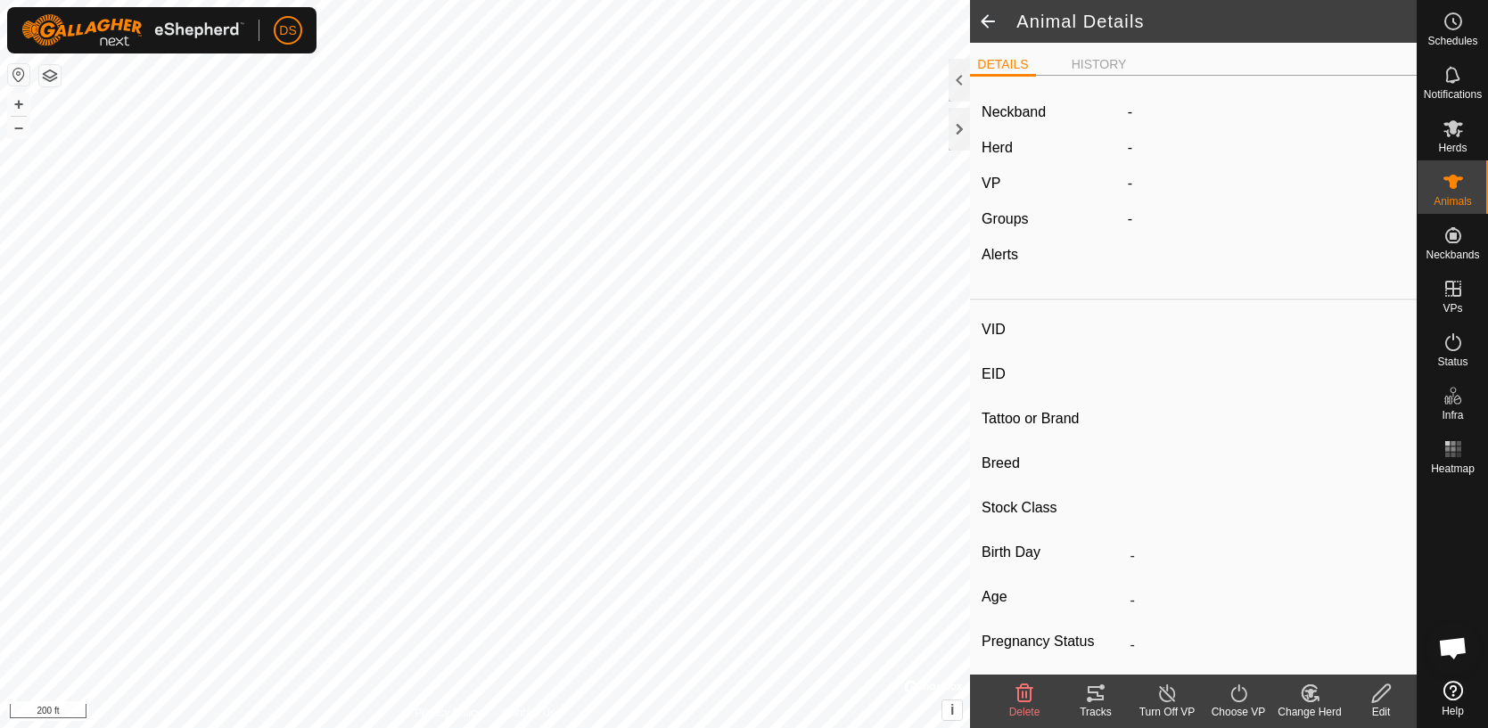
type input "15narrowy"
type input "-"
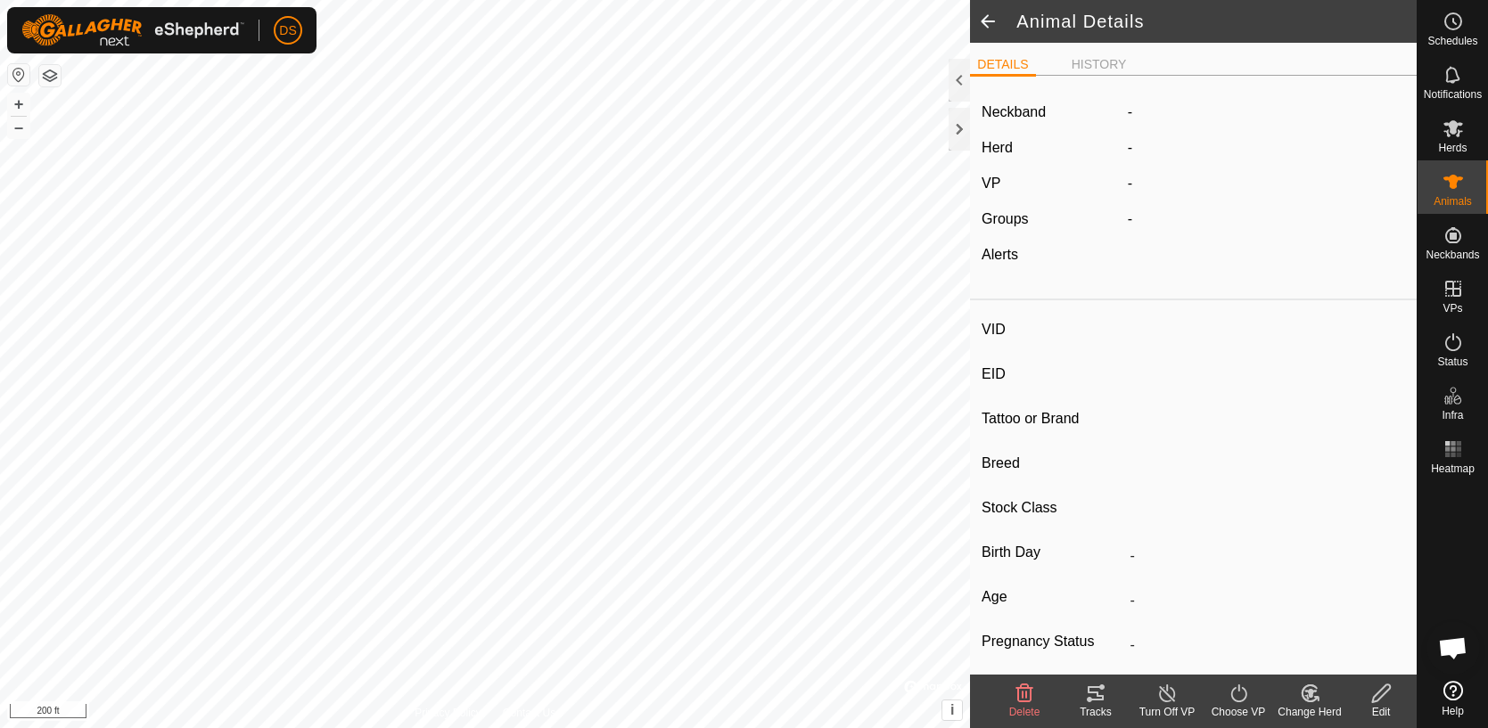
type input "0 kg"
type input "-"
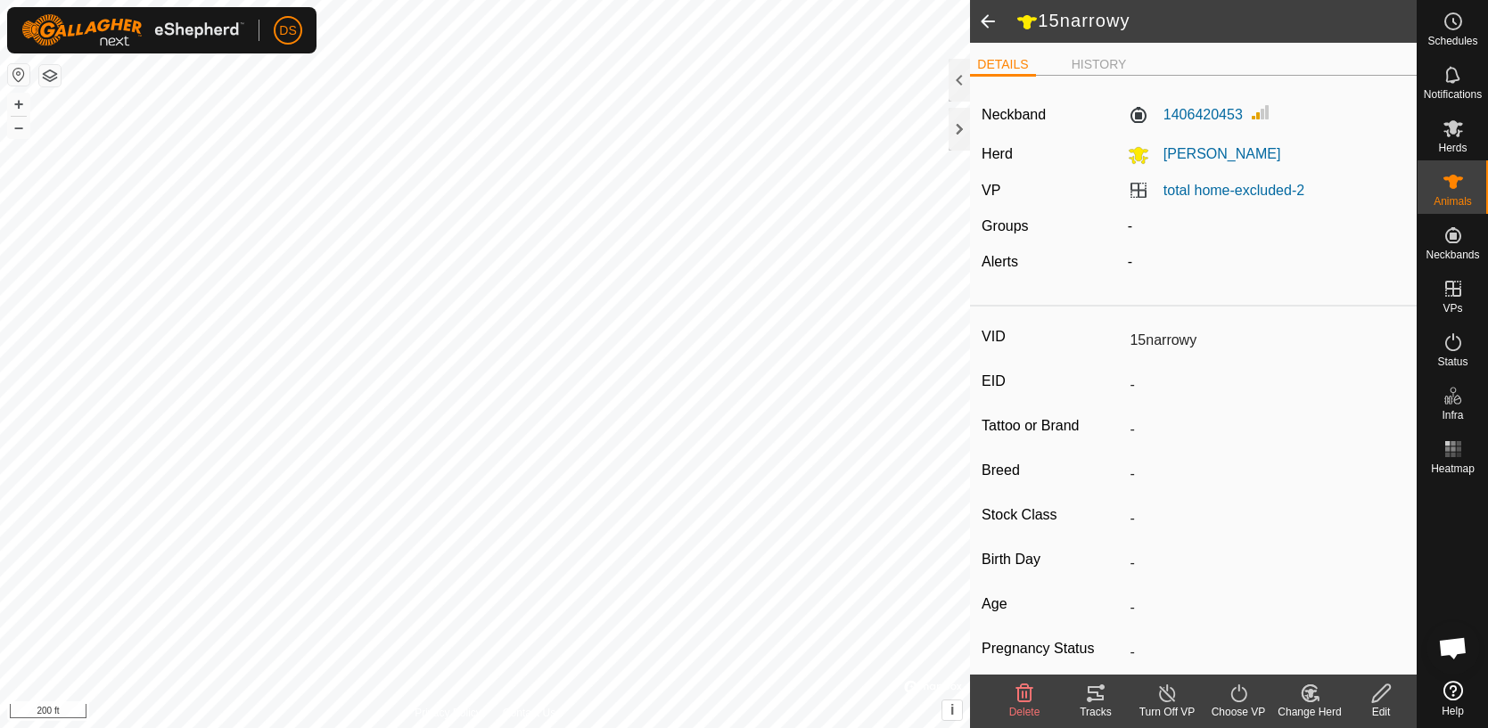
click at [1096, 702] on icon at bounding box center [1095, 693] width 21 height 21
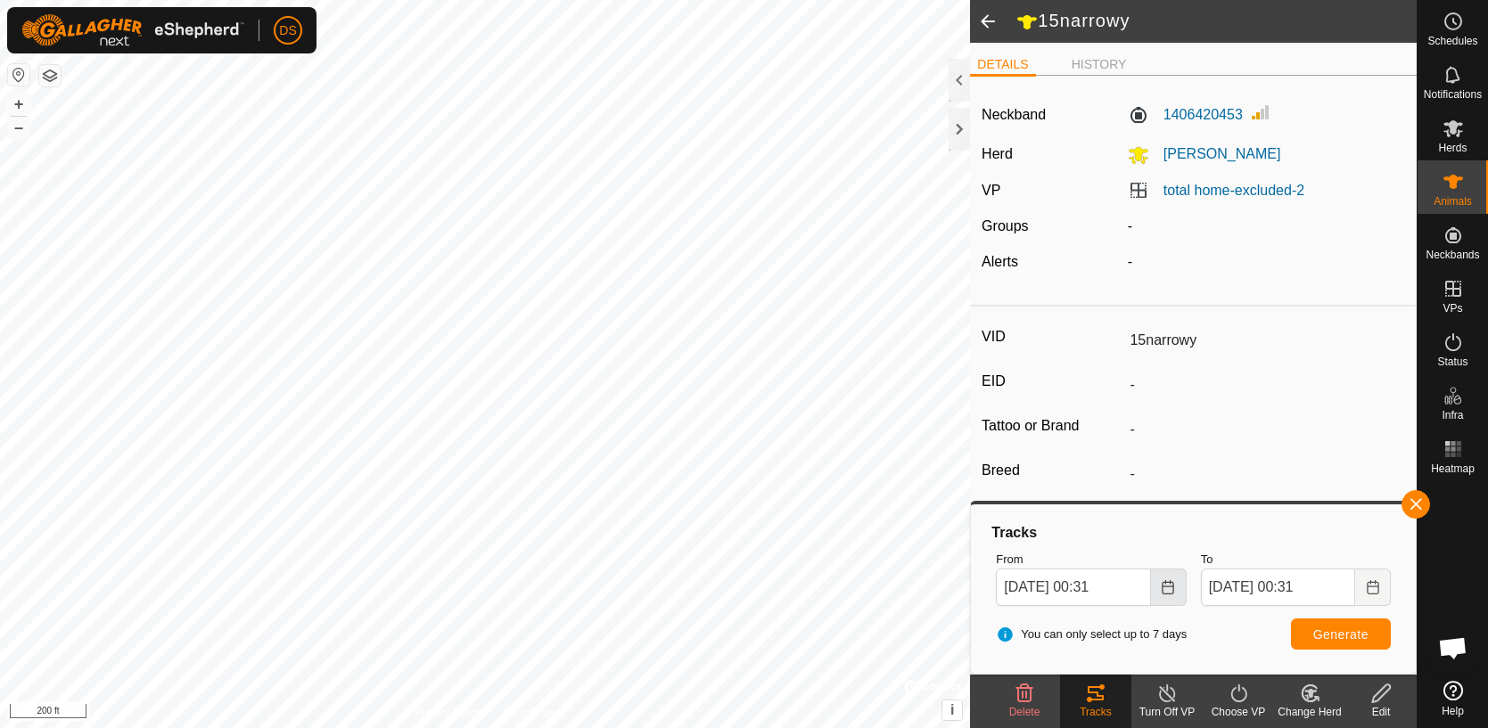
click at [1164, 593] on icon "Choose Date" at bounding box center [1168, 587] width 12 height 14
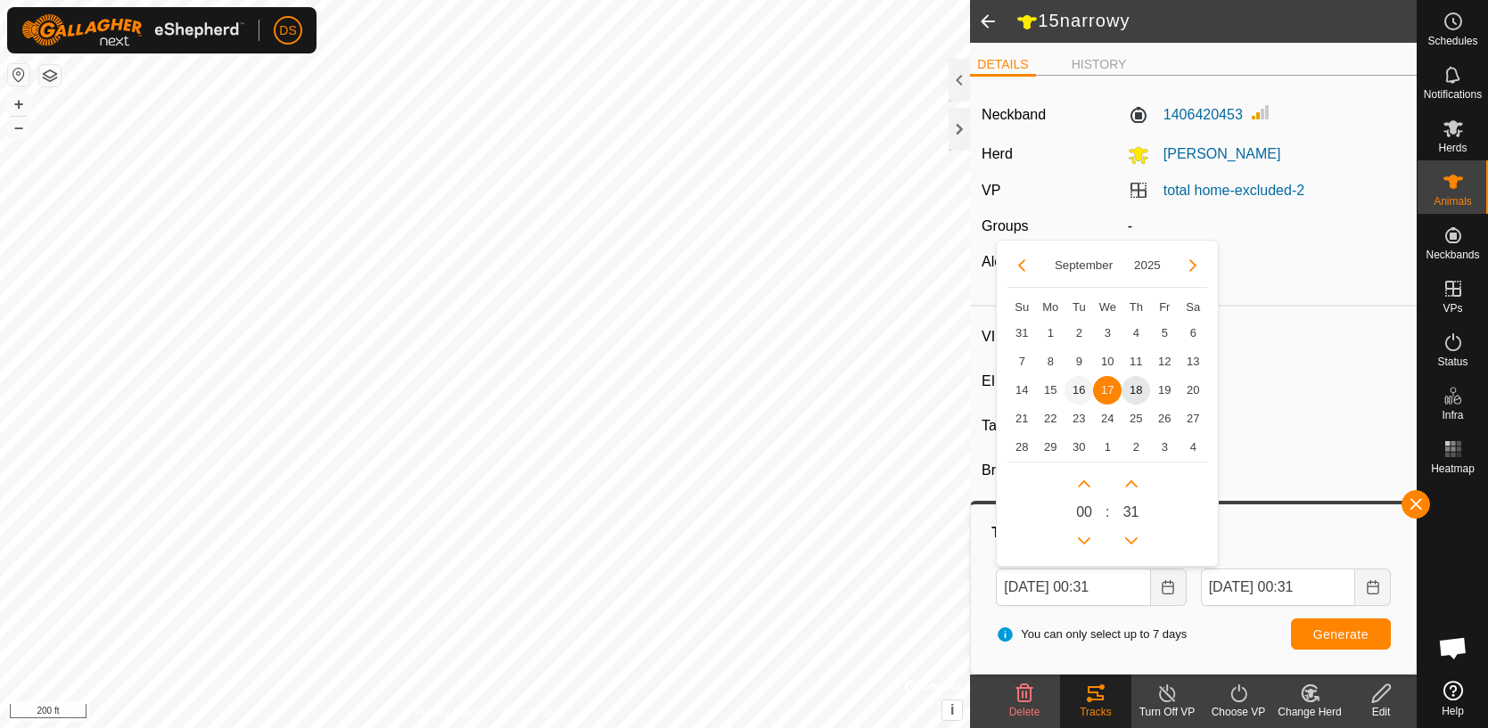
click at [1077, 393] on span "16" at bounding box center [1078, 390] width 29 height 29
type input "[DATE] 00:31"
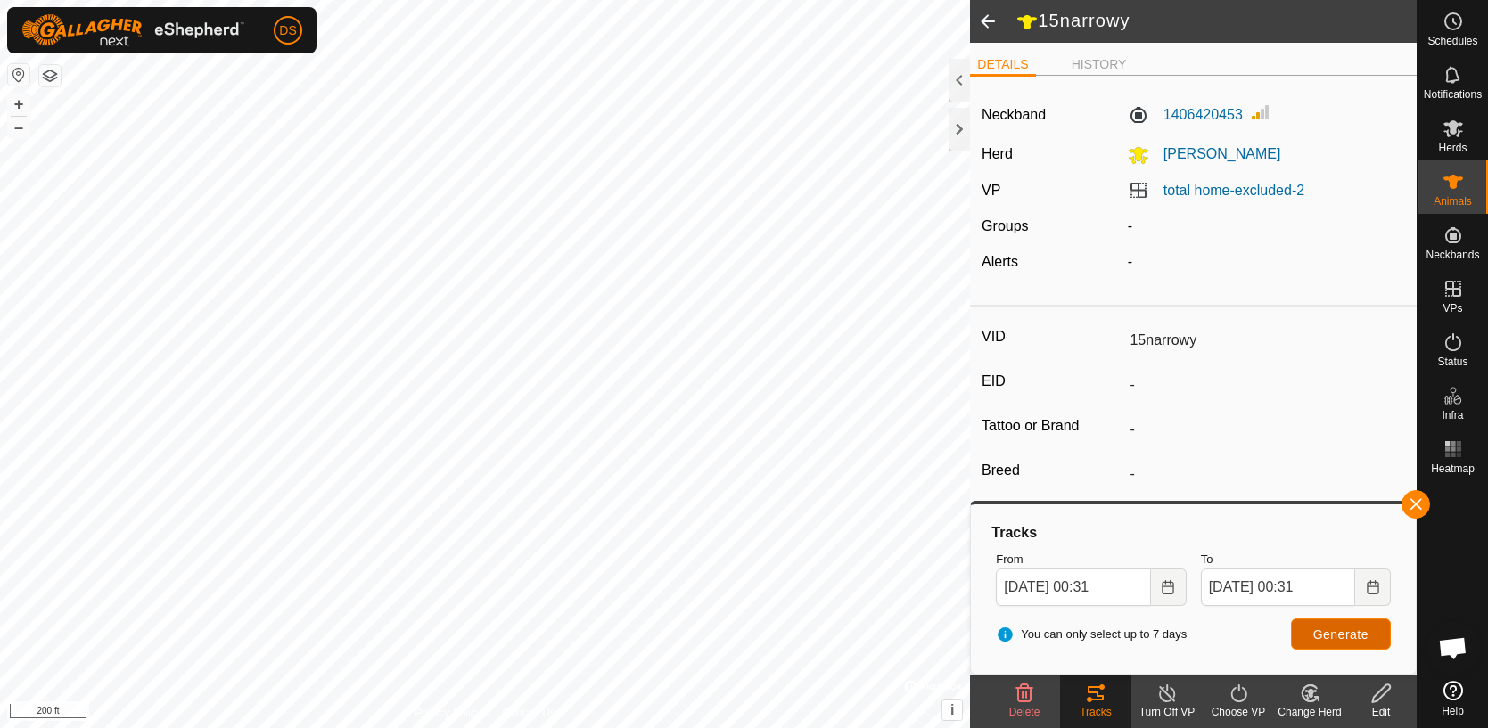
click at [1333, 635] on span "Generate" at bounding box center [1340, 635] width 55 height 14
click at [1411, 508] on button "button" at bounding box center [1415, 504] width 29 height 29
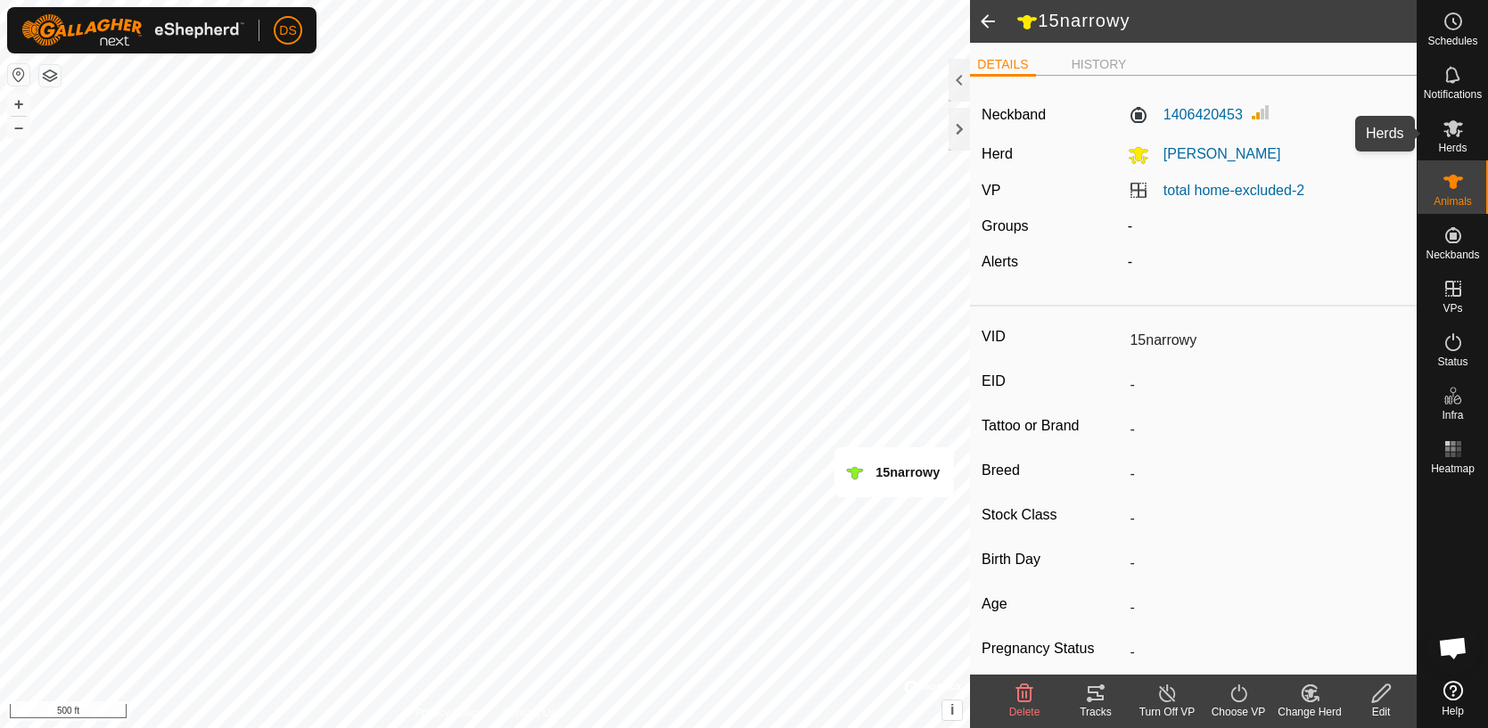
click at [1449, 146] on span "Herds" at bounding box center [1452, 148] width 29 height 11
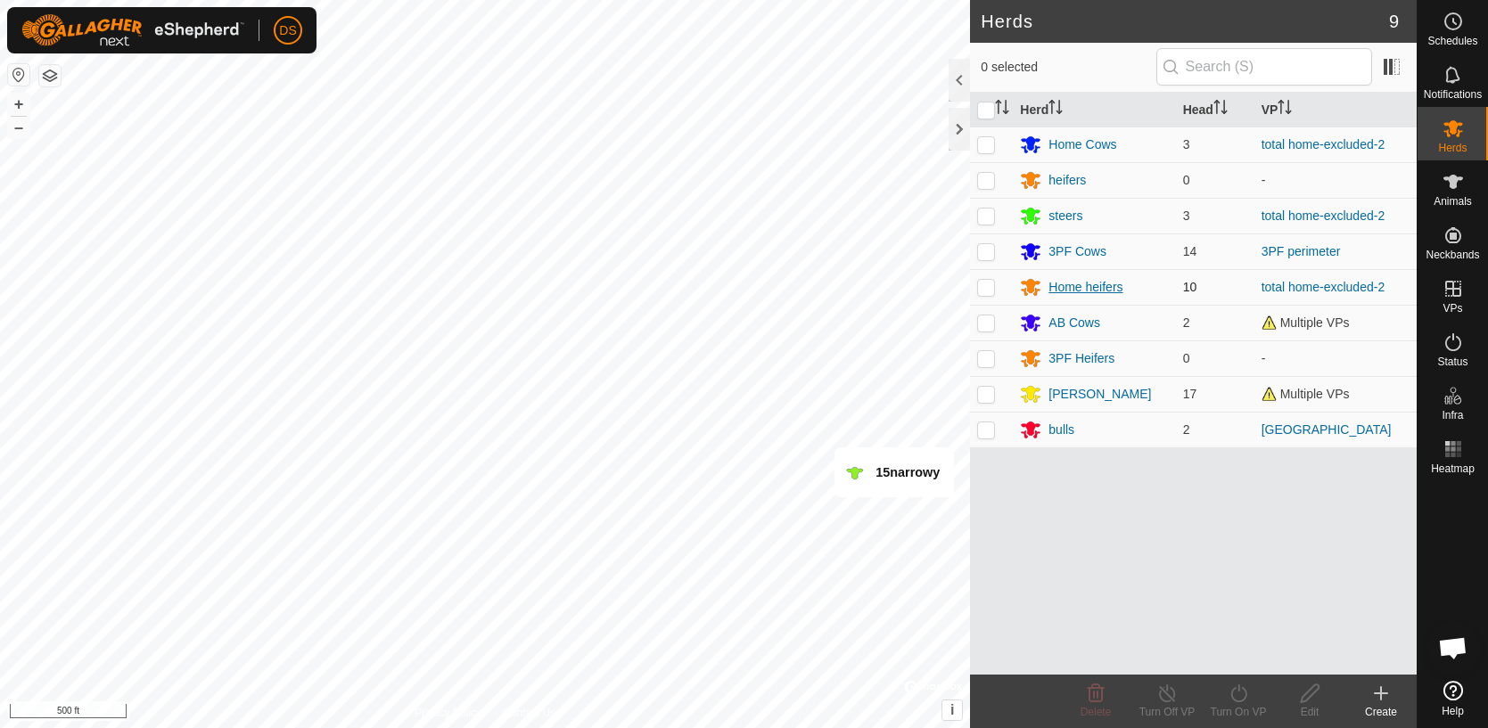
click at [1063, 289] on div "Home heifers" at bounding box center [1085, 287] width 74 height 19
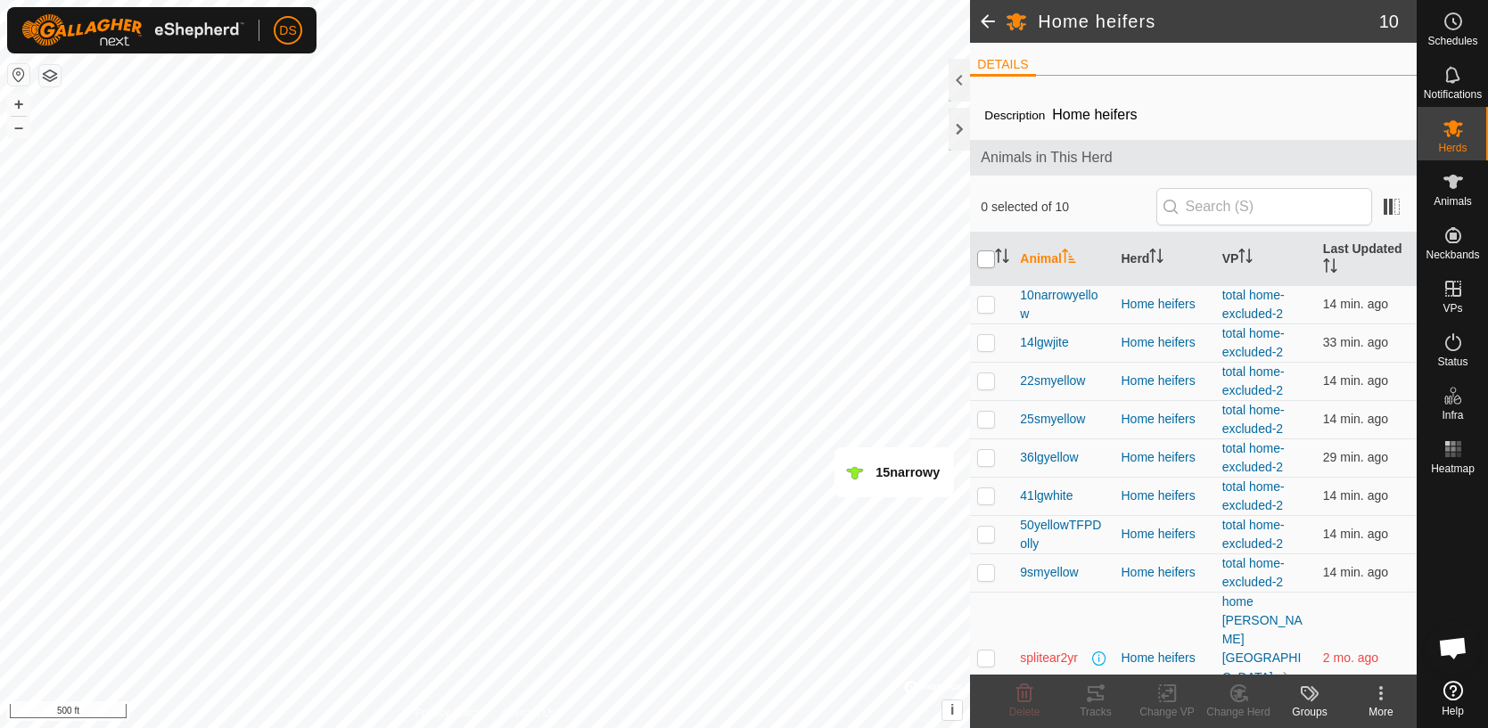
click at [983, 259] on input "checkbox" at bounding box center [986, 259] width 18 height 18
checkbox input "true"
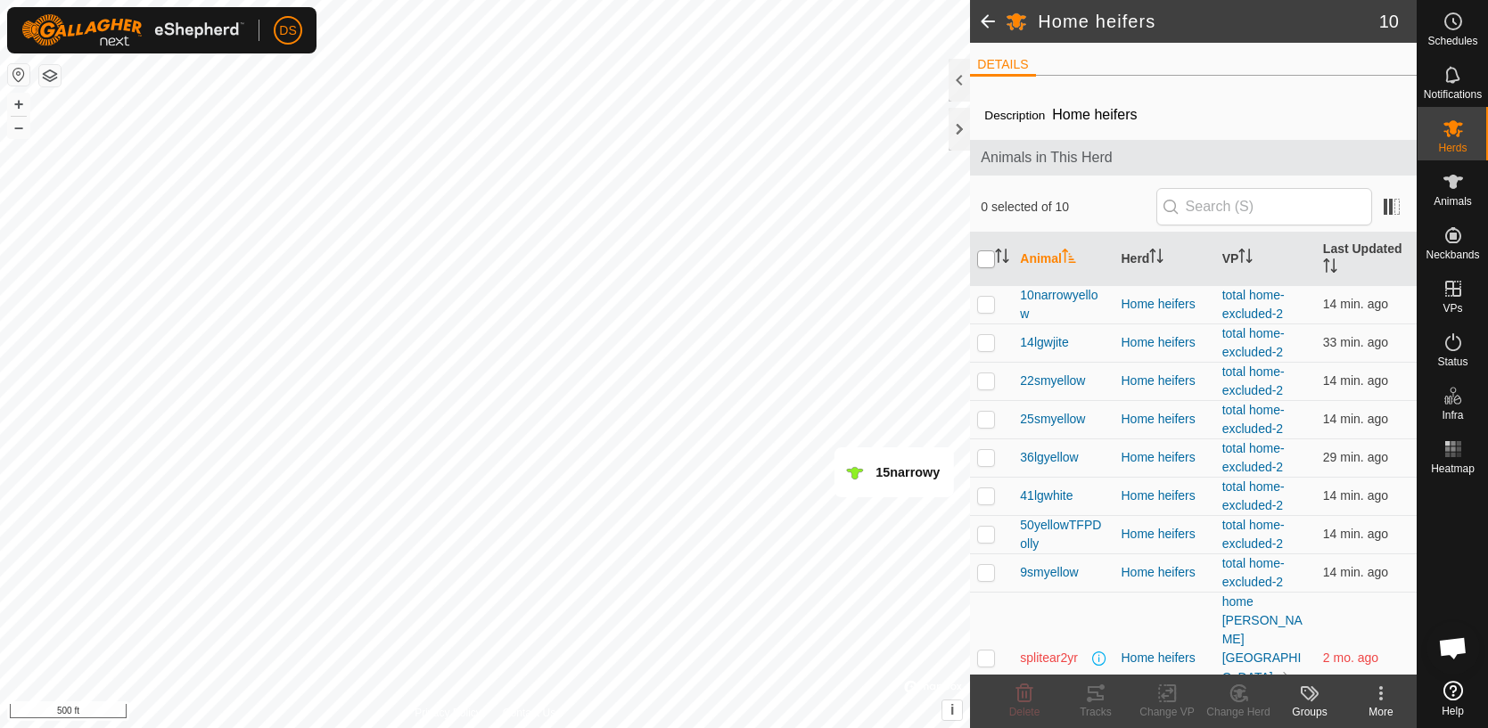
checkbox input "true"
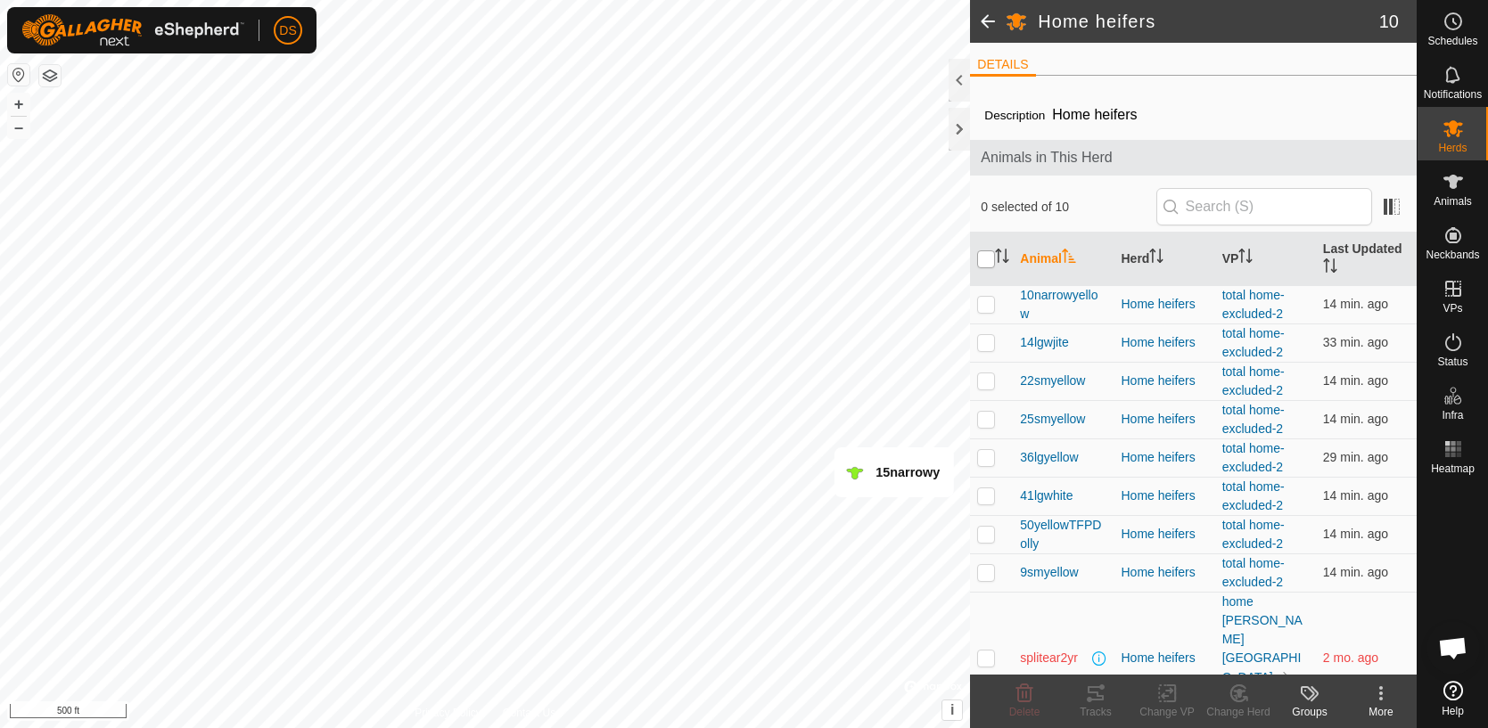
checkbox input "true"
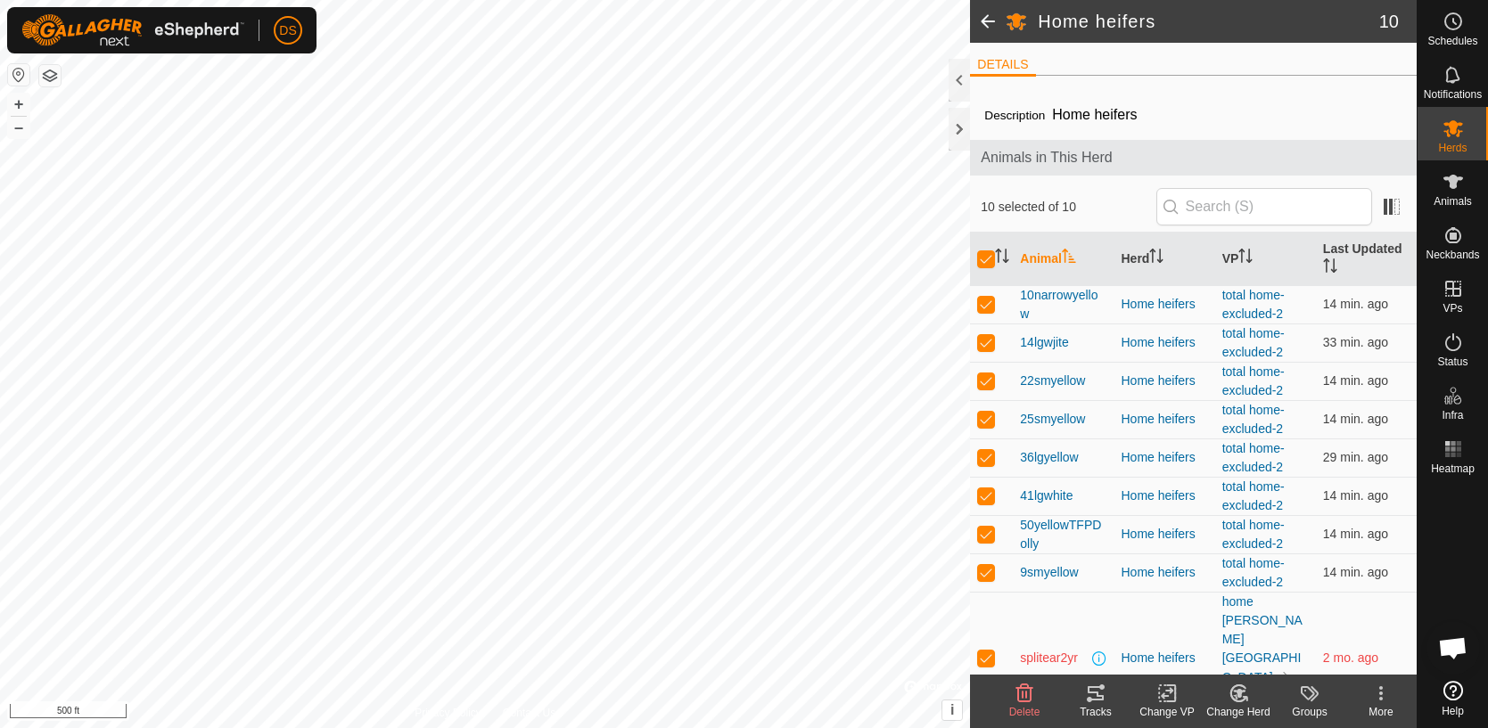
click at [1095, 690] on icon at bounding box center [1095, 693] width 21 height 21
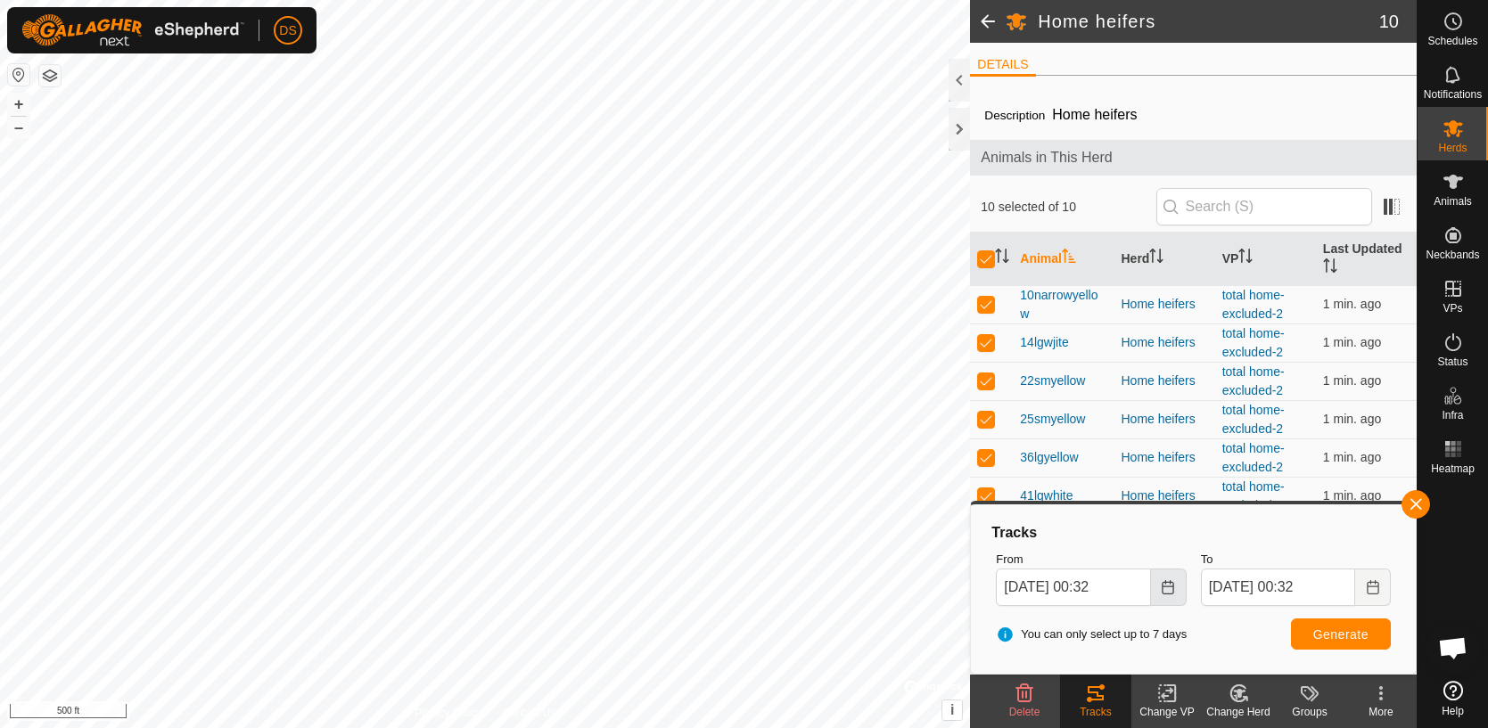
click at [1168, 587] on icon "Choose Date" at bounding box center [1168, 587] width 14 height 14
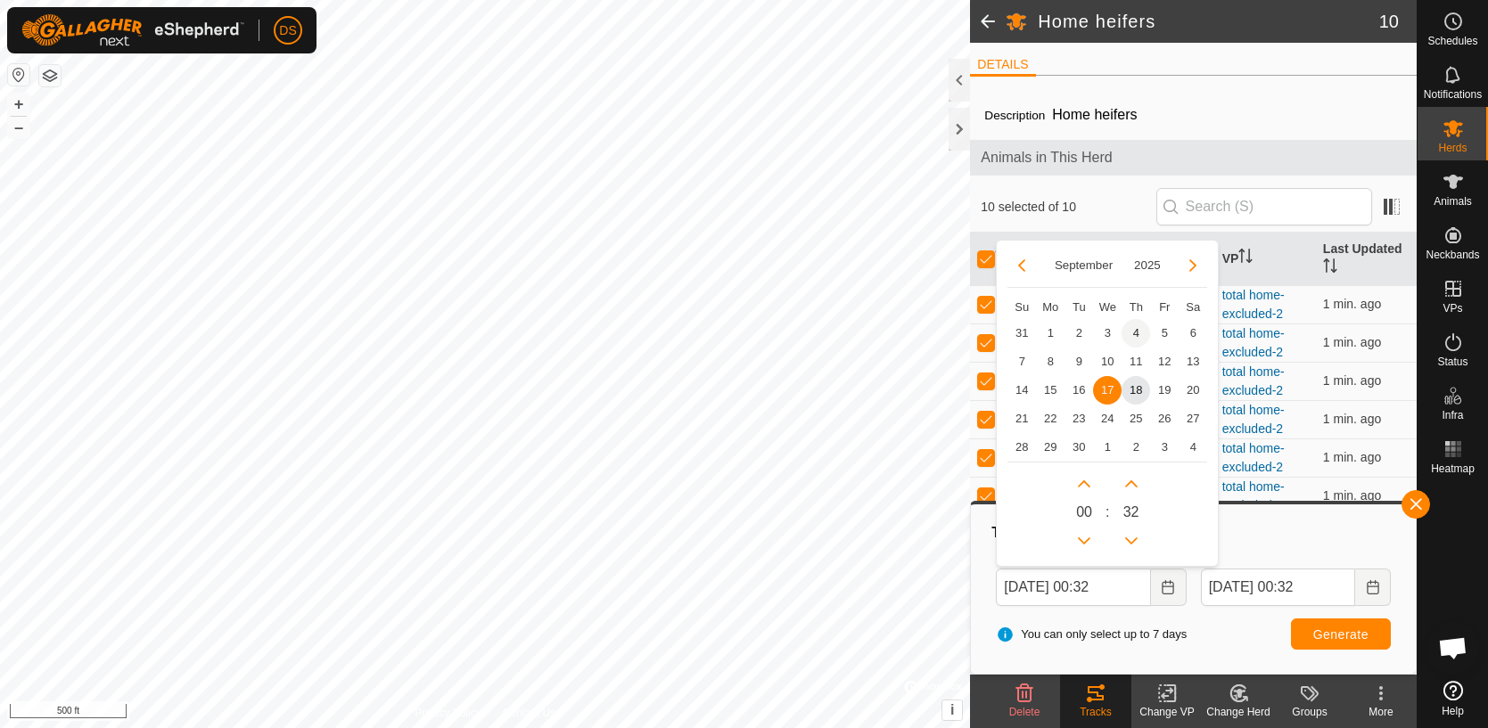
click at [1134, 337] on span "4" at bounding box center [1135, 333] width 29 height 29
type input "[DATE] 00:32"
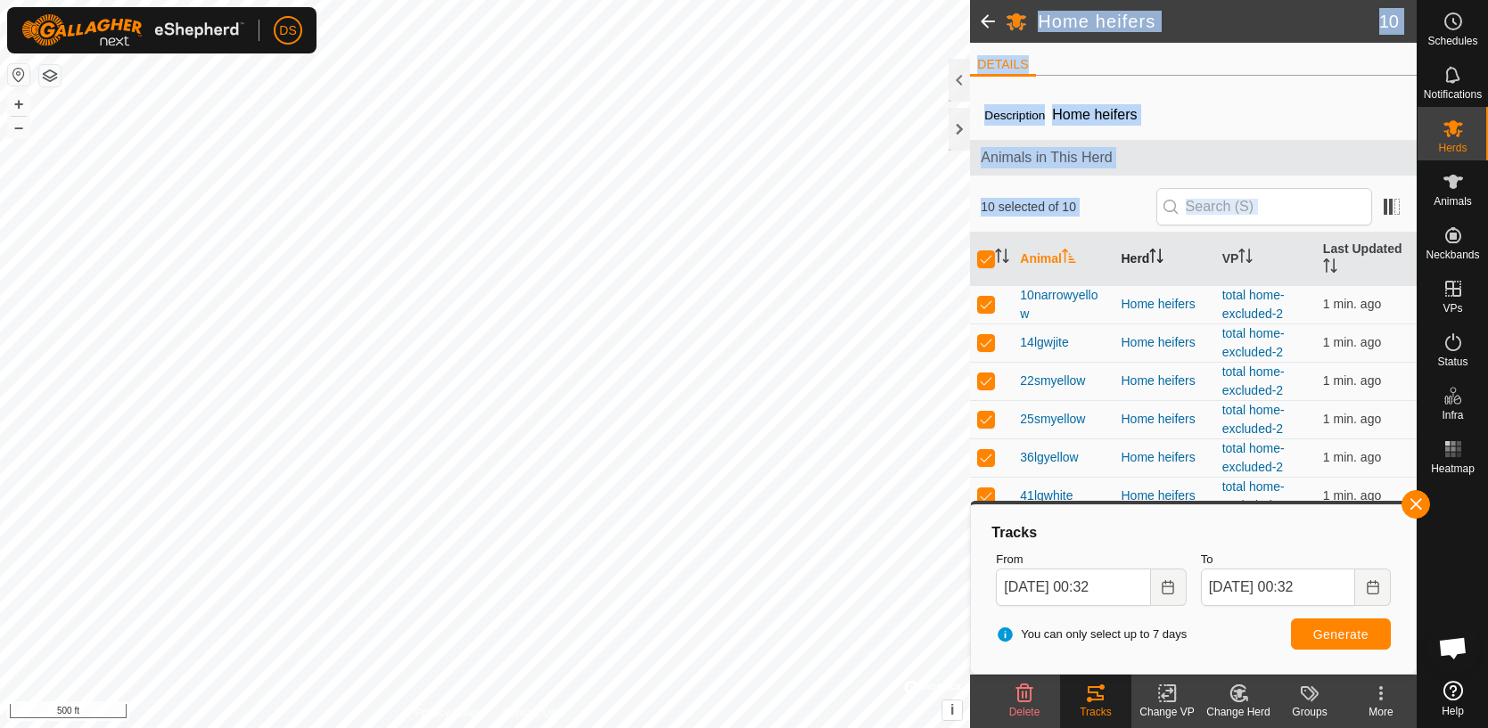
drag, startPoint x: 963, startPoint y: 136, endPoint x: 1125, endPoint y: 242, distance: 193.4
click at [1125, 242] on div "Home heifers 10 DETAILS Description Home heifers Animals in This Herd 10 select…" at bounding box center [1193, 364] width 447 height 728
click at [983, 255] on input "checkbox" at bounding box center [986, 259] width 18 height 18
checkbox input "false"
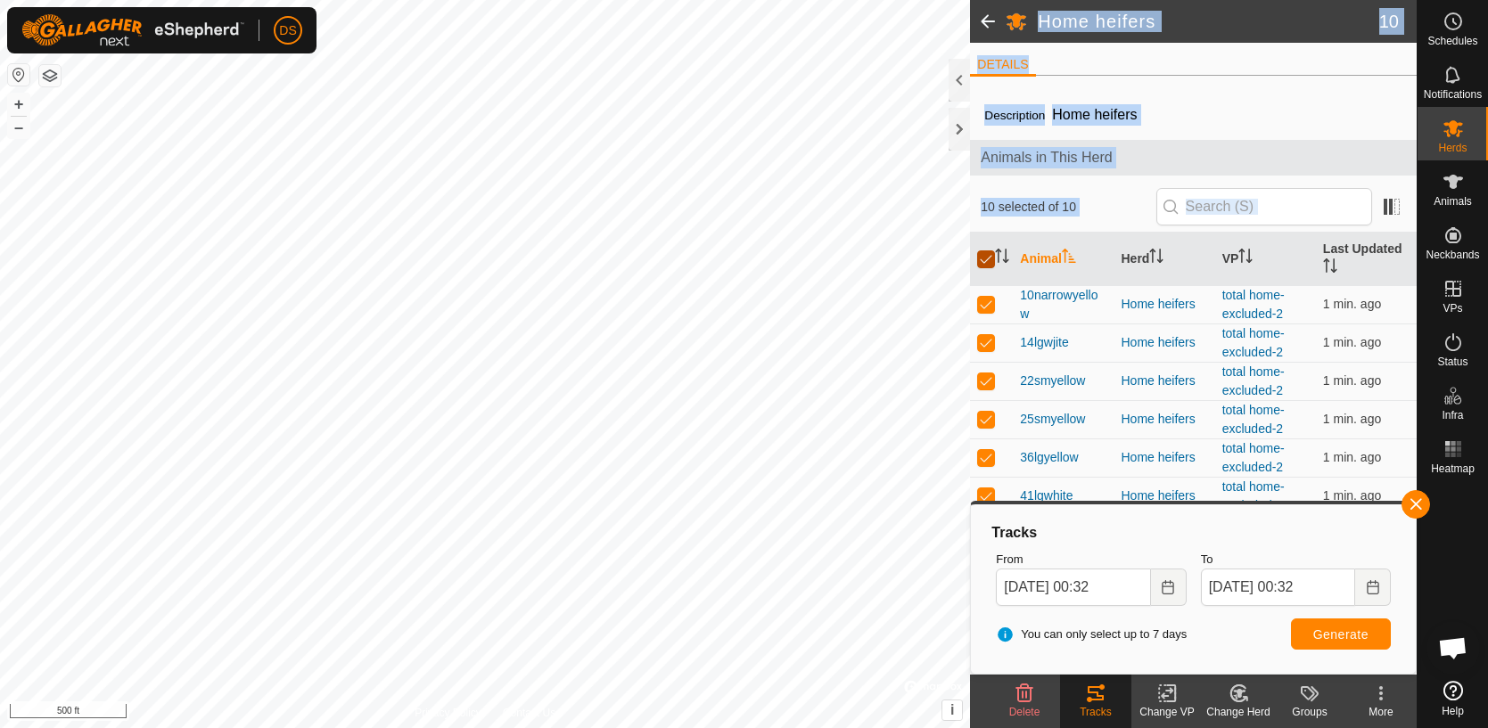
checkbox input "false"
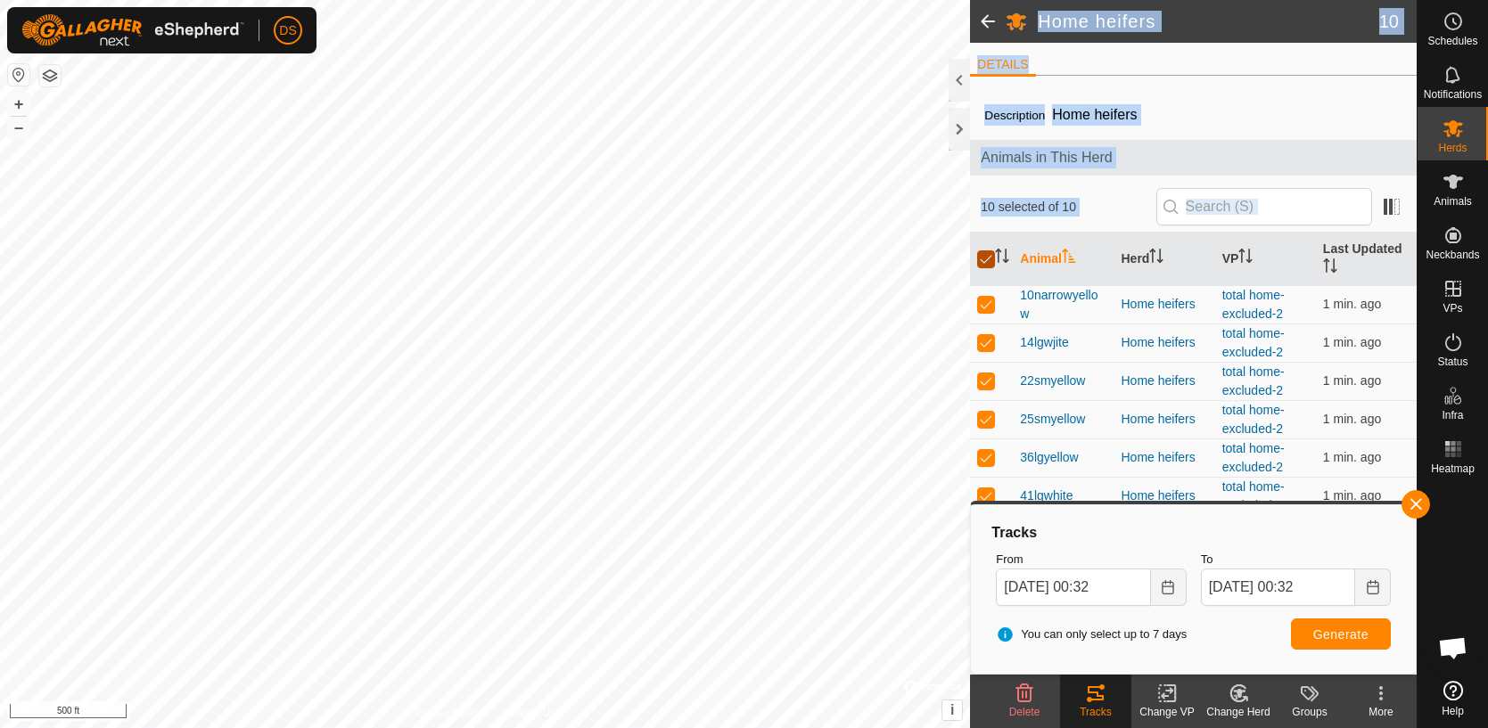
checkbox input "false"
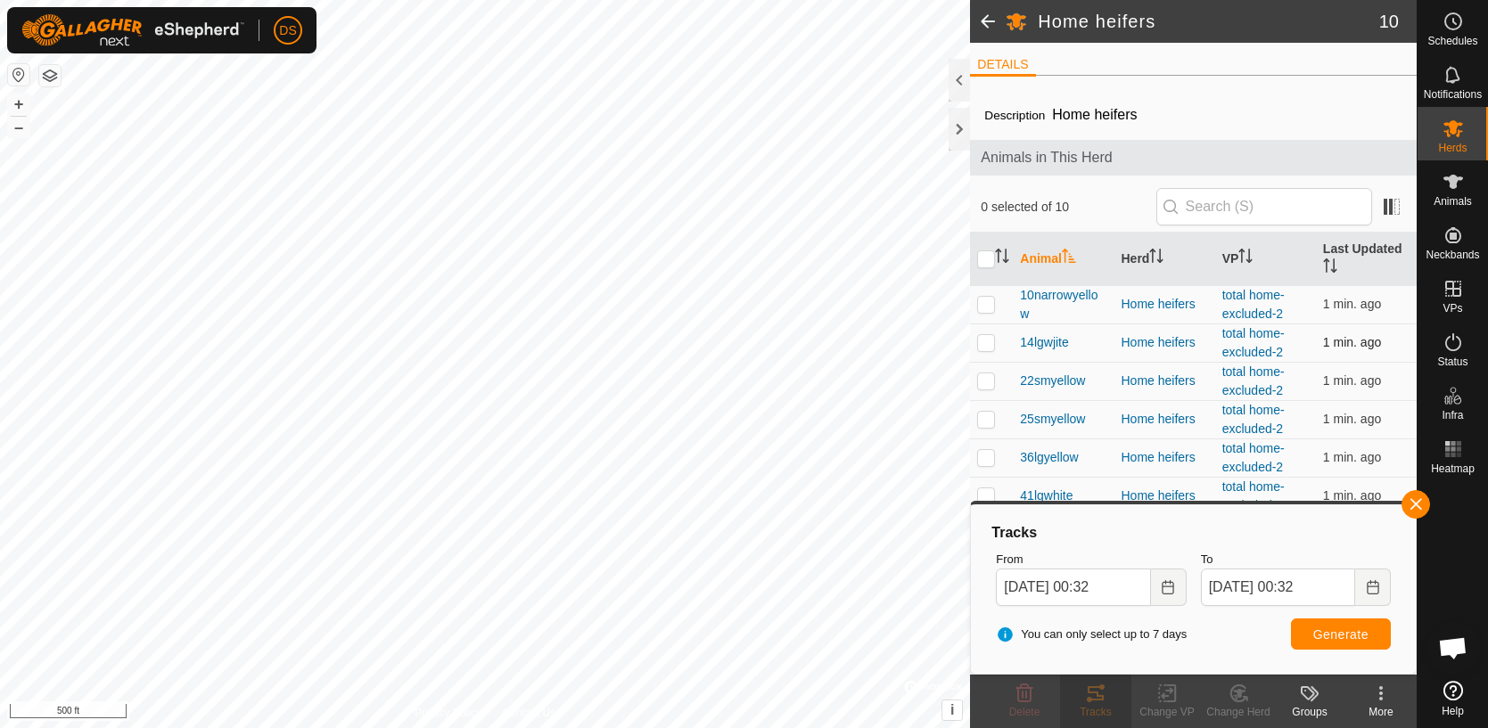
click at [989, 349] on td at bounding box center [991, 343] width 43 height 38
checkbox input "true"
click at [1374, 591] on icon "Choose Date" at bounding box center [1373, 587] width 14 height 14
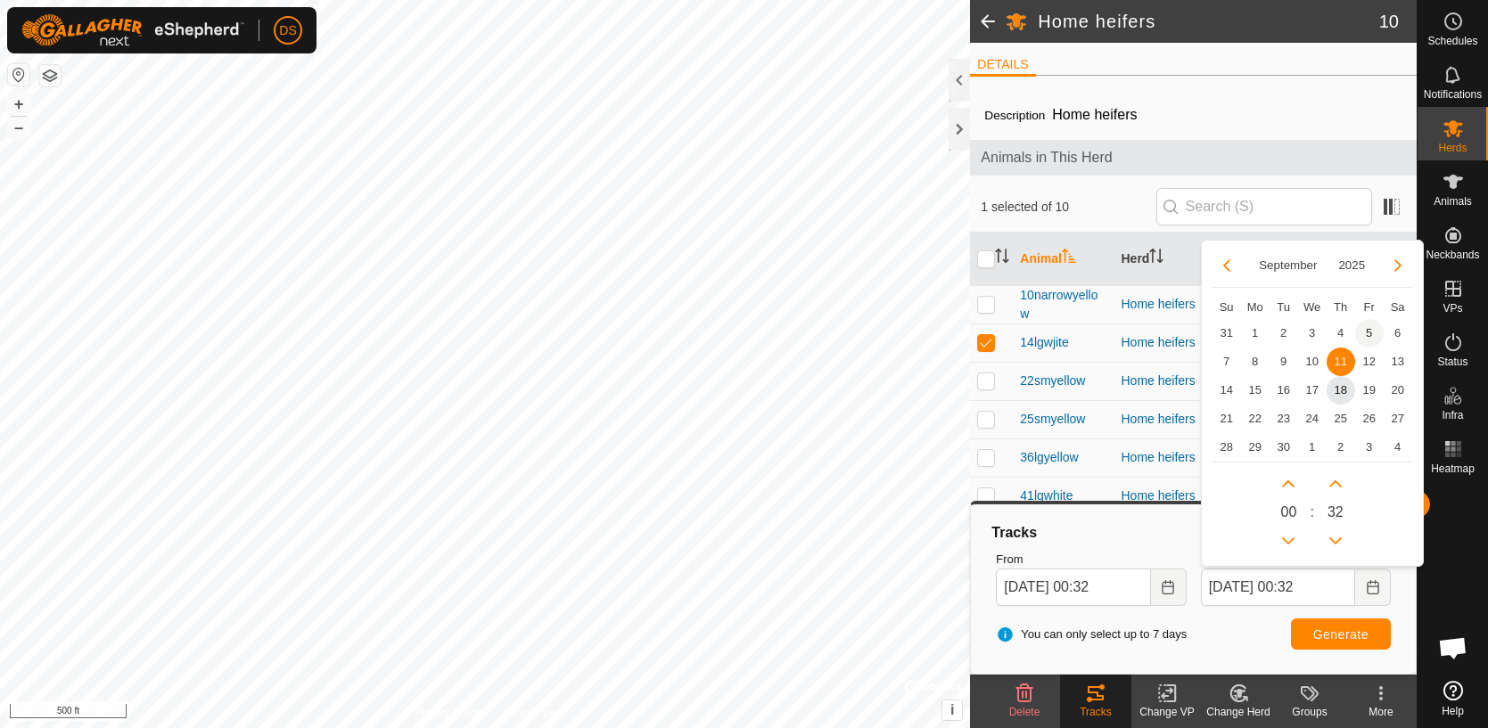
click at [1376, 332] on span "5" at bounding box center [1369, 333] width 29 height 29
type input "[DATE] 00:32"
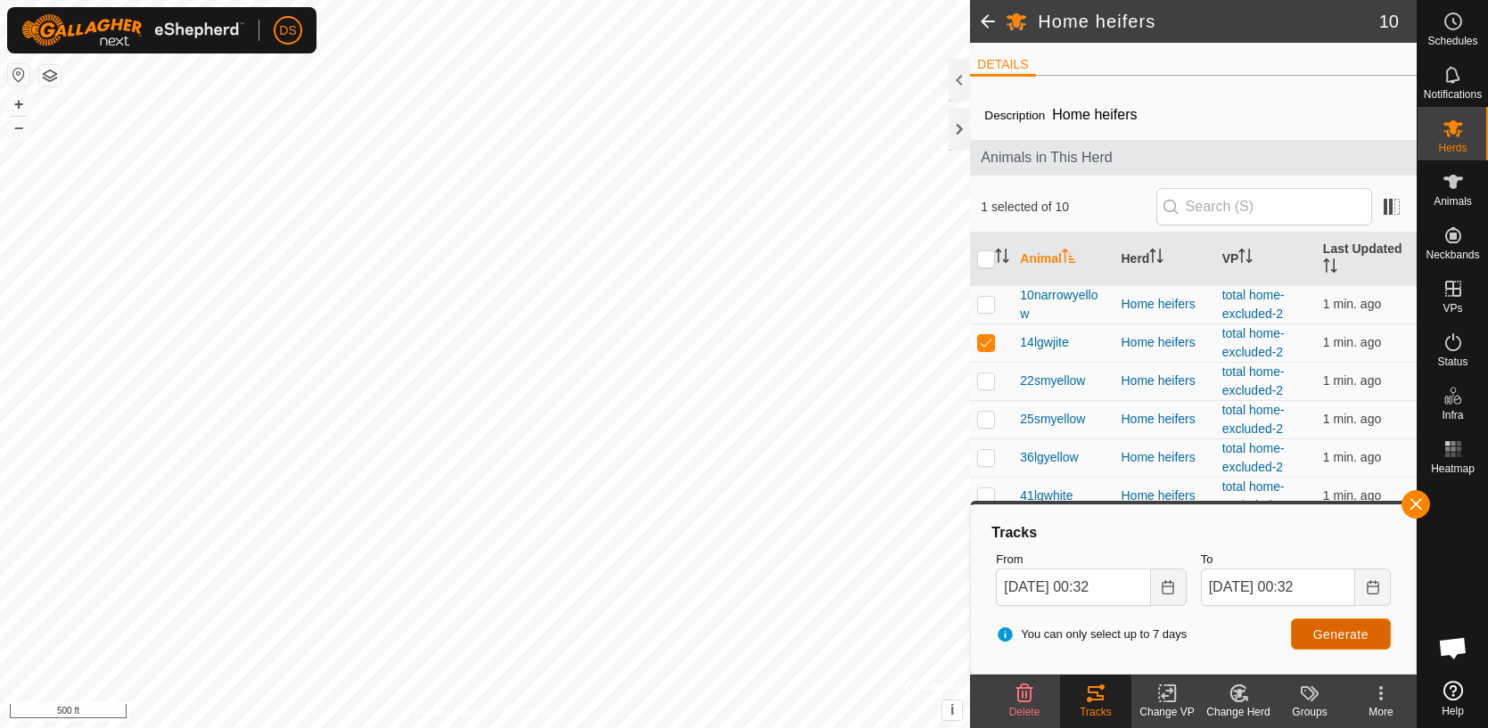
click at [1353, 636] on span "Generate" at bounding box center [1340, 635] width 55 height 14
click at [1169, 591] on icon "Choose Date" at bounding box center [1168, 587] width 14 height 14
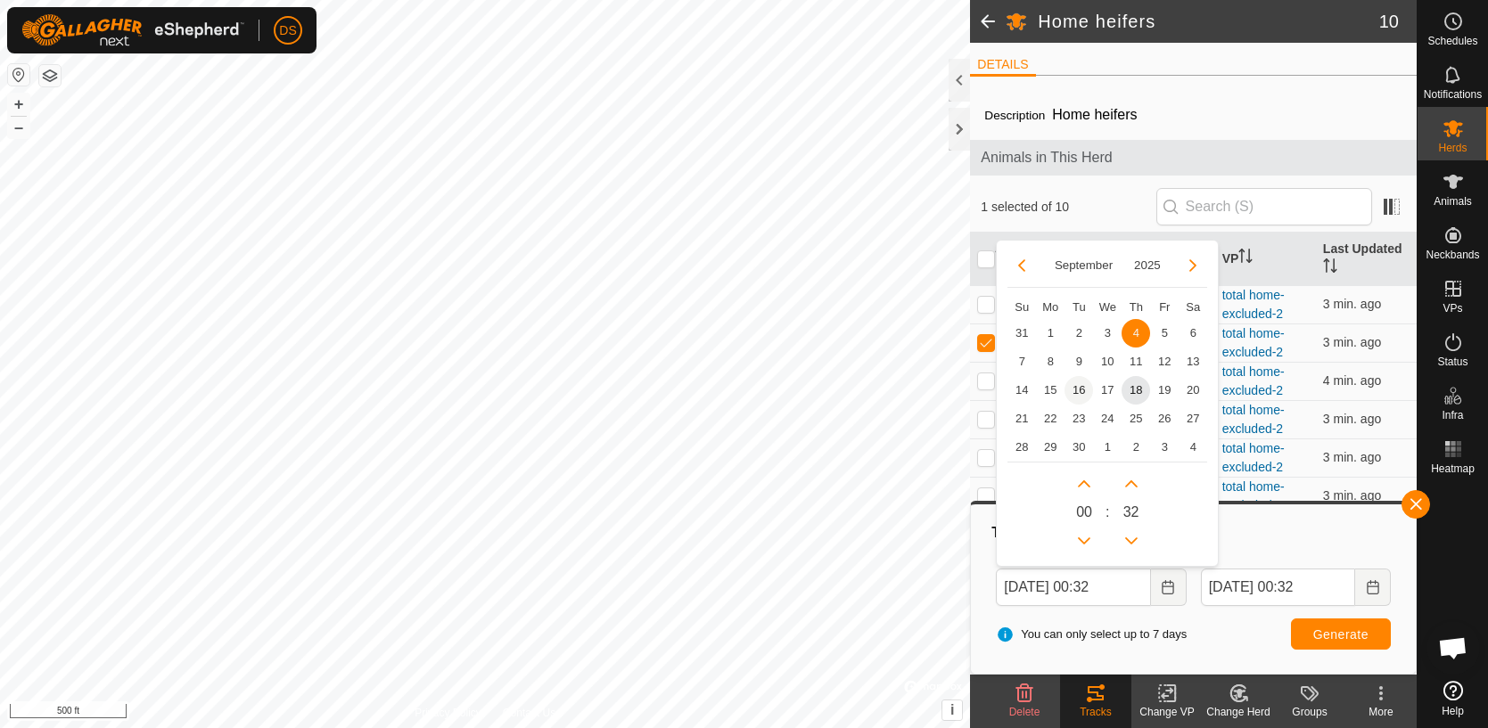
click at [1081, 391] on span "16" at bounding box center [1078, 390] width 29 height 29
type input "[DATE] 00:32"
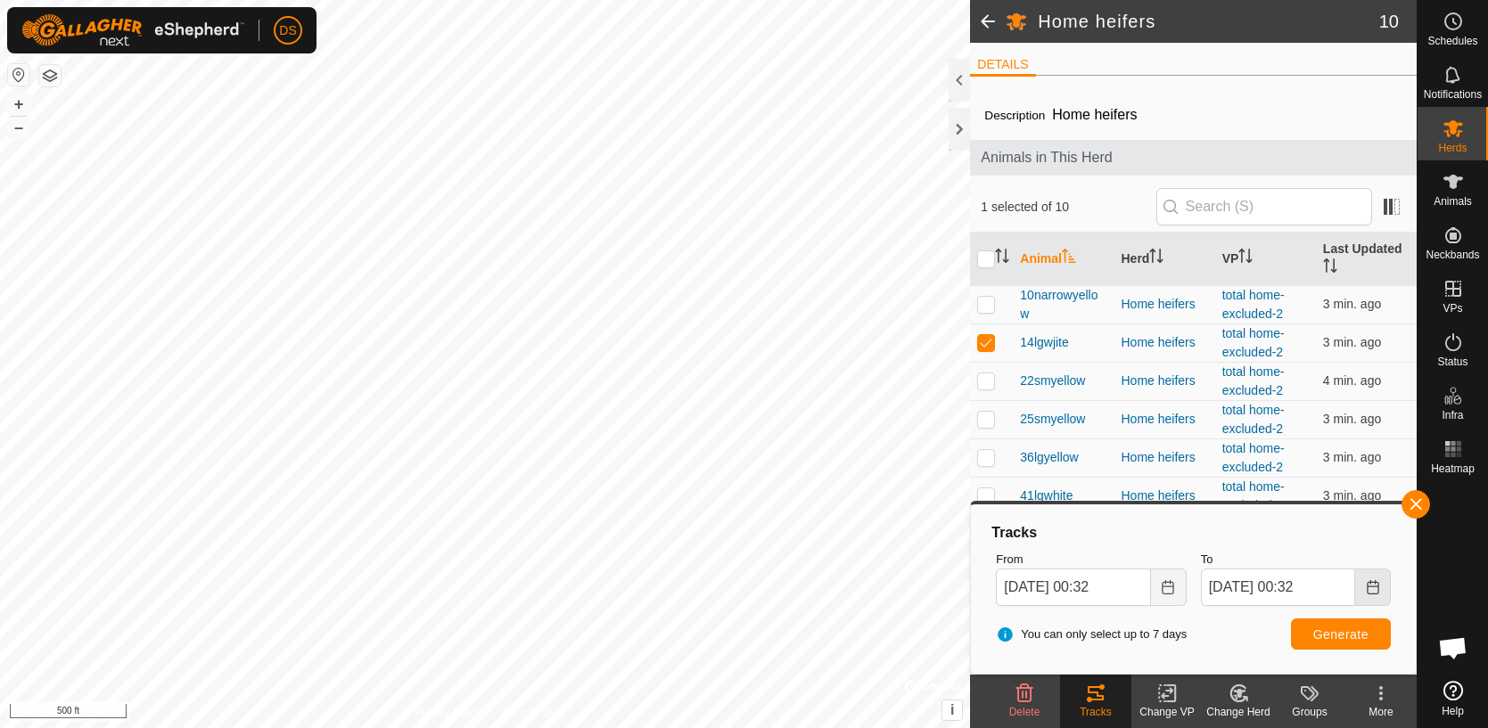
click at [1370, 587] on icon "Choose Date" at bounding box center [1373, 587] width 14 height 14
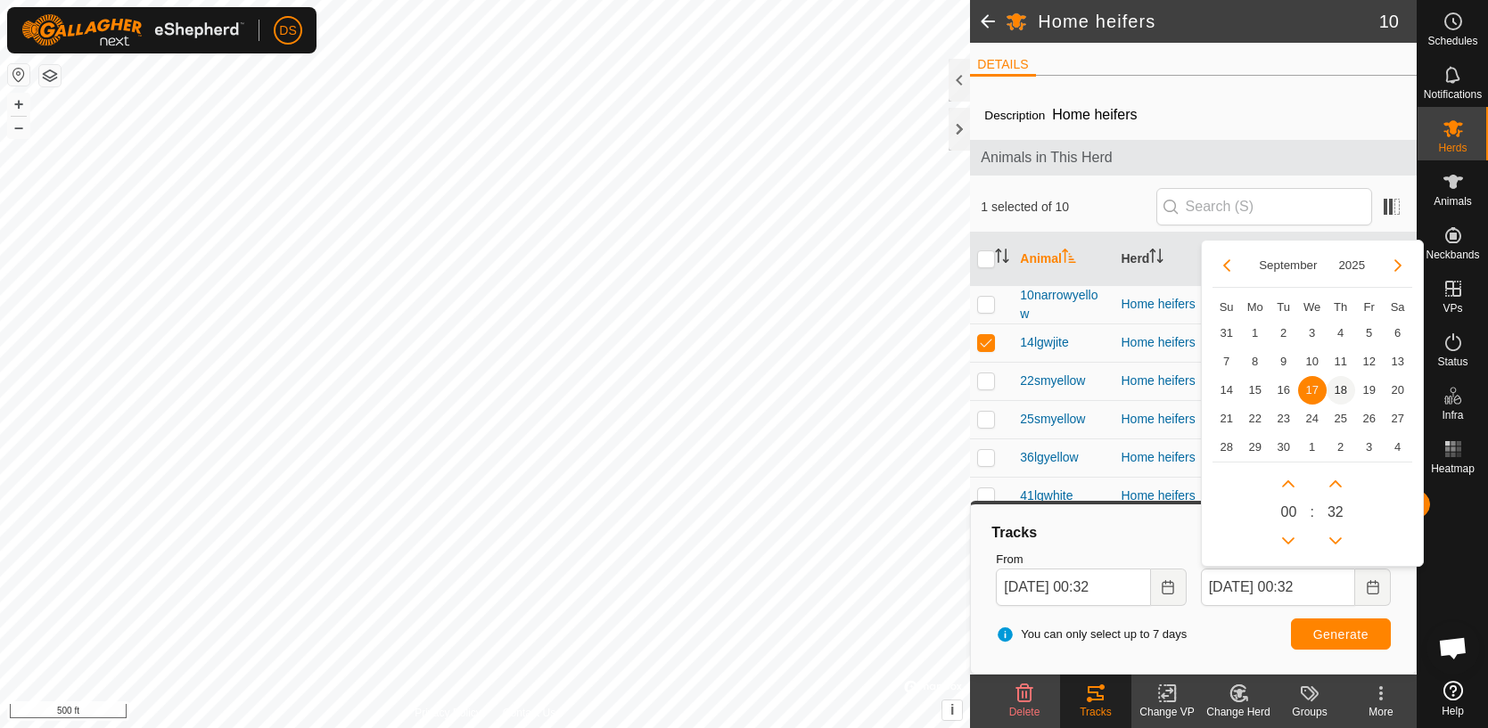
click at [1350, 390] on span "18" at bounding box center [1340, 390] width 29 height 29
type input "[DATE] 00:32"
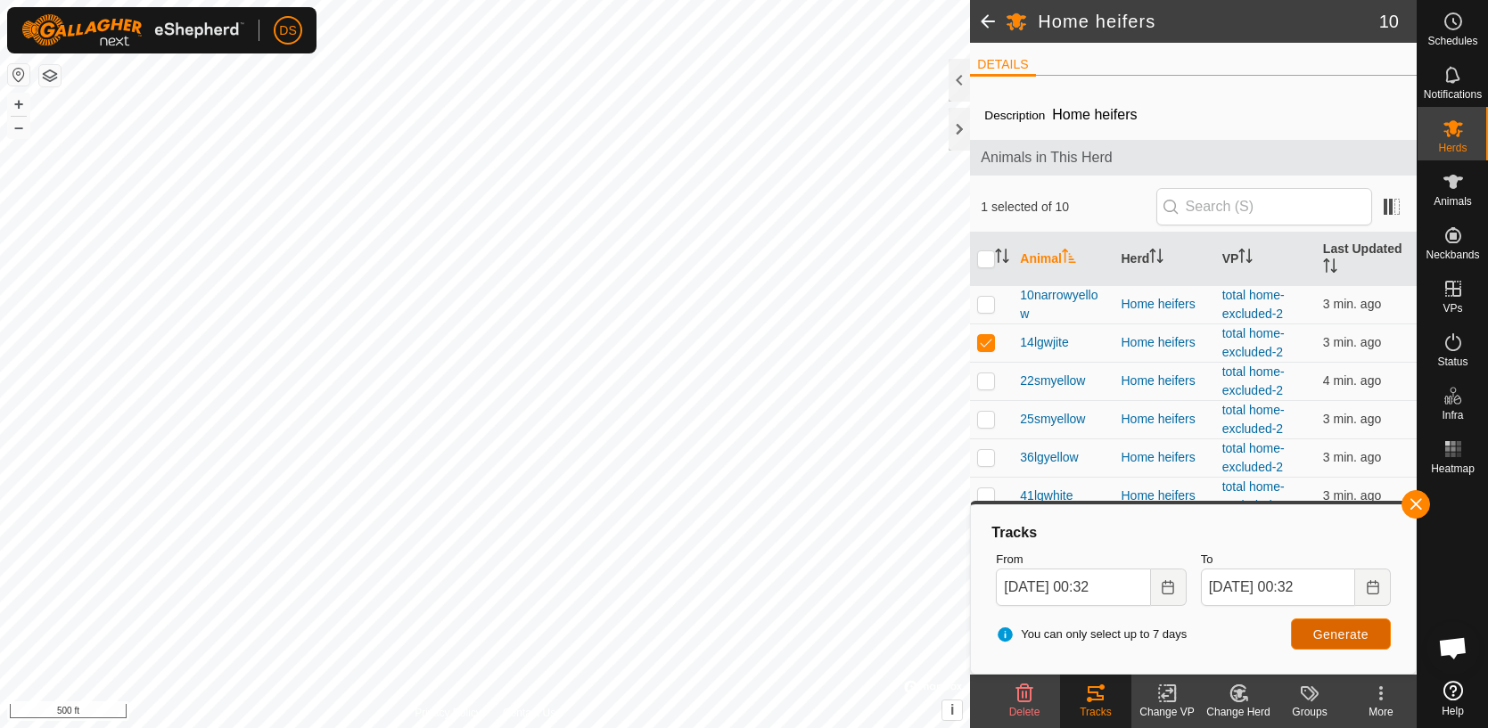
click at [1349, 636] on span "Generate" at bounding box center [1340, 635] width 55 height 14
click at [1176, 592] on button "Choose Date" at bounding box center [1169, 587] width 36 height 37
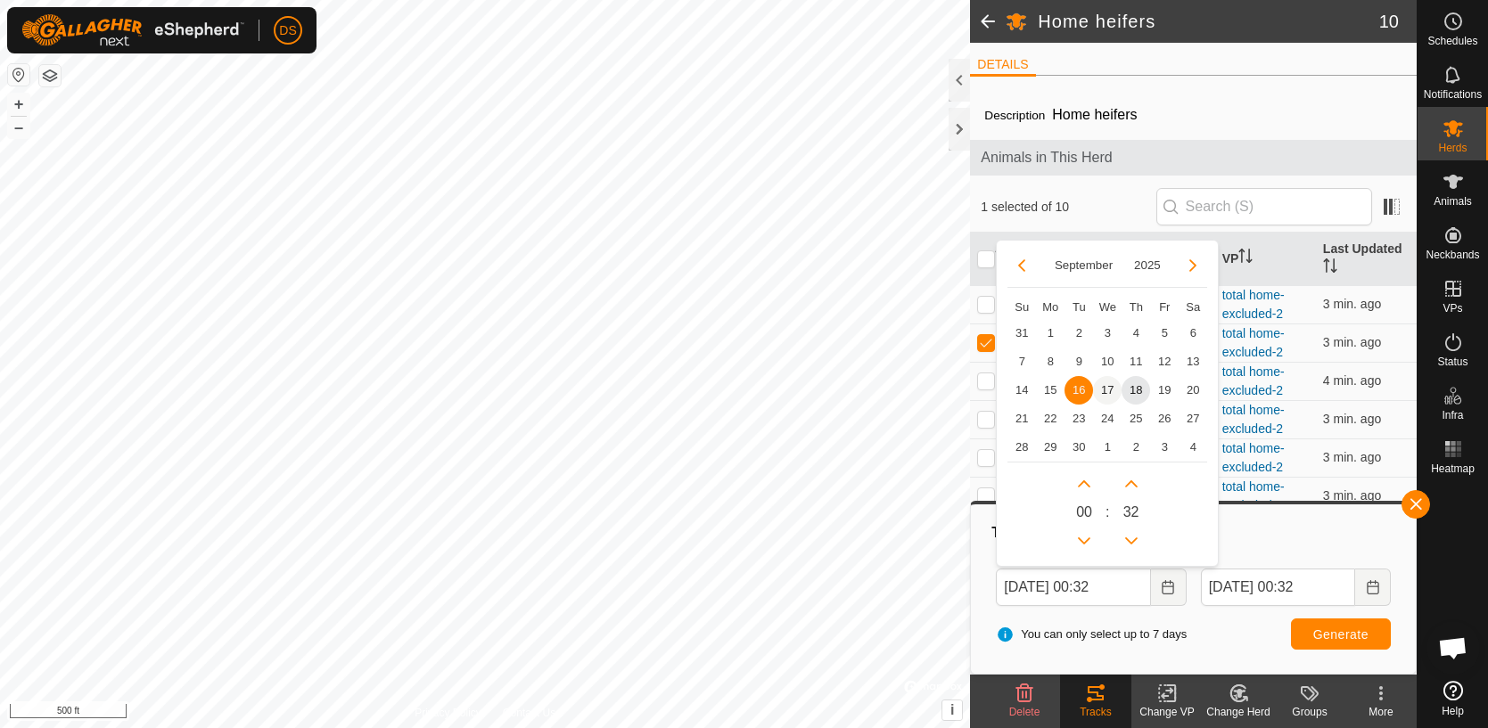
click at [1109, 386] on span "17" at bounding box center [1107, 390] width 29 height 29
type input "[DATE] 00:32"
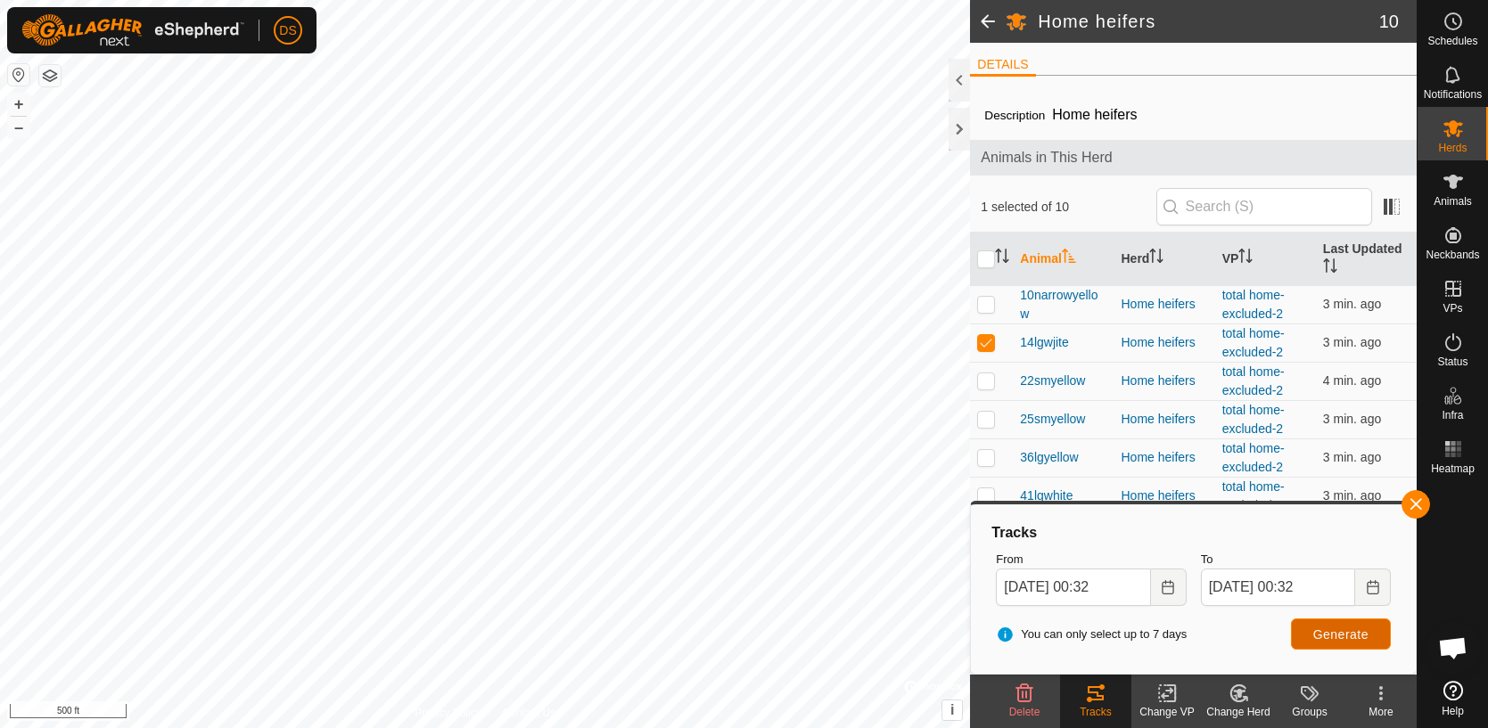
click at [1322, 638] on span "Generate" at bounding box center [1340, 635] width 55 height 14
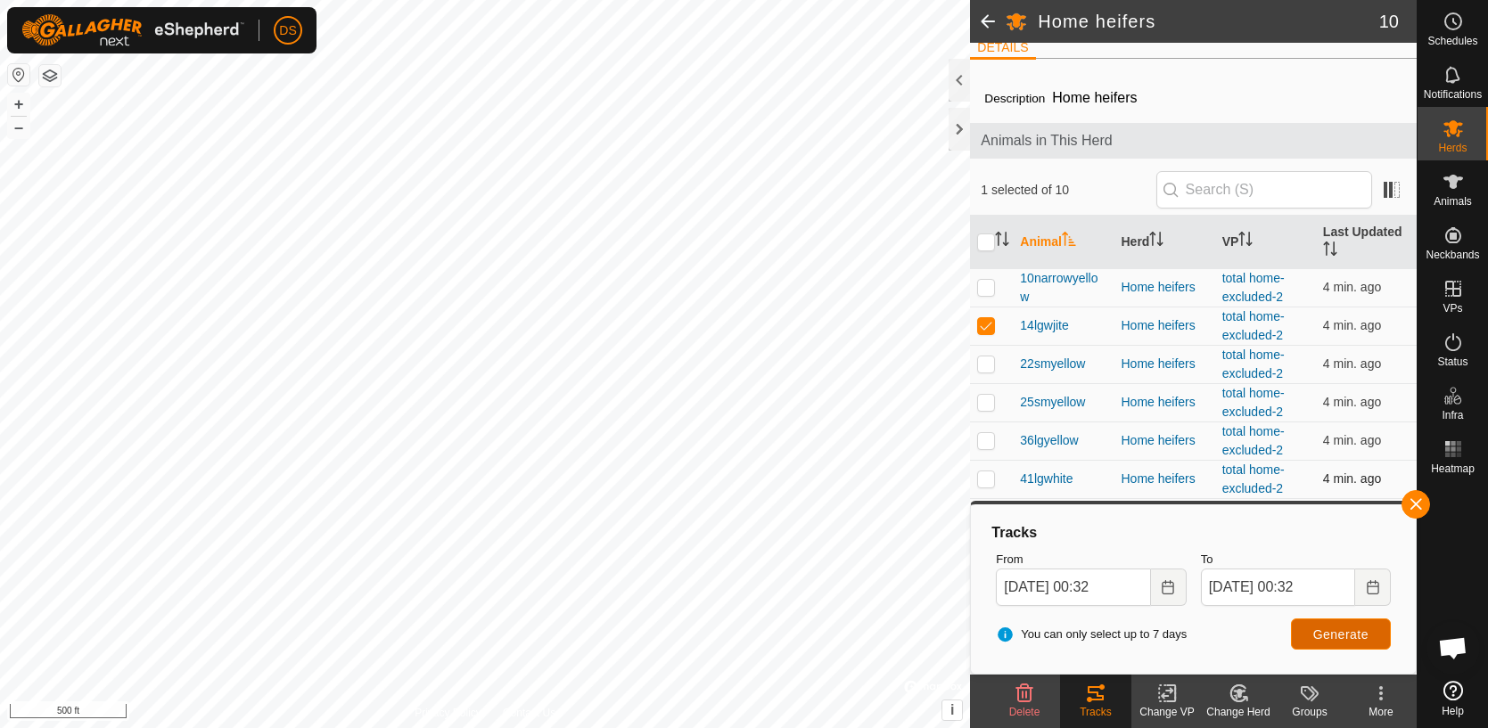
scroll to position [17, 0]
click at [990, 480] on p-checkbox at bounding box center [986, 479] width 18 height 14
checkbox input "true"
click at [992, 333] on td at bounding box center [991, 326] width 43 height 38
checkbox input "false"
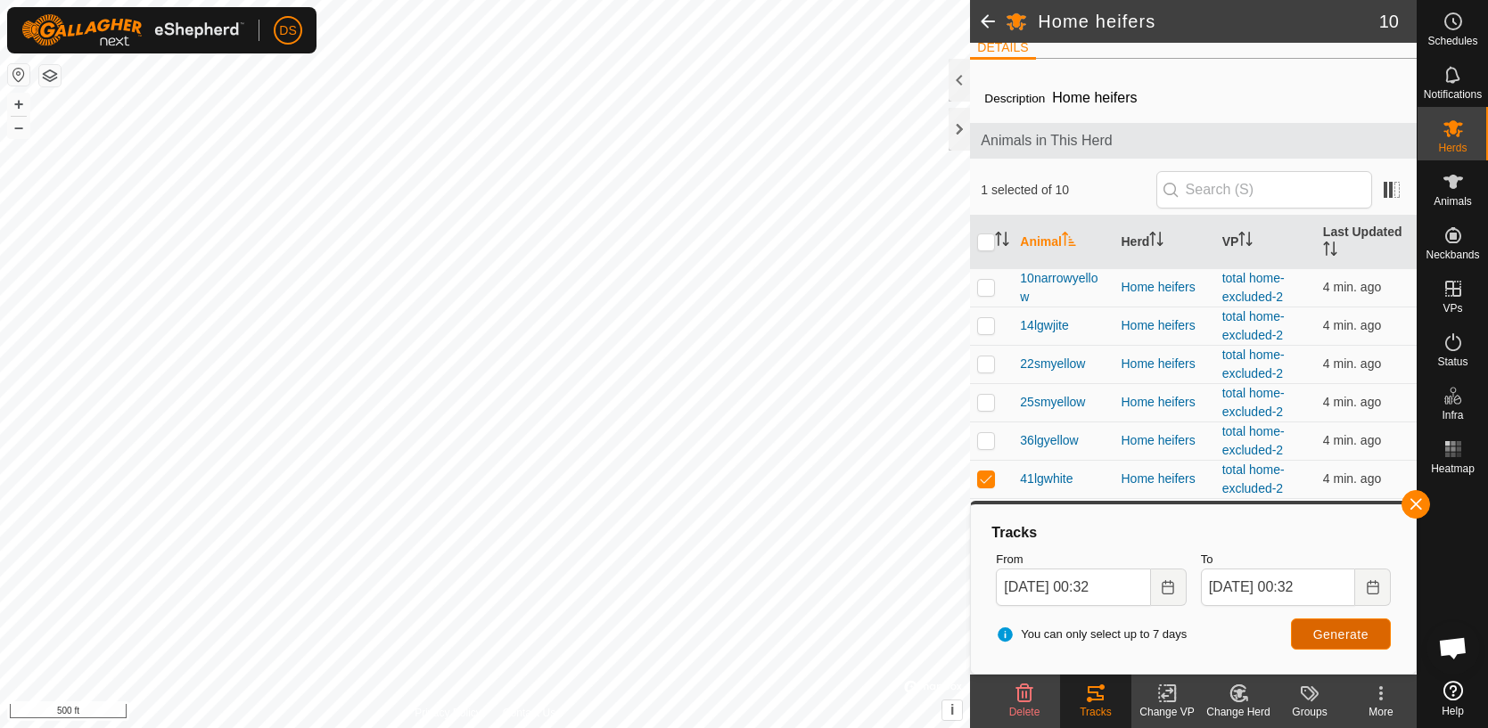
click at [1368, 636] on button "Generate" at bounding box center [1341, 634] width 100 height 31
click at [1039, 327] on div "Home heifers 10 DETAILS Description Home heifers Animals in This Herd 1 selecte…" at bounding box center [708, 364] width 1417 height 728
click at [1166, 587] on icon "Choose Date" at bounding box center [1168, 587] width 14 height 14
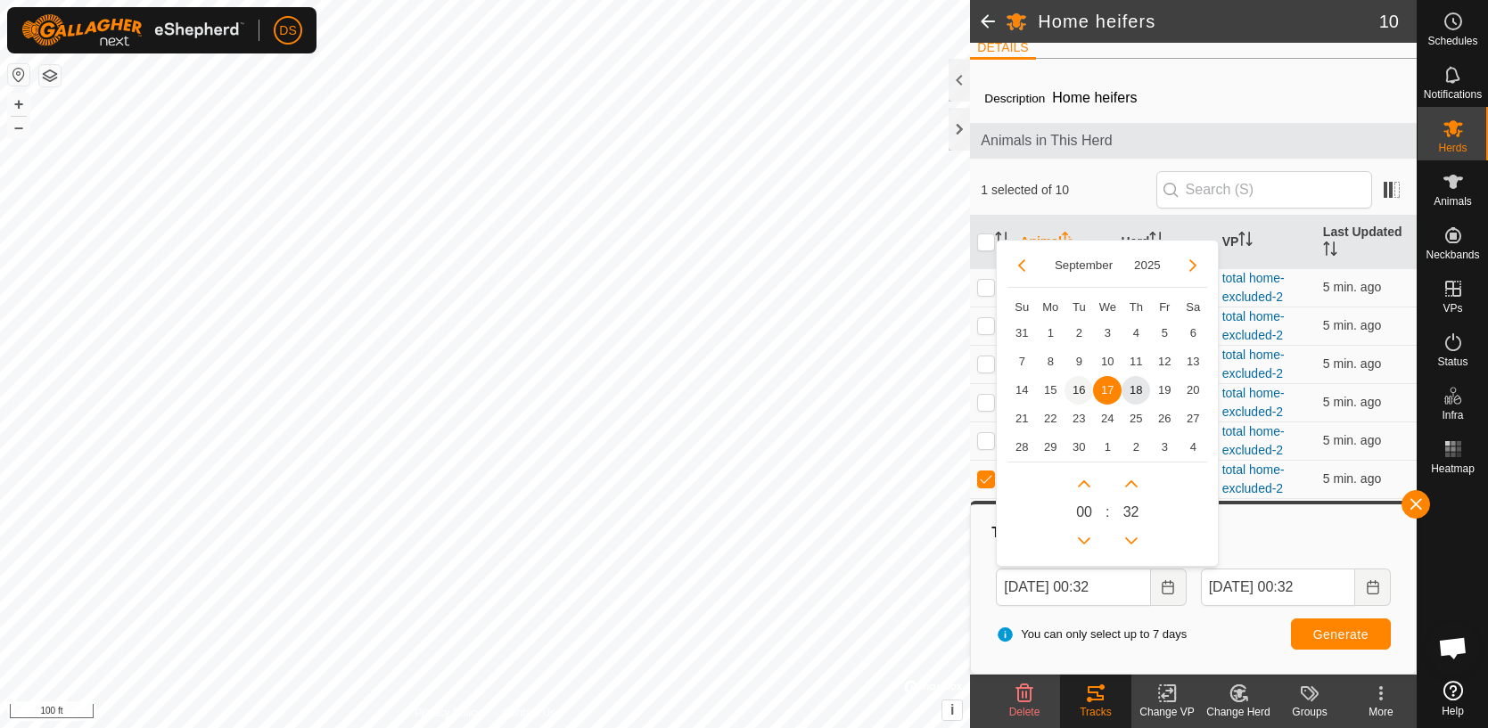
click at [1080, 392] on span "16" at bounding box center [1078, 390] width 29 height 29
type input "[DATE] 00:32"
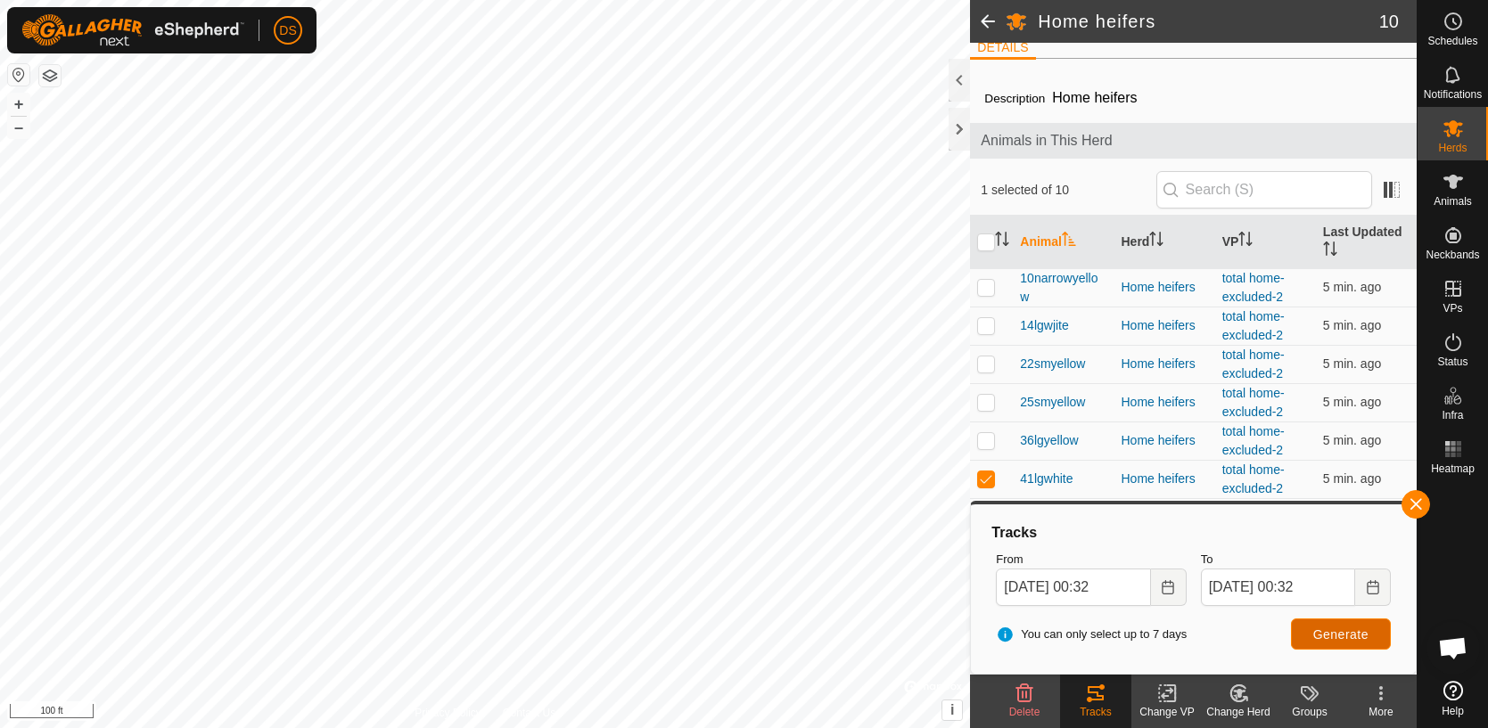
click at [1318, 633] on span "Generate" at bounding box center [1340, 635] width 55 height 14
click at [962, 122] on div at bounding box center [959, 129] width 21 height 43
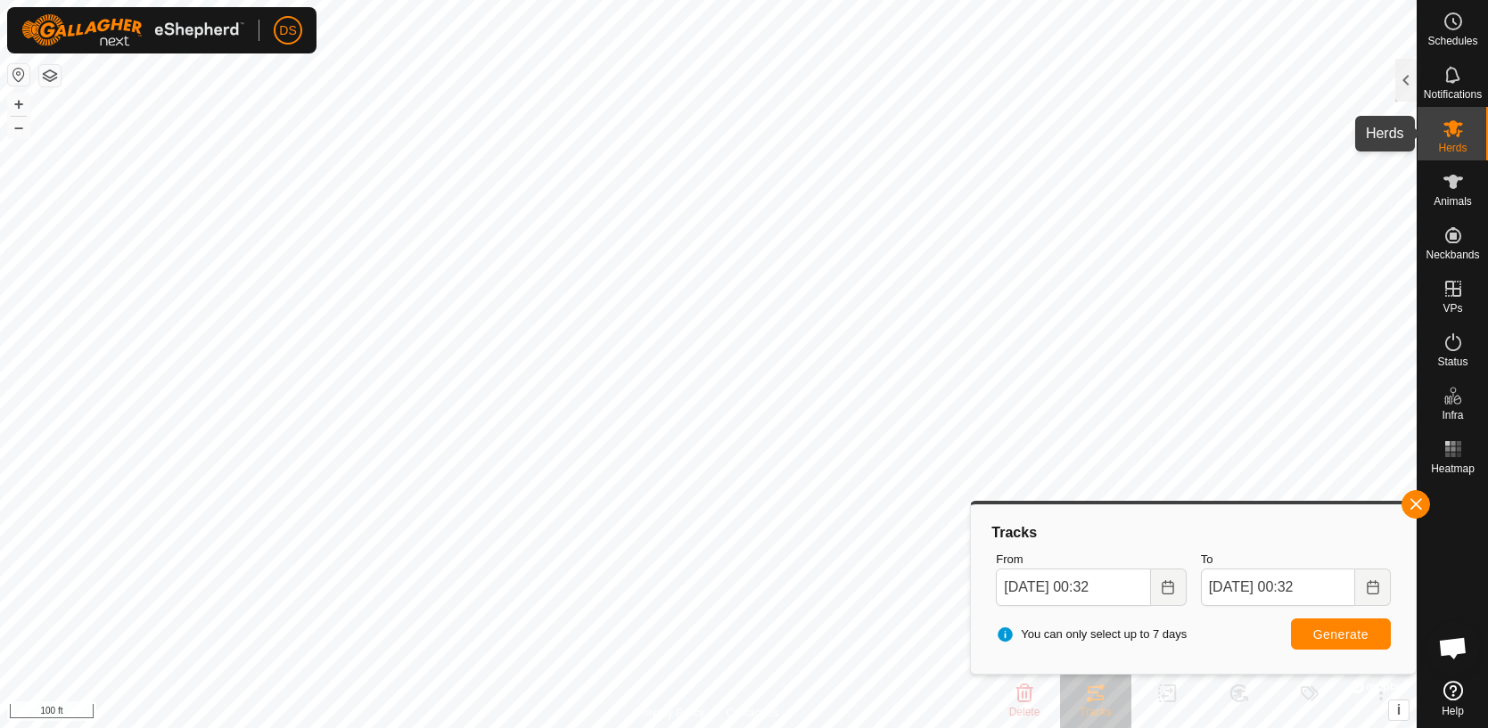
click at [1461, 135] on icon at bounding box center [1452, 128] width 21 height 21
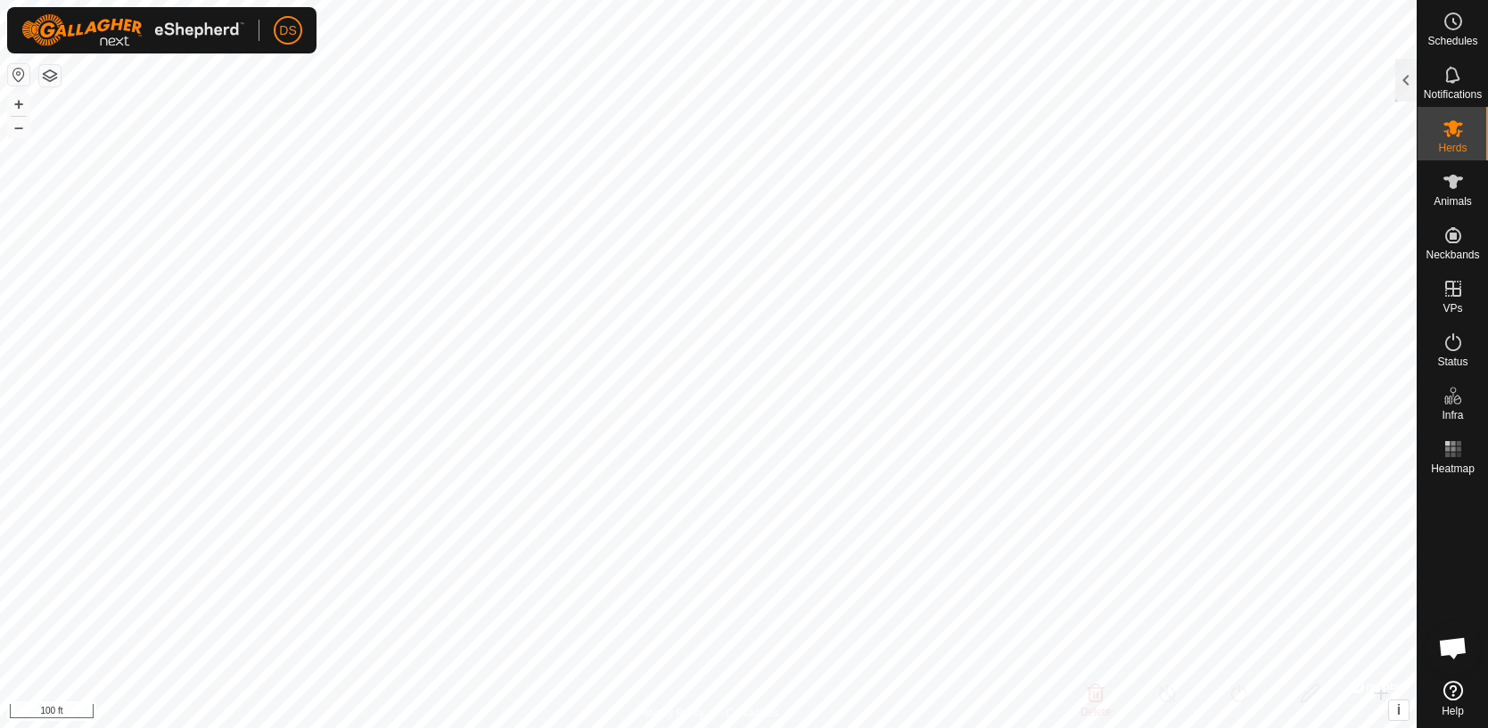
click at [1408, 75] on div at bounding box center [1405, 80] width 21 height 43
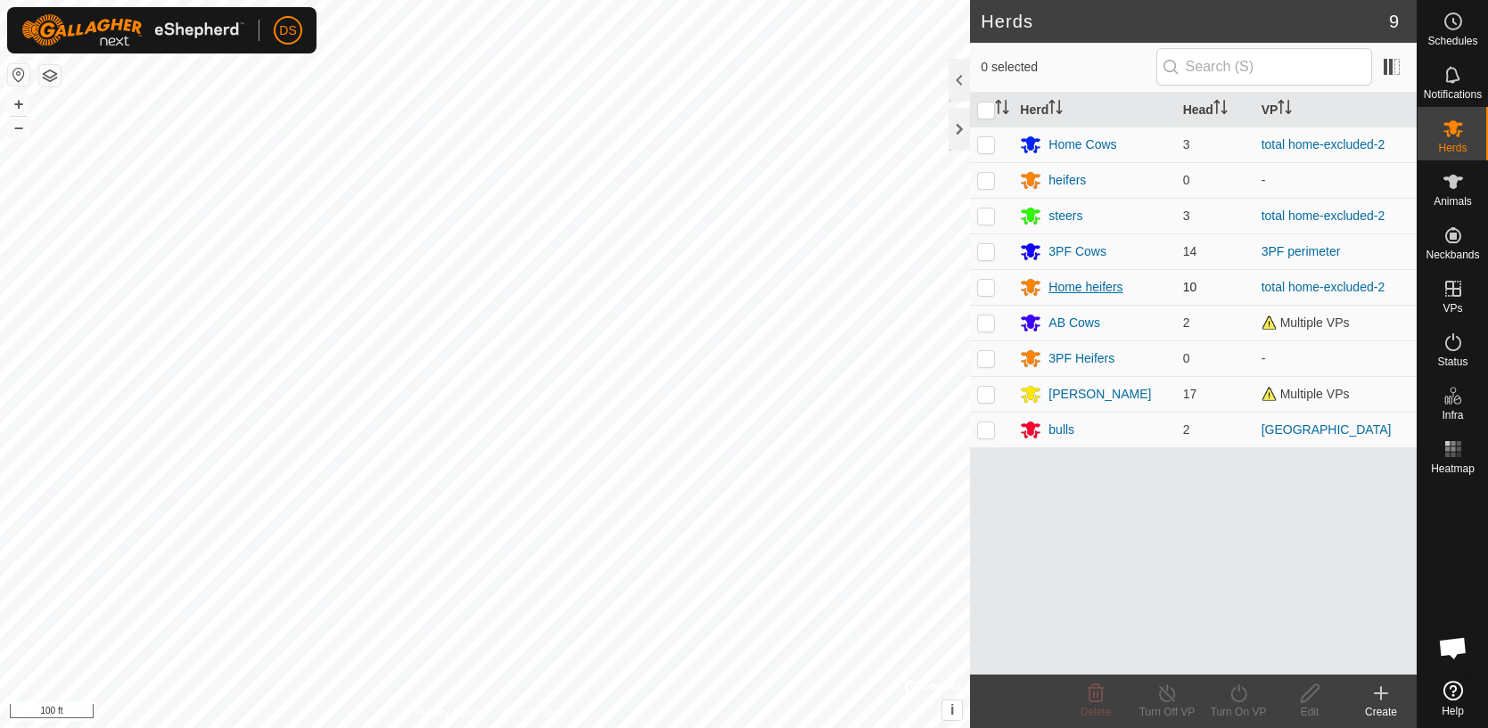
click at [1053, 287] on div "Home heifers" at bounding box center [1085, 287] width 74 height 19
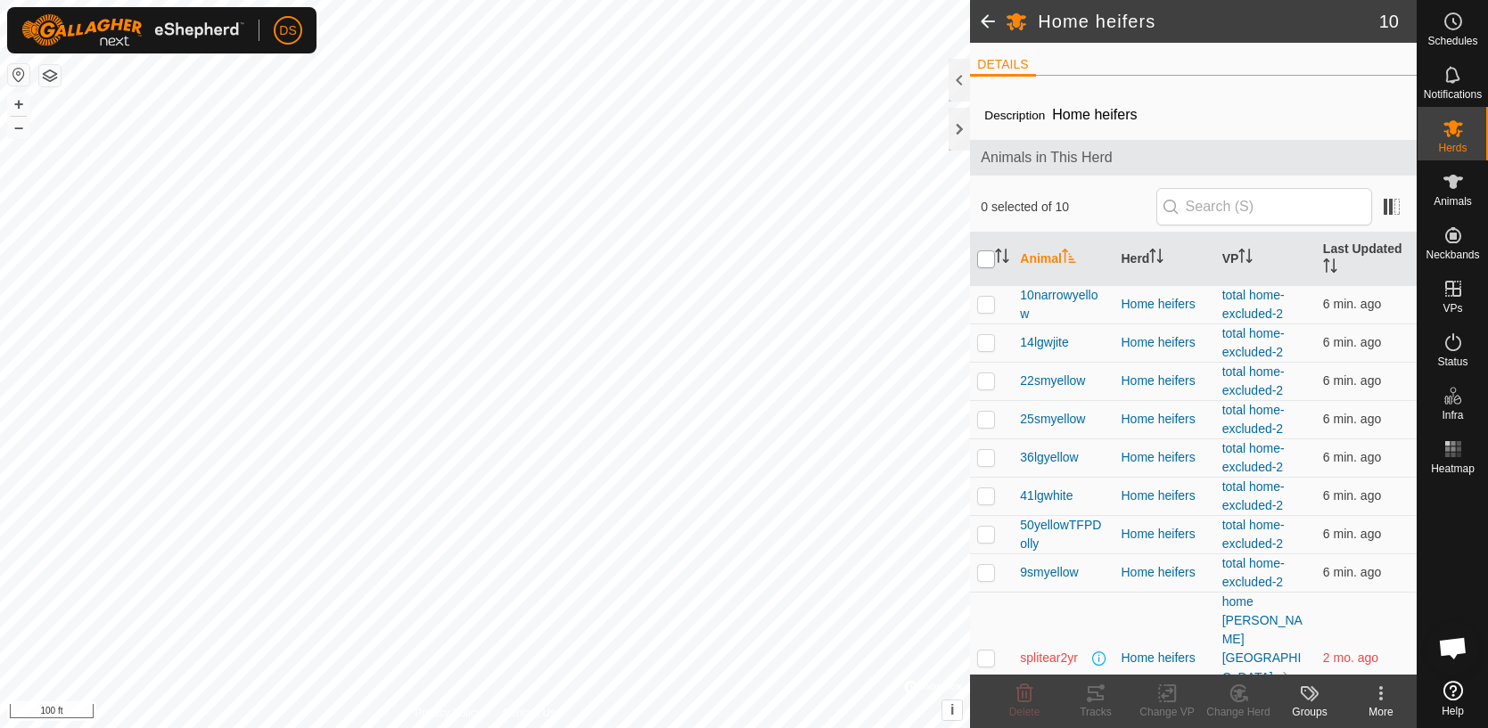
click at [986, 262] on input "checkbox" at bounding box center [986, 259] width 18 height 18
checkbox input "true"
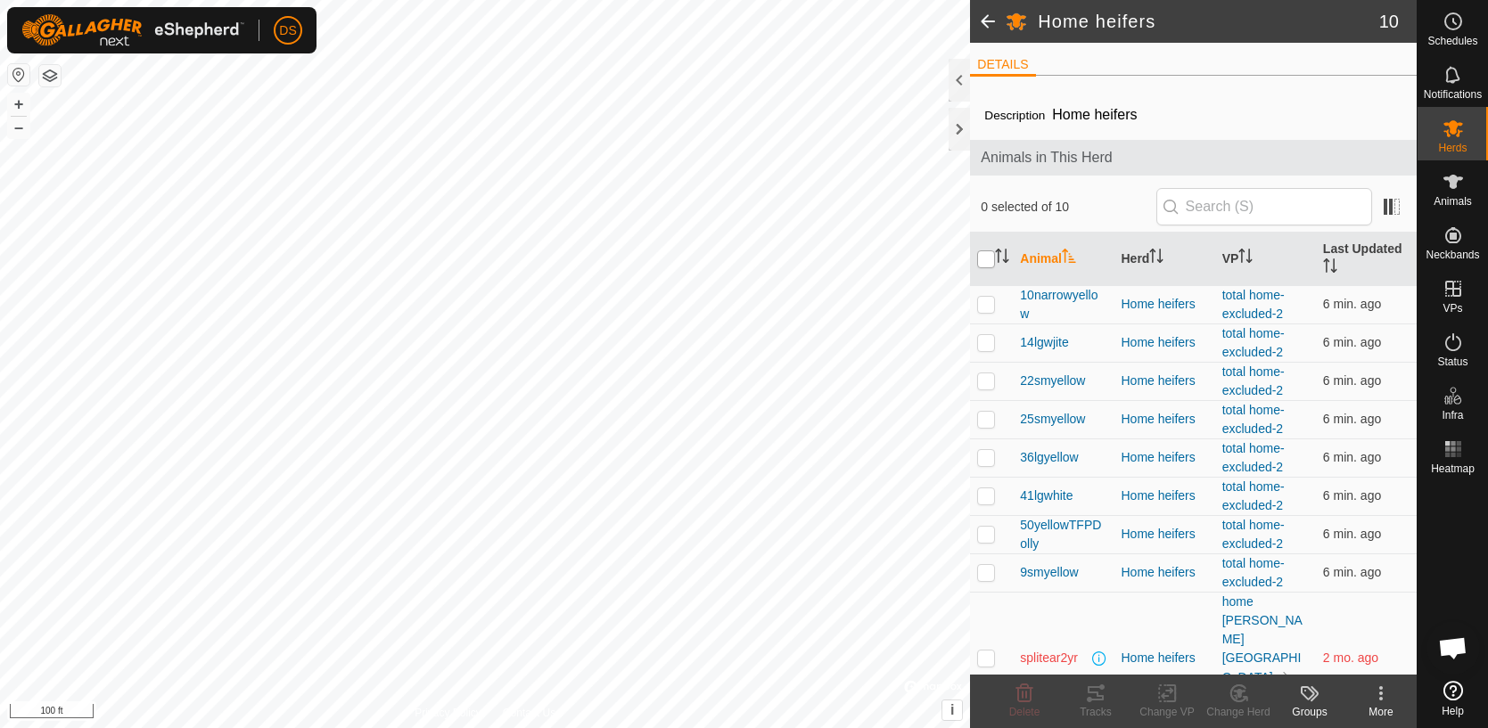
checkbox input "true"
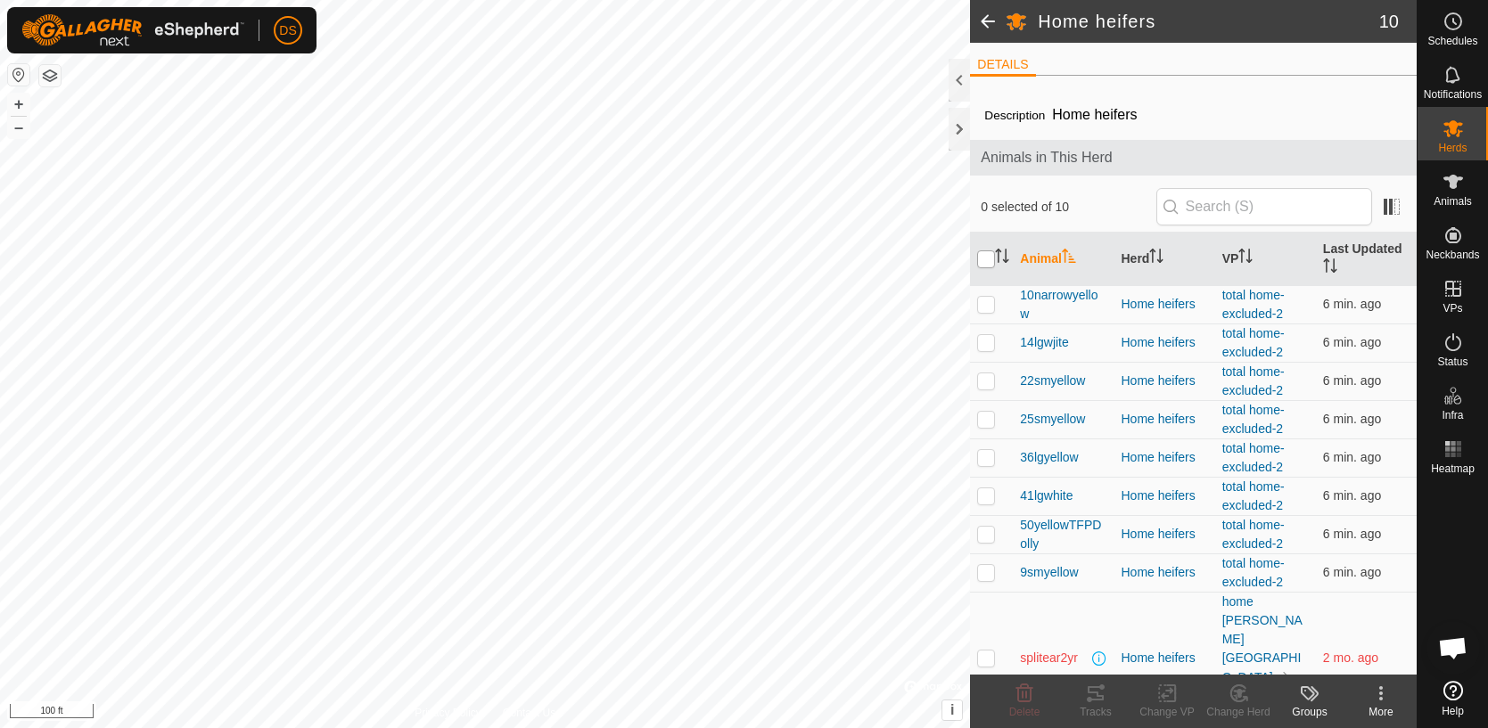
checkbox input "true"
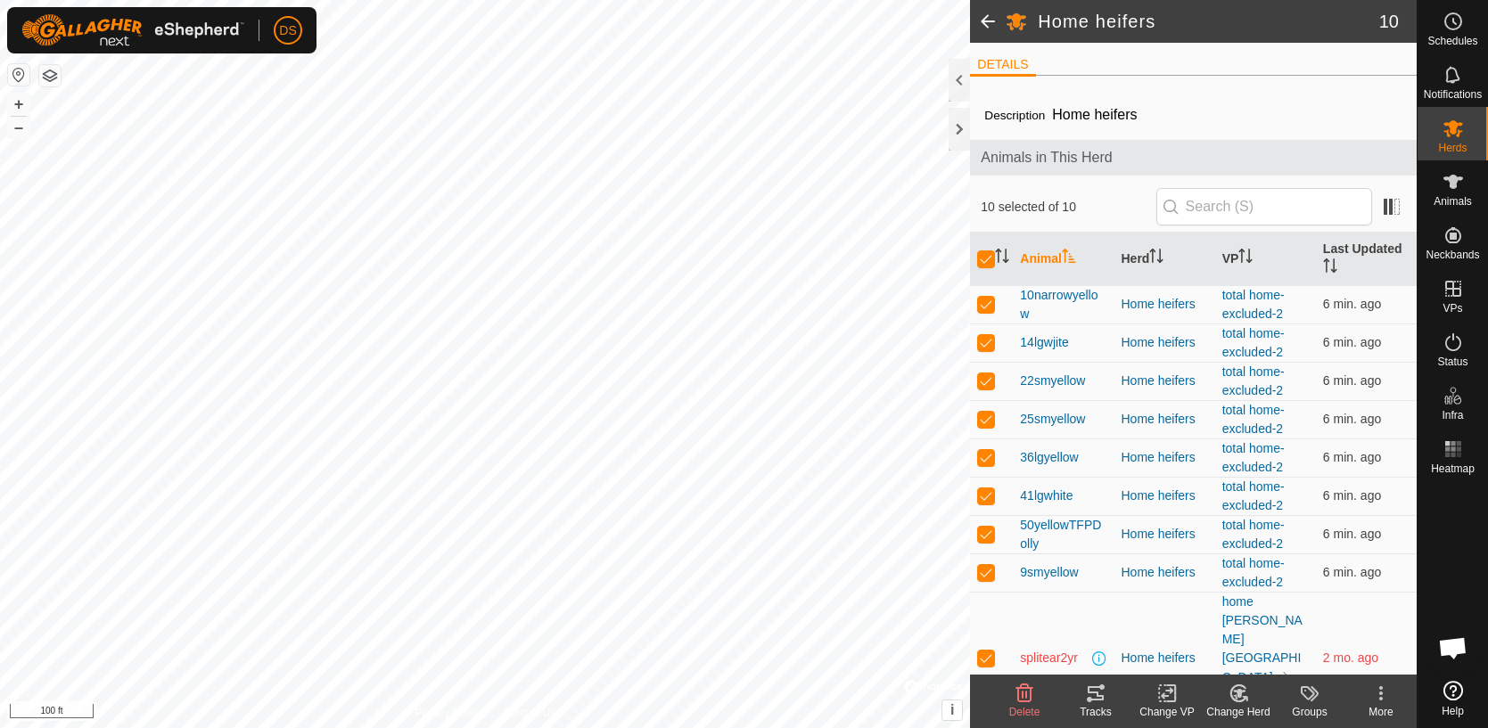
click at [1092, 702] on icon at bounding box center [1095, 693] width 21 height 21
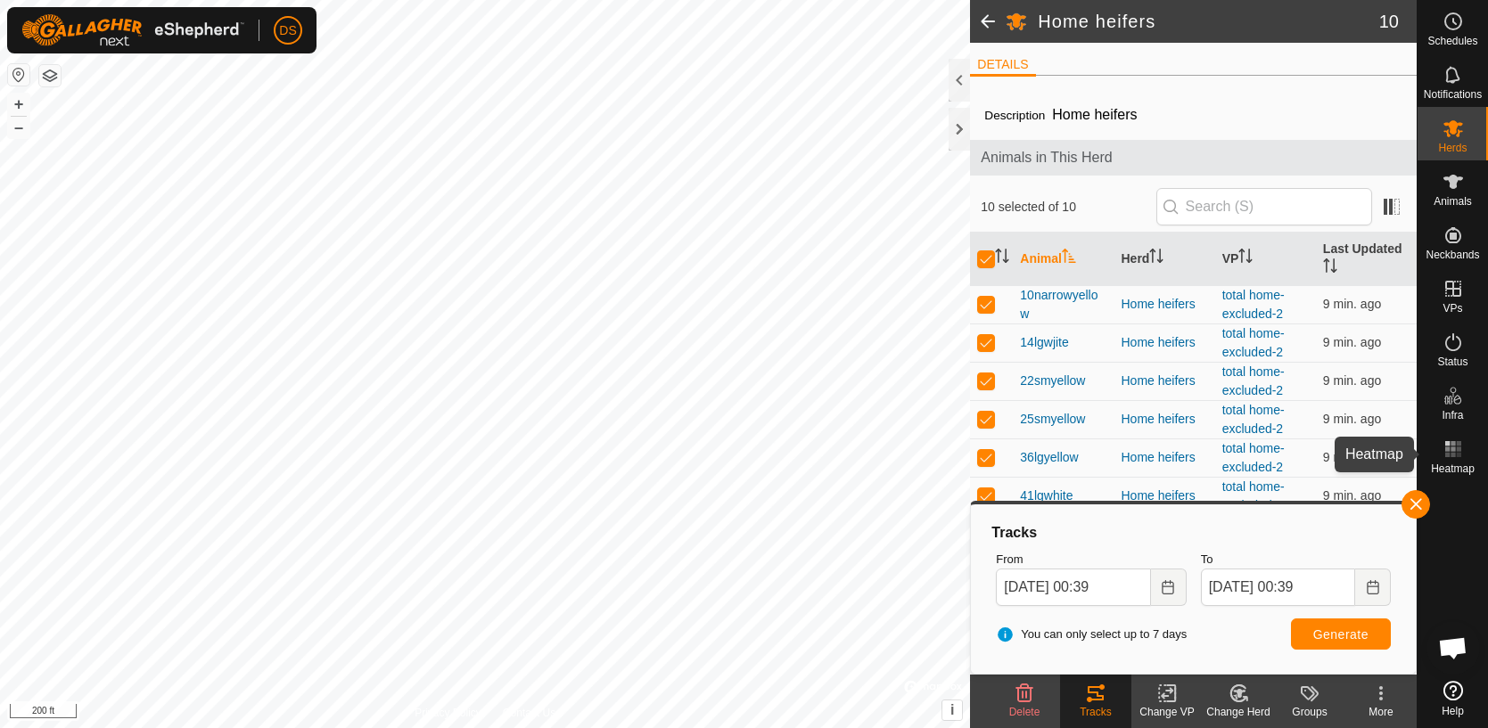
click at [1454, 455] on rect at bounding box center [1452, 455] width 4 height 4
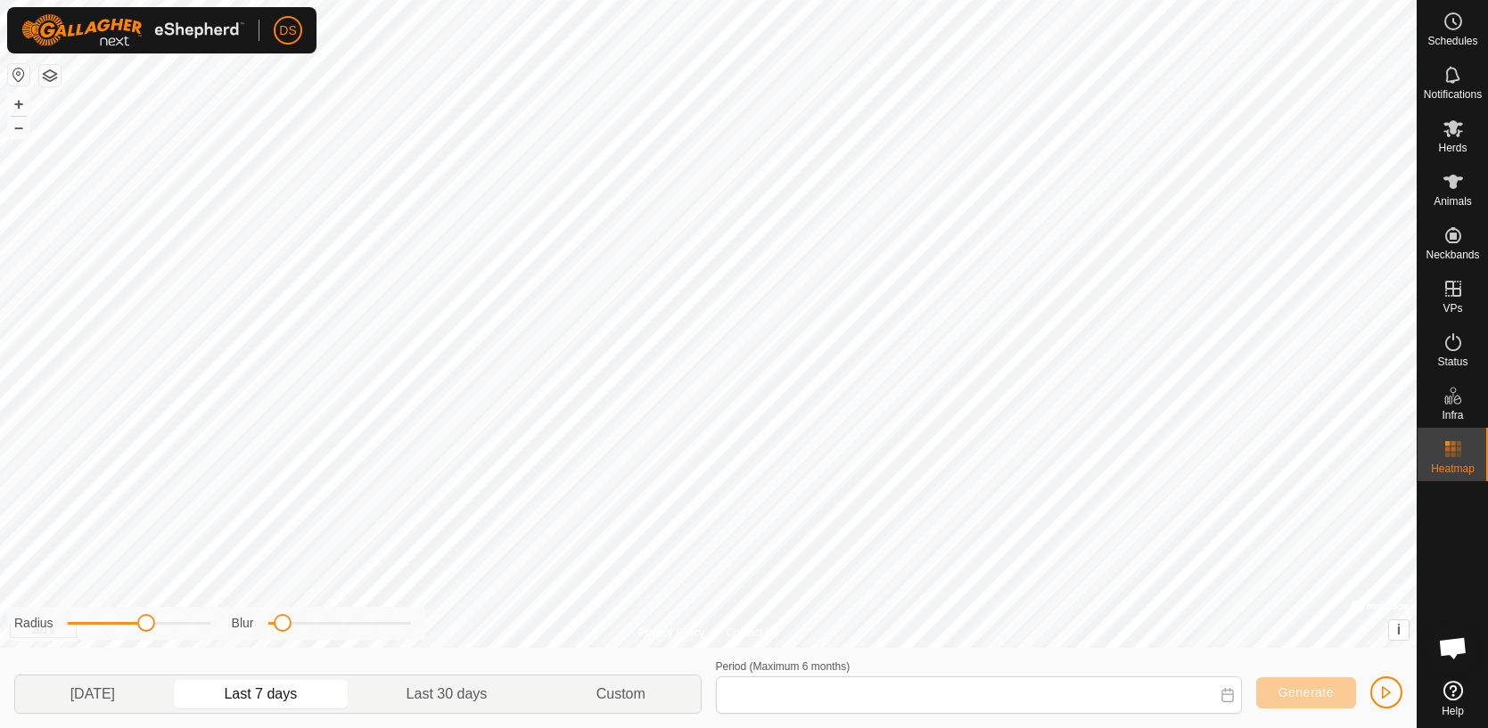
type input "[DATE] - [DATE]"
click at [1453, 133] on icon at bounding box center [1453, 128] width 20 height 17
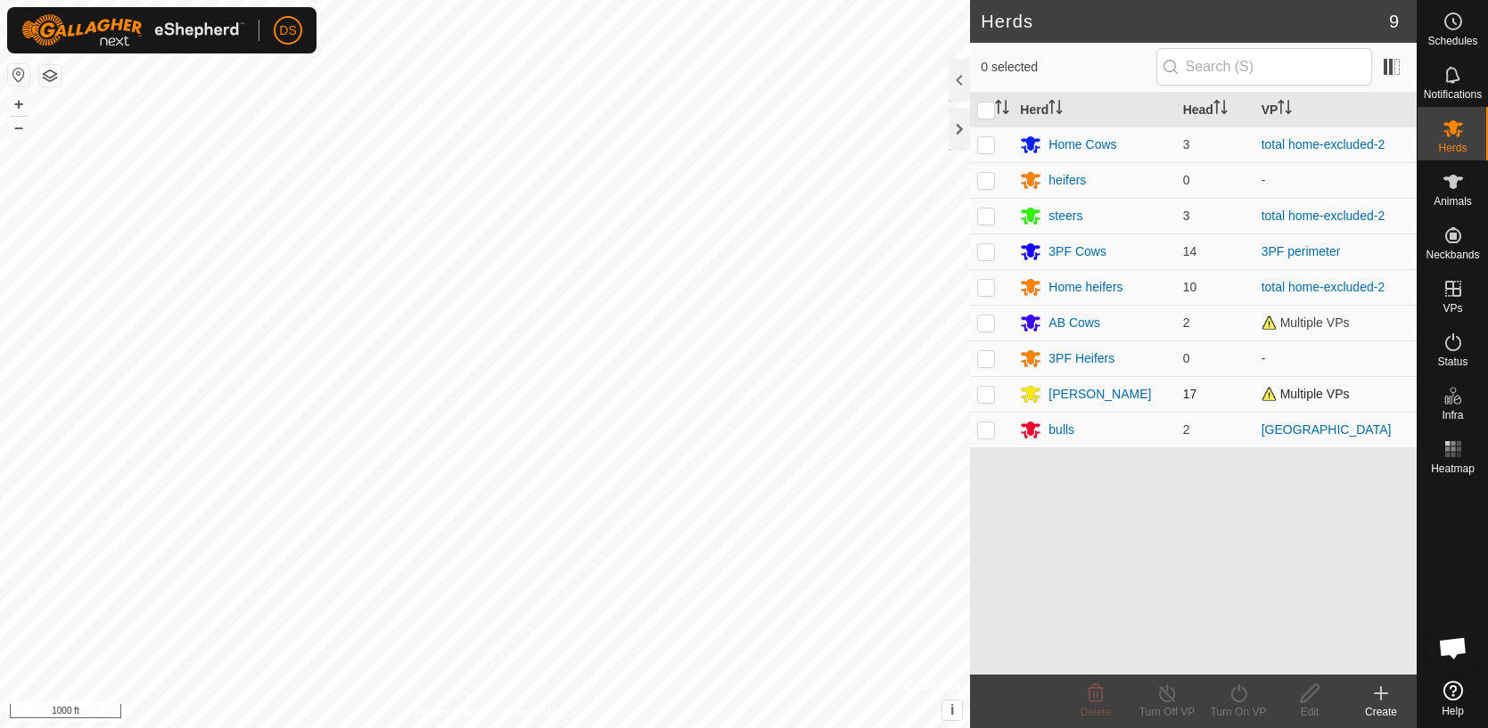
click at [988, 394] on p-checkbox at bounding box center [986, 394] width 18 height 14
checkbox input "true"
click at [1452, 451] on icon at bounding box center [1452, 449] width 21 height 21
